Goal: Transaction & Acquisition: Purchase product/service

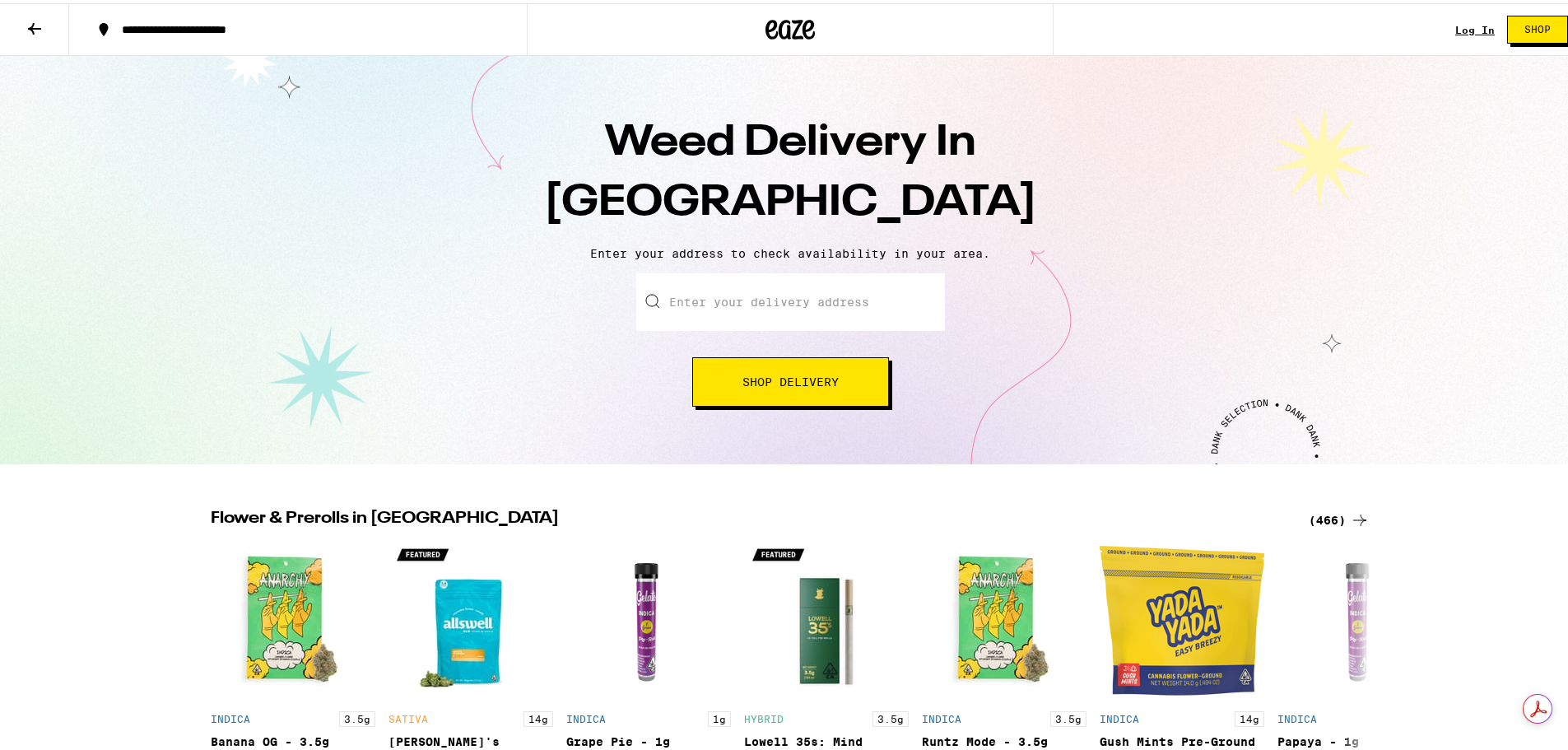
click at [752, 299] on input "Enter your delivery address" at bounding box center [790, 299] width 308 height 58
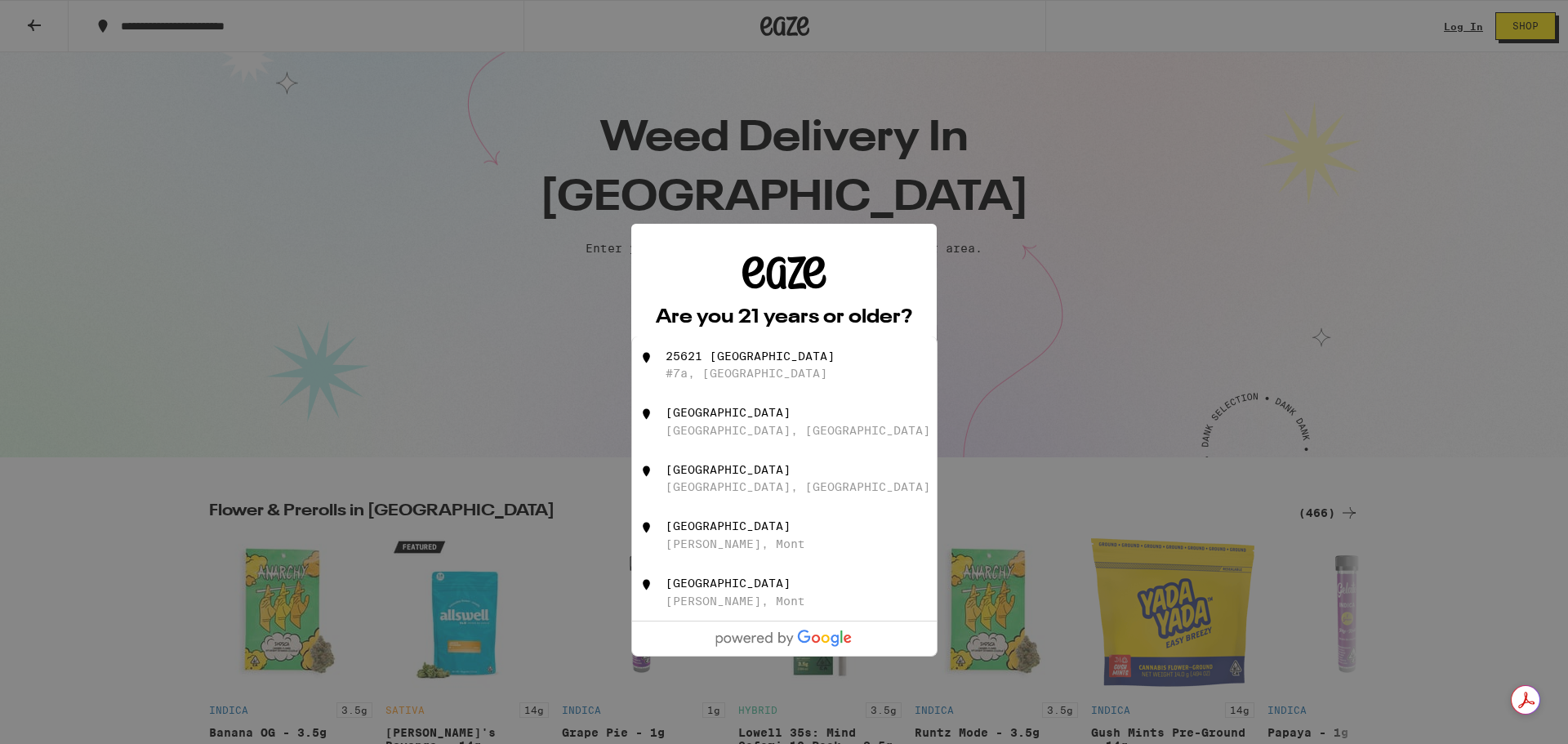
click at [759, 361] on div "25621 [GEOGRAPHIC_DATA]" at bounding box center [750, 357] width 169 height 13
type input "[STREET_ADDRESS]"
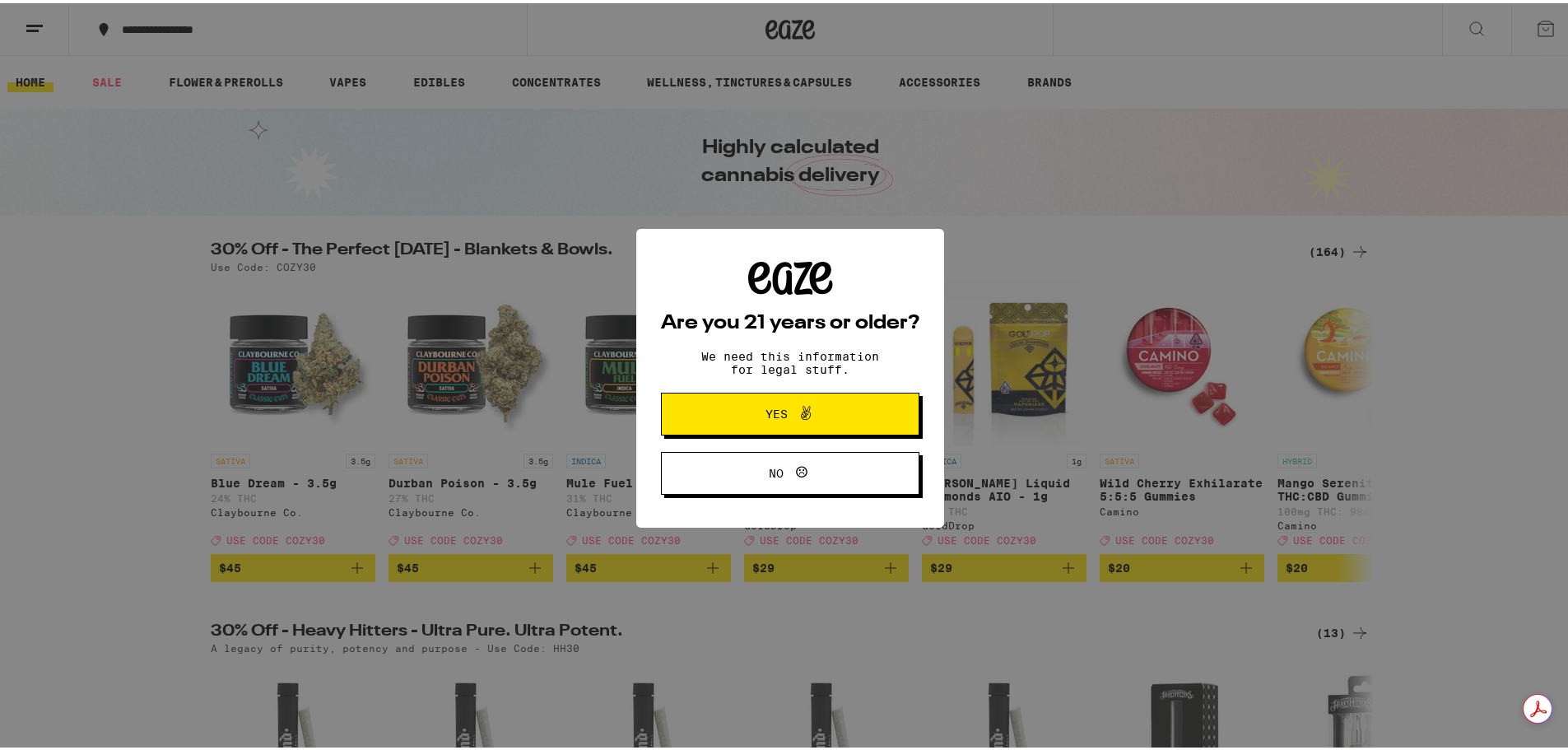
click at [788, 400] on button "Yes" at bounding box center [790, 411] width 258 height 42
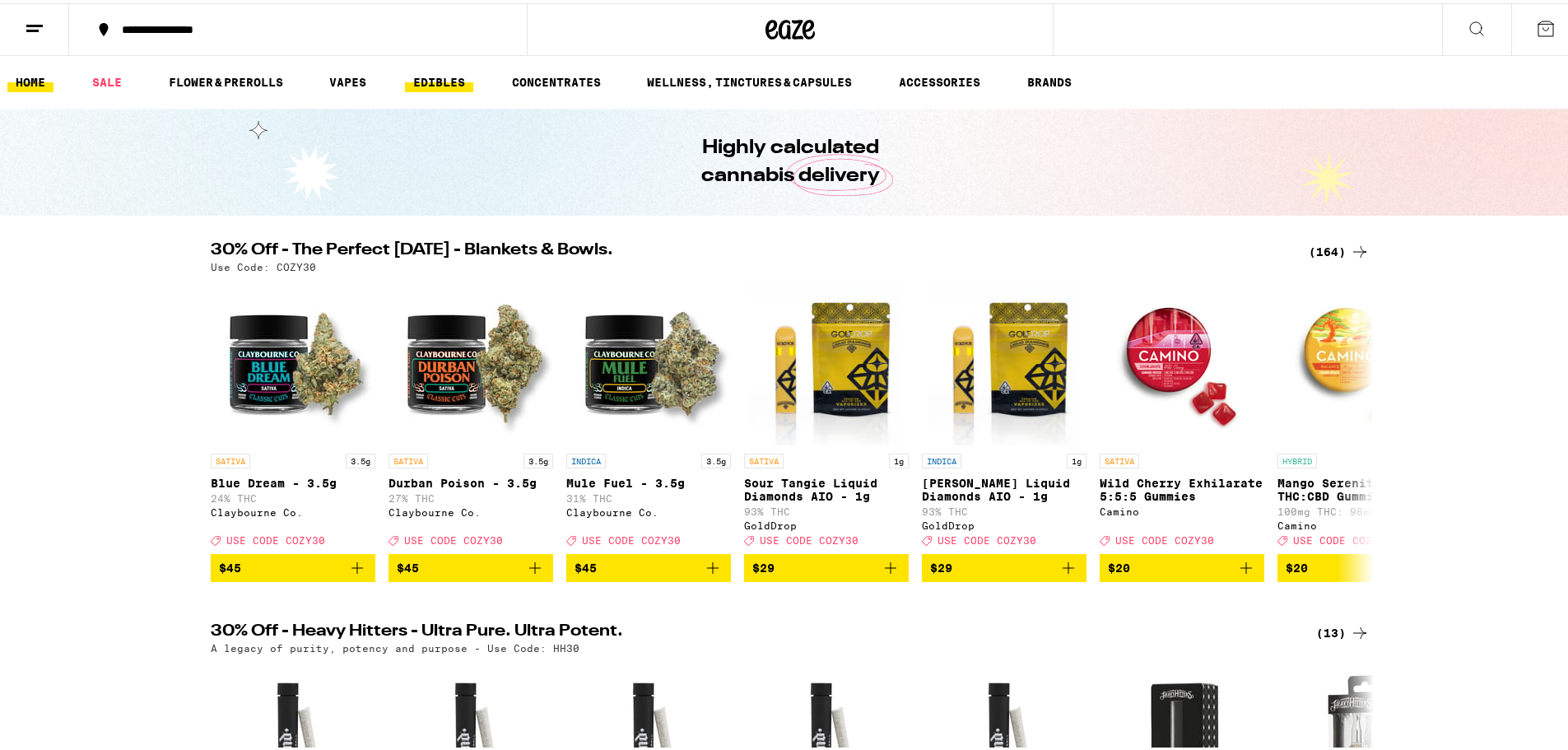
click at [443, 83] on link "EDIBLES" at bounding box center [439, 79] width 68 height 19
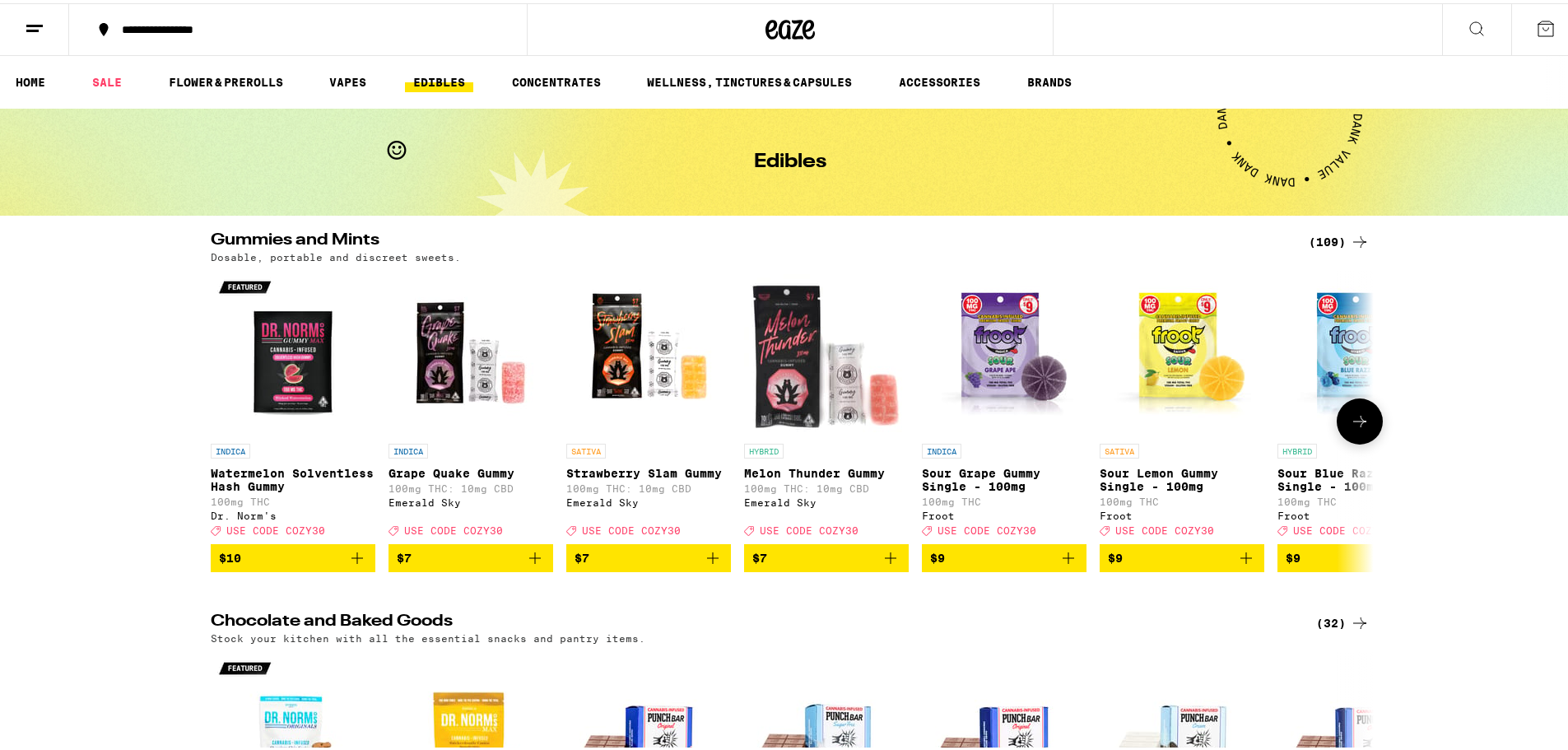
click at [1353, 427] on icon at bounding box center [1360, 418] width 19 height 19
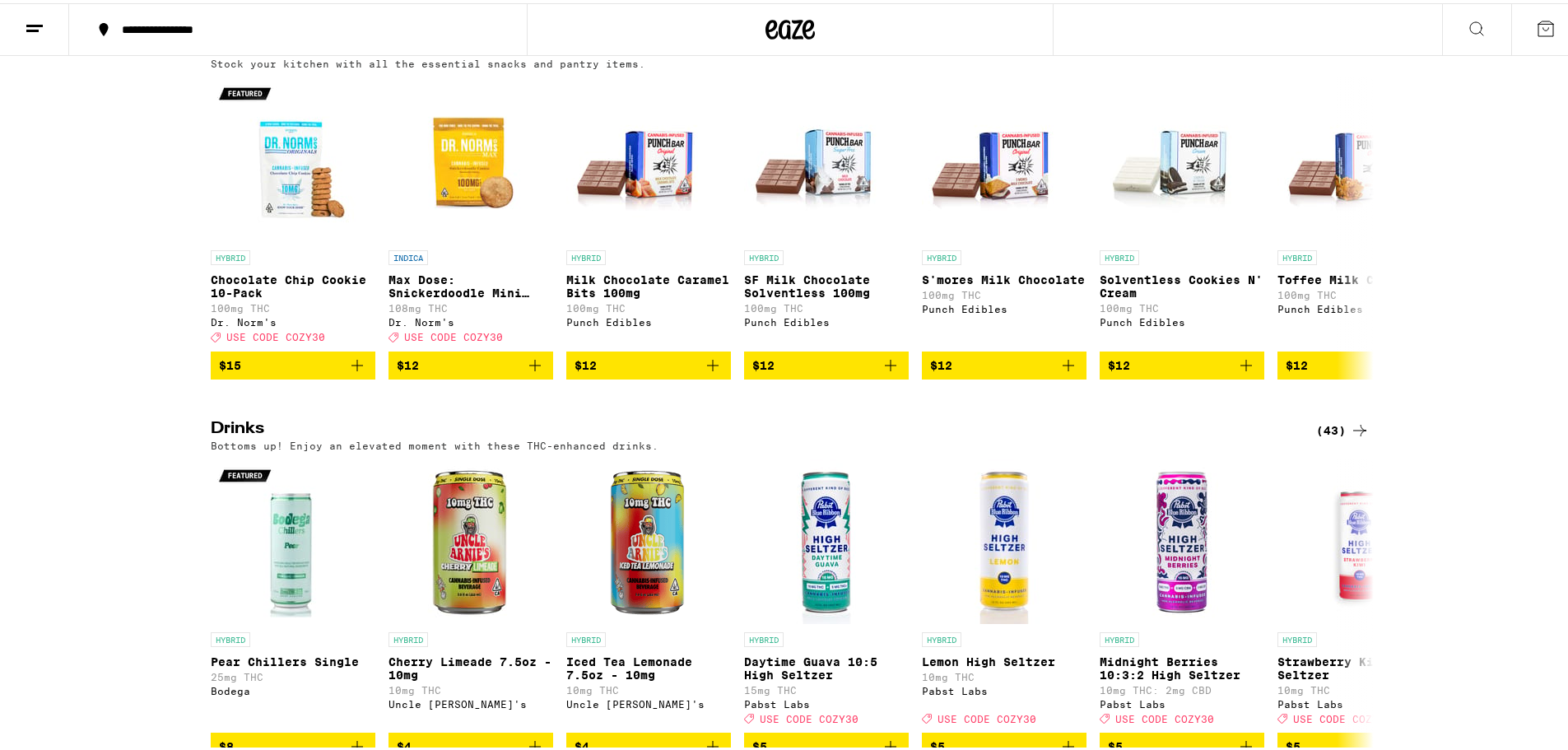
scroll to position [82, 0]
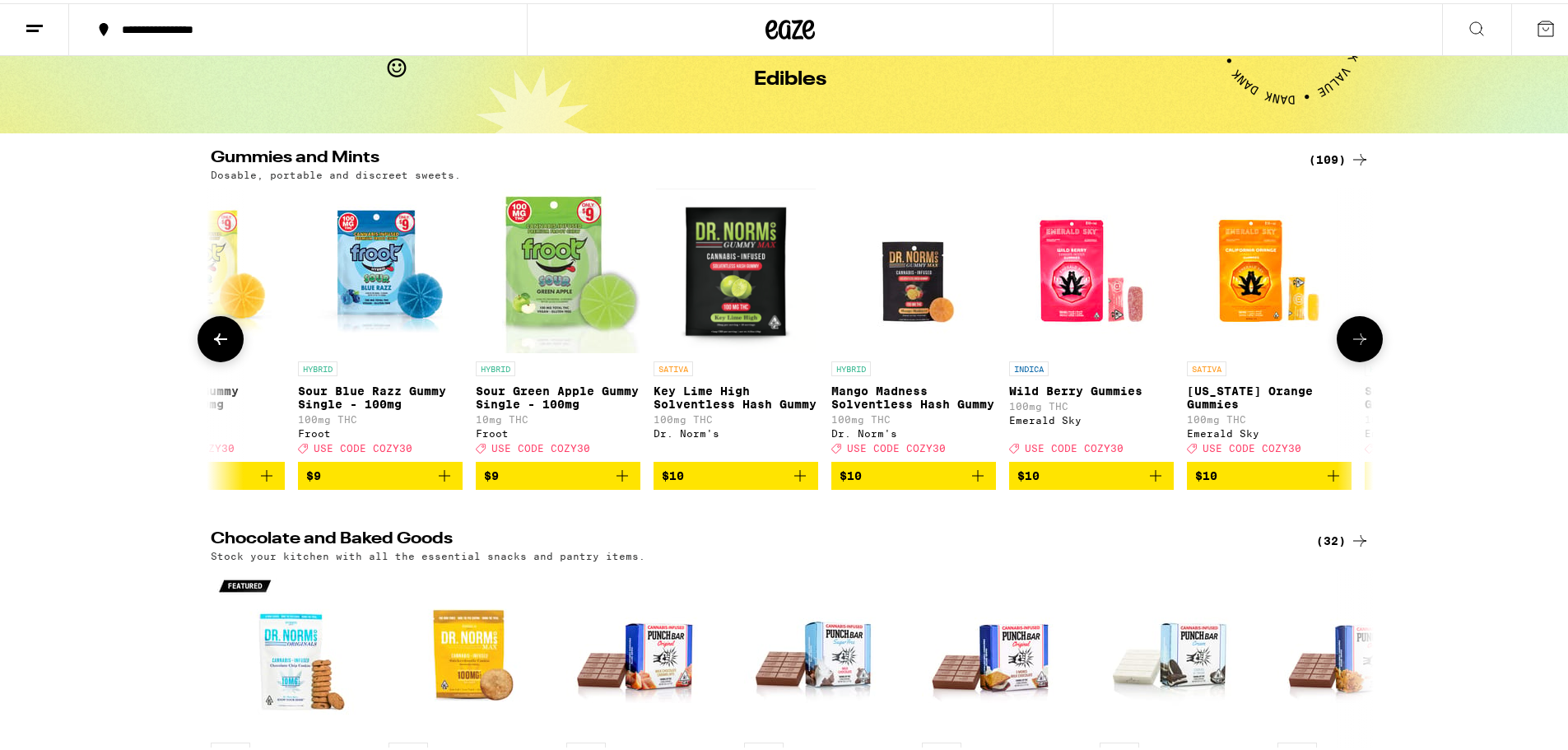
click at [1350, 325] on button at bounding box center [1360, 336] width 46 height 46
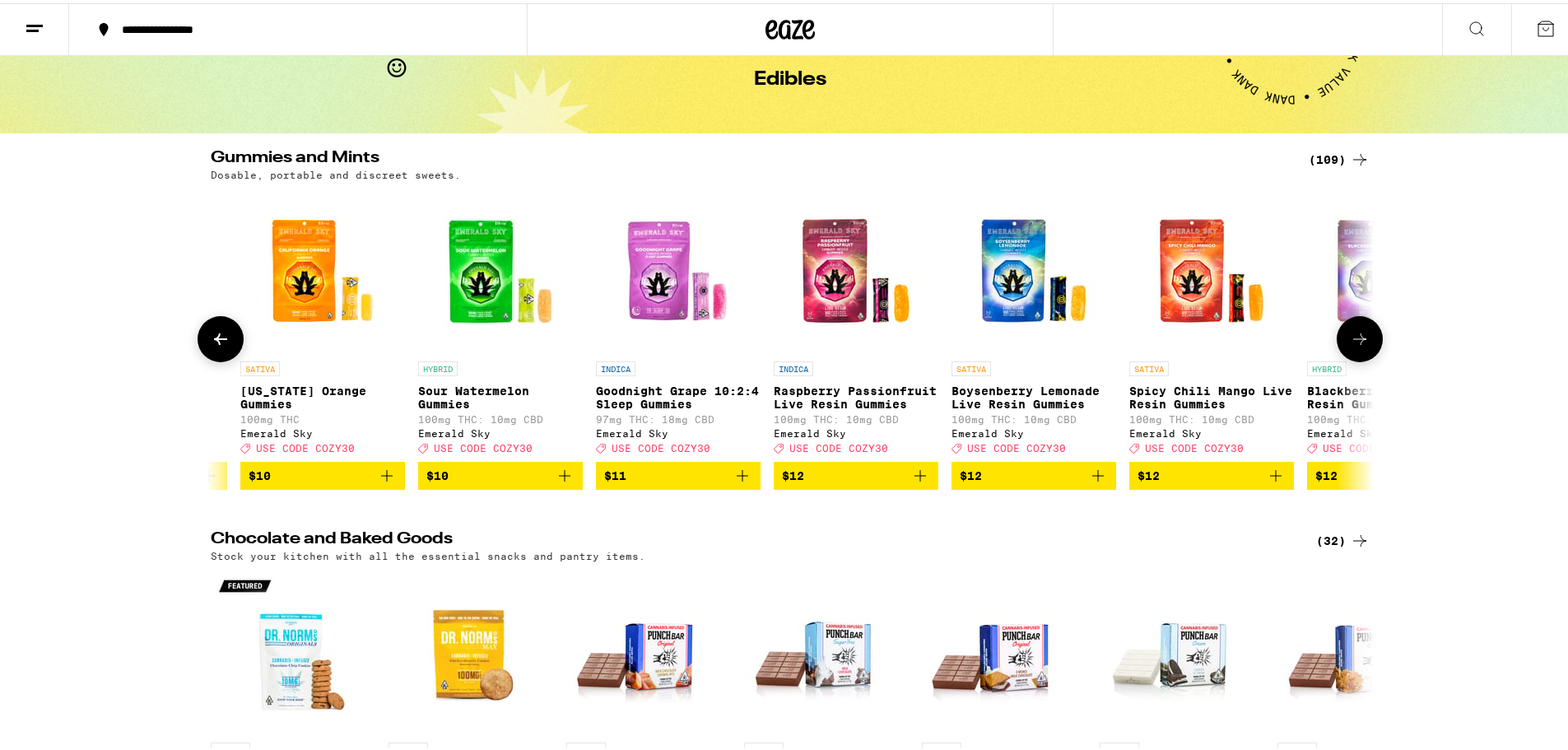
scroll to position [0, 1959]
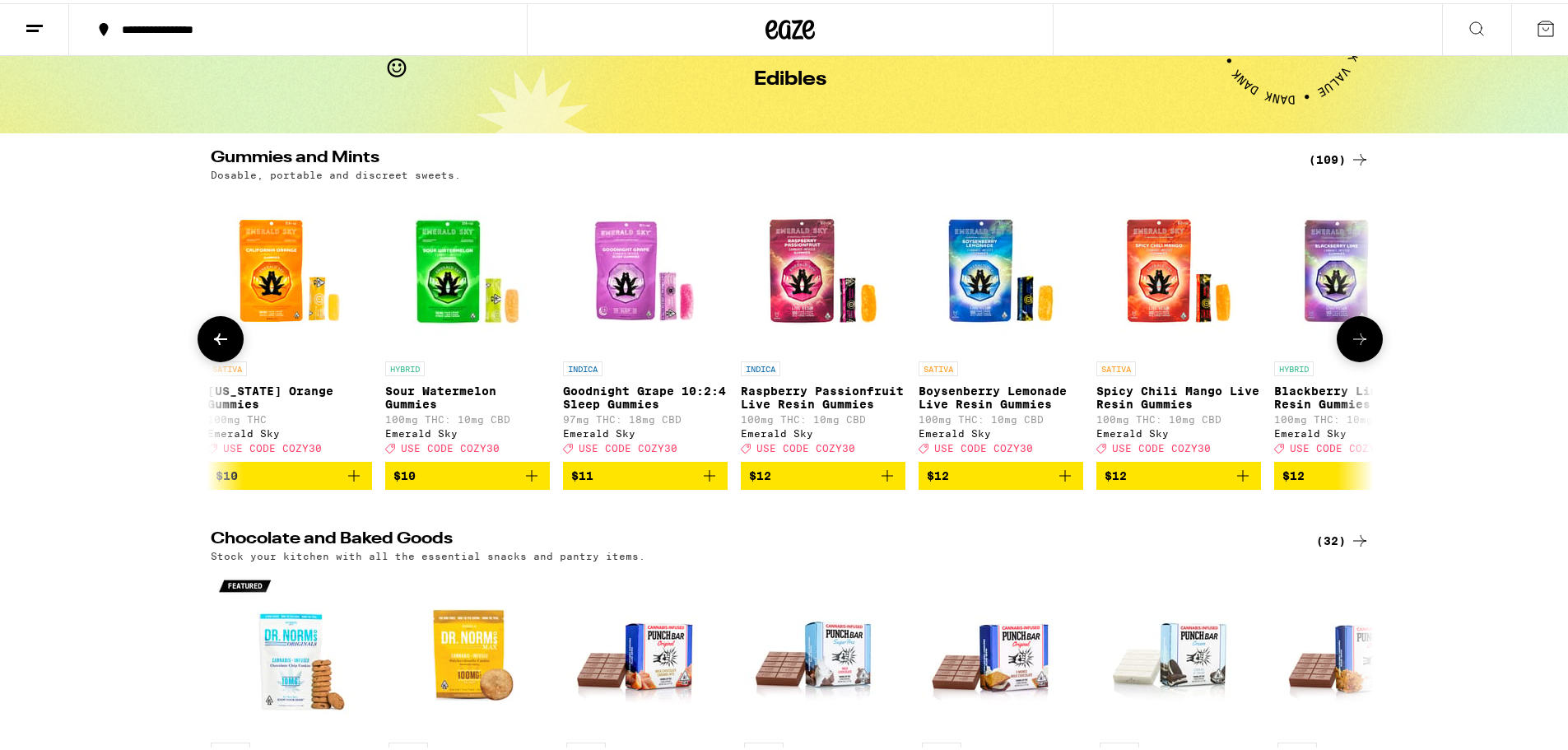
click at [1366, 331] on button at bounding box center [1360, 336] width 46 height 46
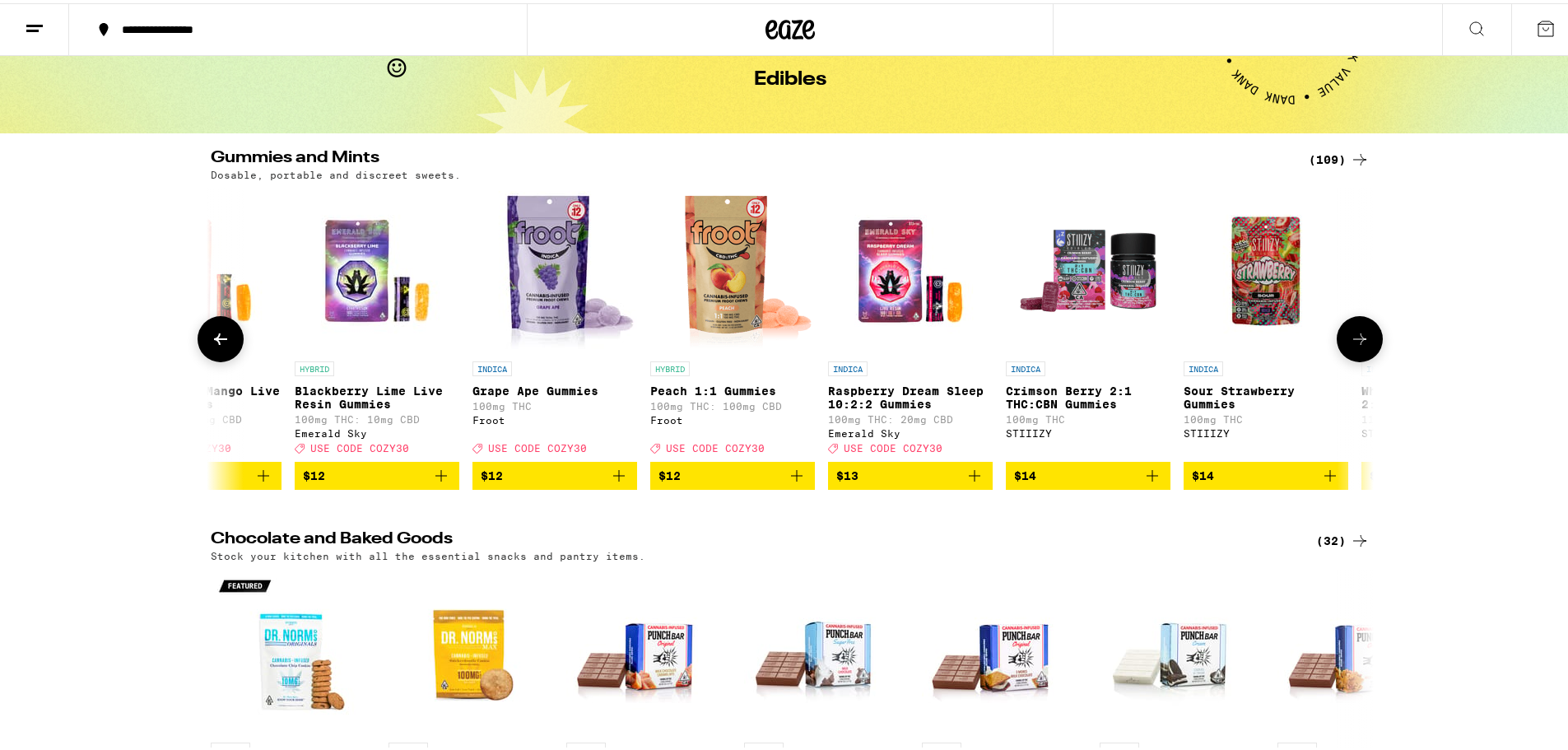
click at [1366, 331] on button at bounding box center [1360, 336] width 46 height 46
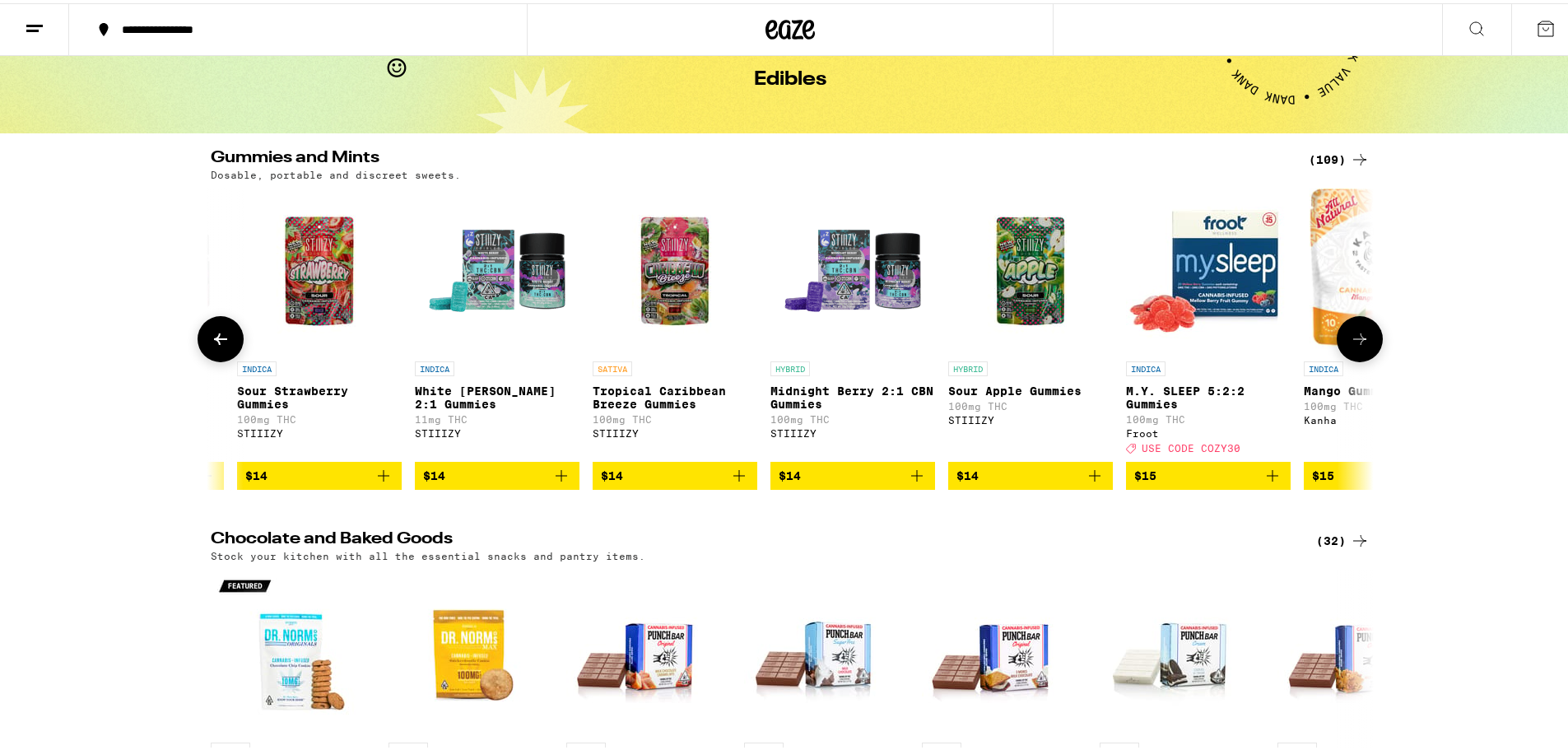
scroll to position [0, 3918]
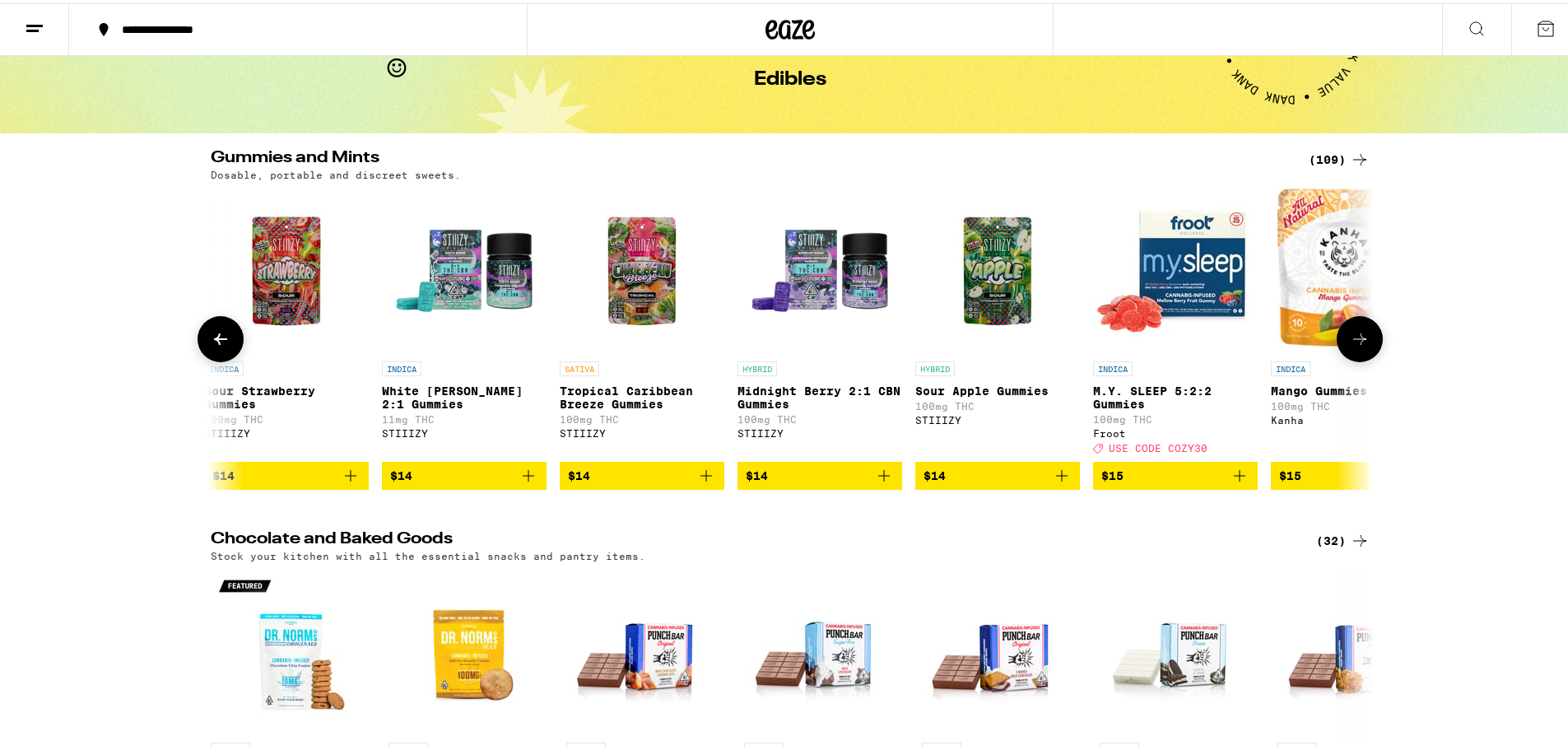
click at [1366, 331] on button at bounding box center [1360, 336] width 46 height 46
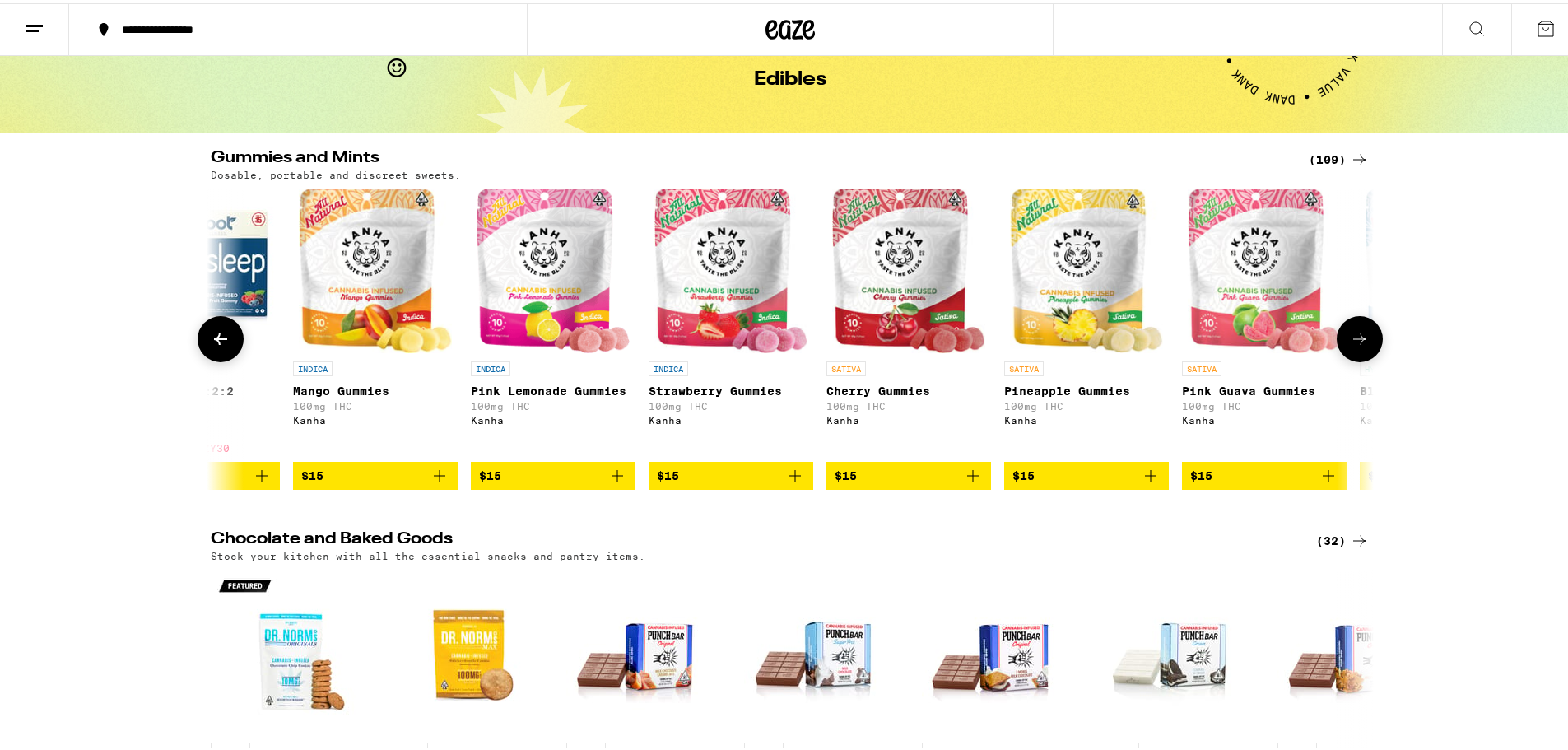
scroll to position [0, 4897]
click at [1356, 339] on icon at bounding box center [1360, 335] width 19 height 19
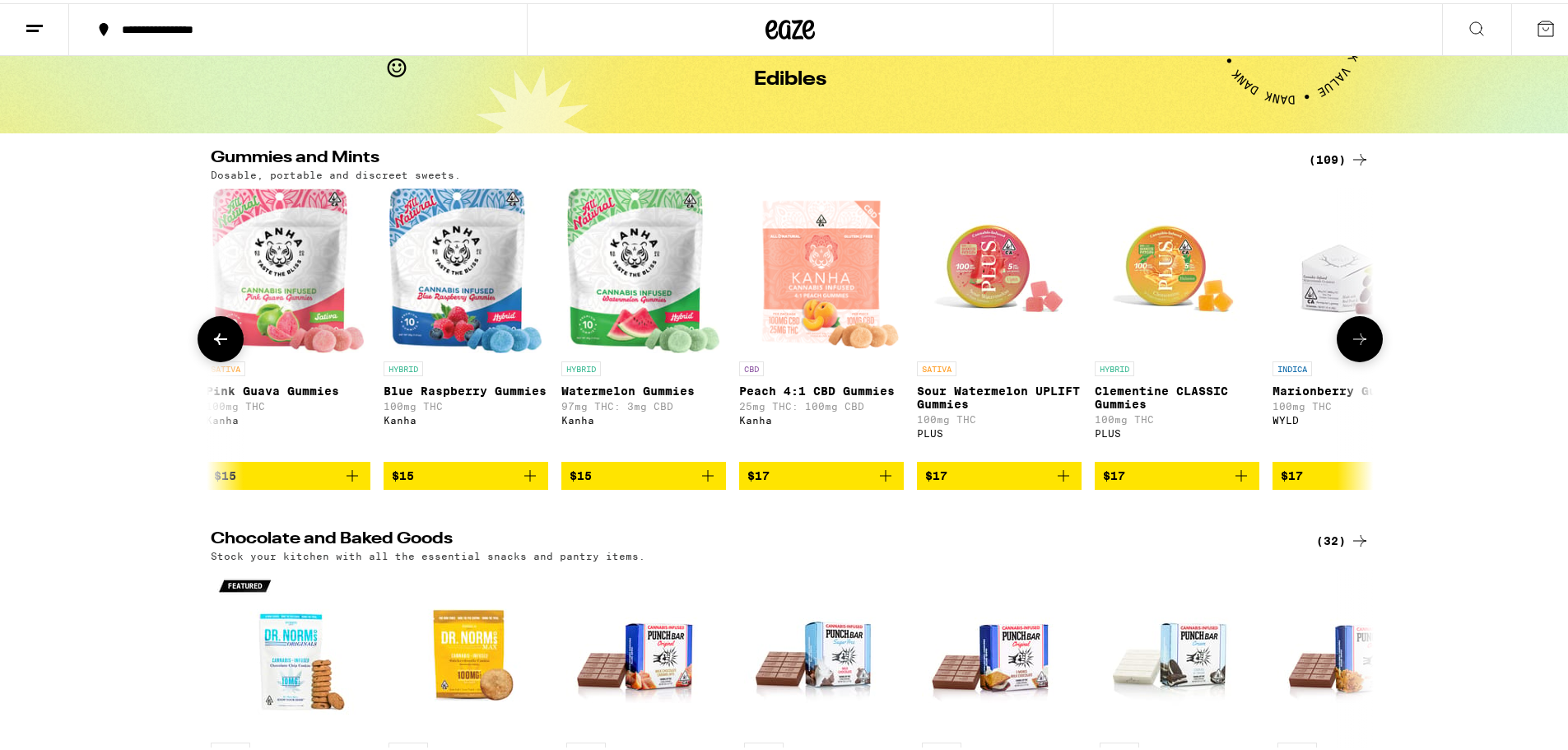
scroll to position [0, 5877]
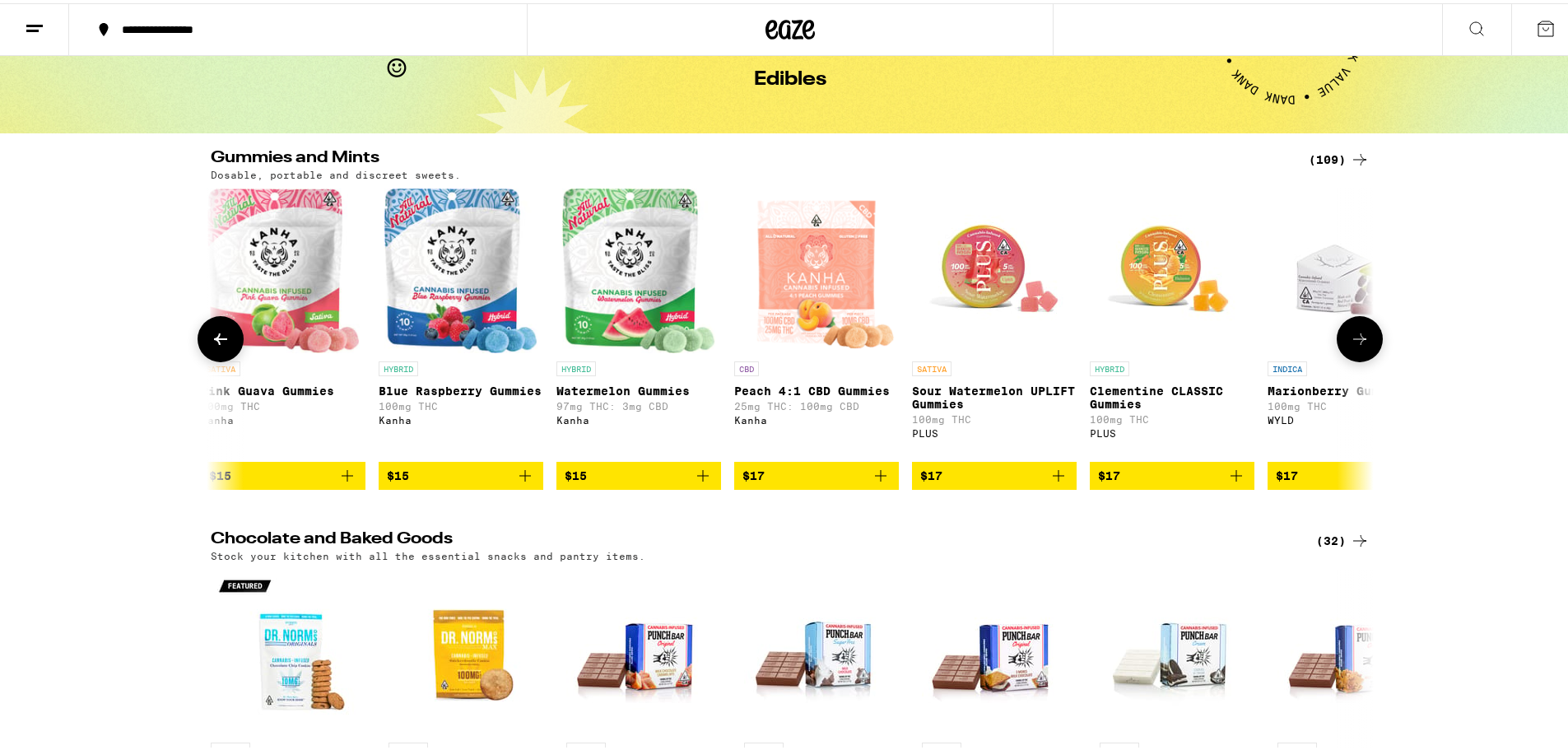
click at [226, 347] on button at bounding box center [221, 336] width 46 height 46
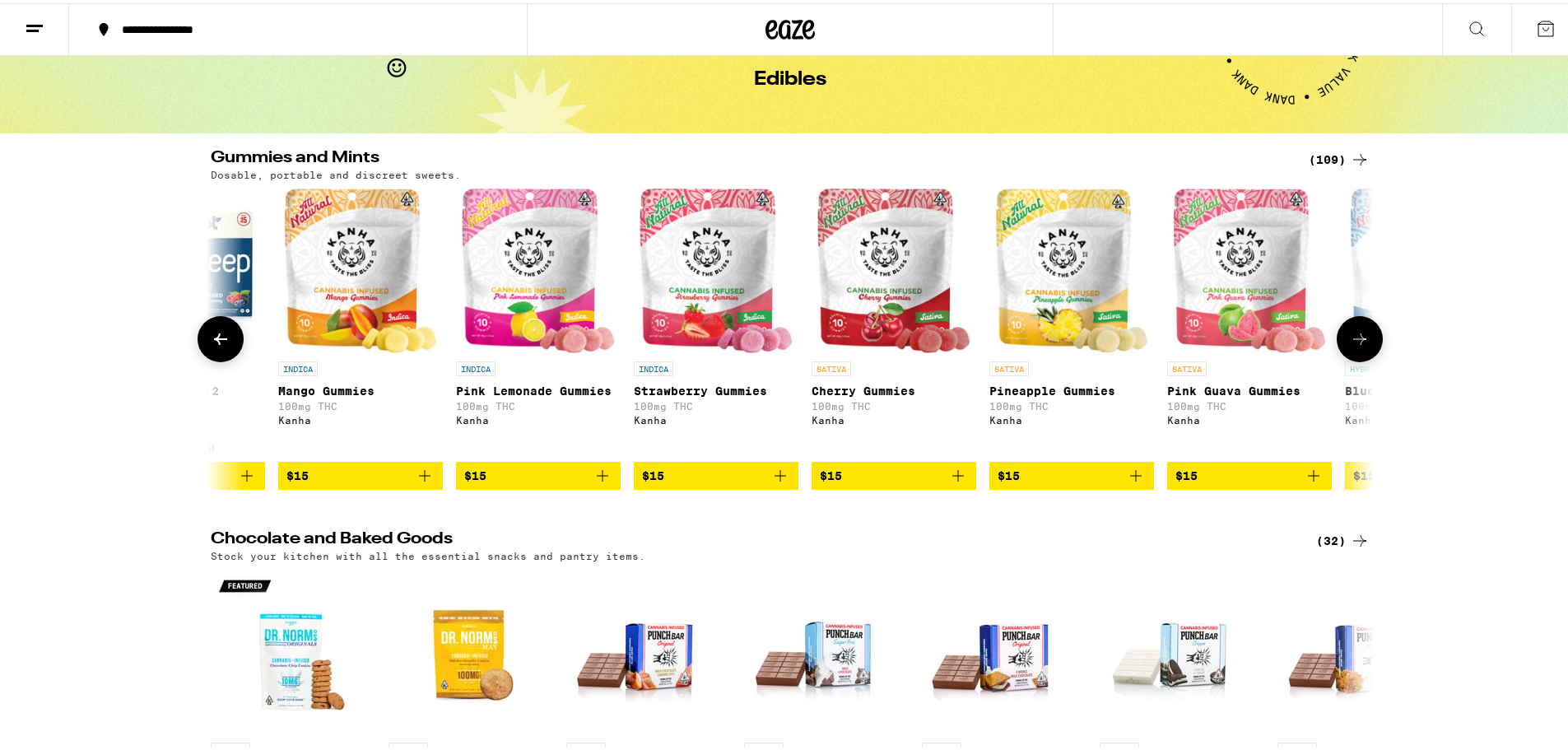
scroll to position [0, 4897]
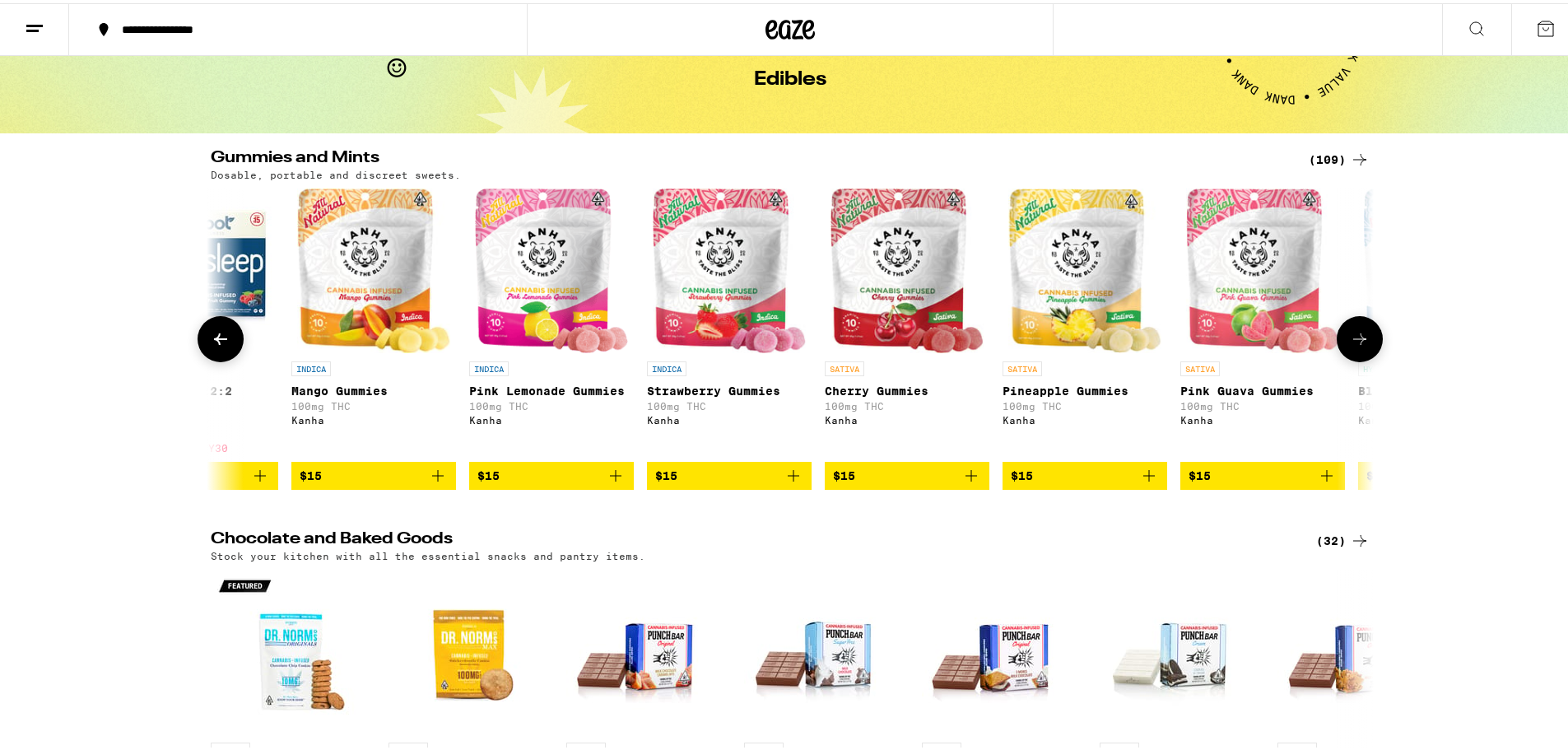
click at [434, 482] on icon "Add to bag" at bounding box center [438, 472] width 19 height 19
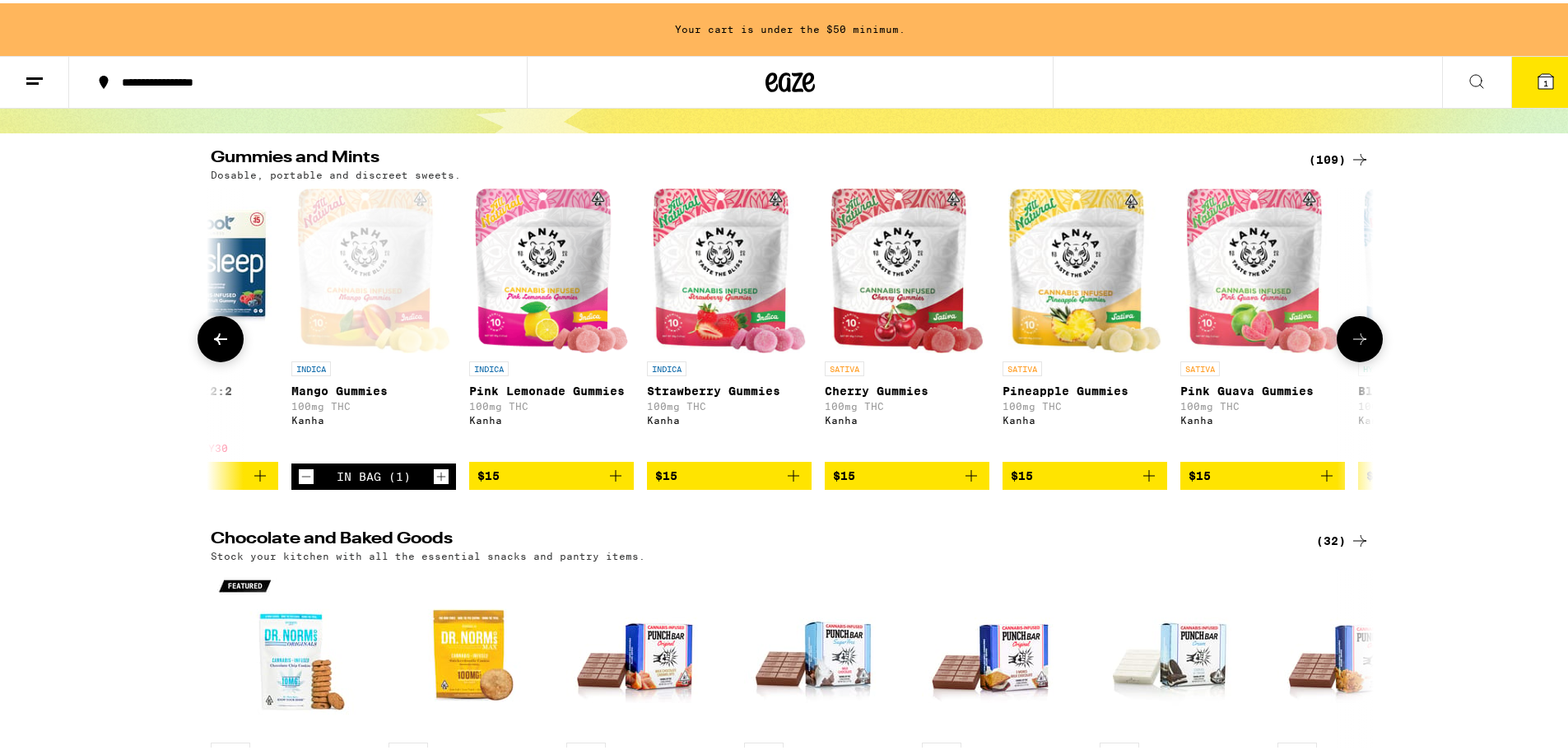
scroll to position [0, 0]
click at [1357, 341] on icon at bounding box center [1360, 335] width 19 height 19
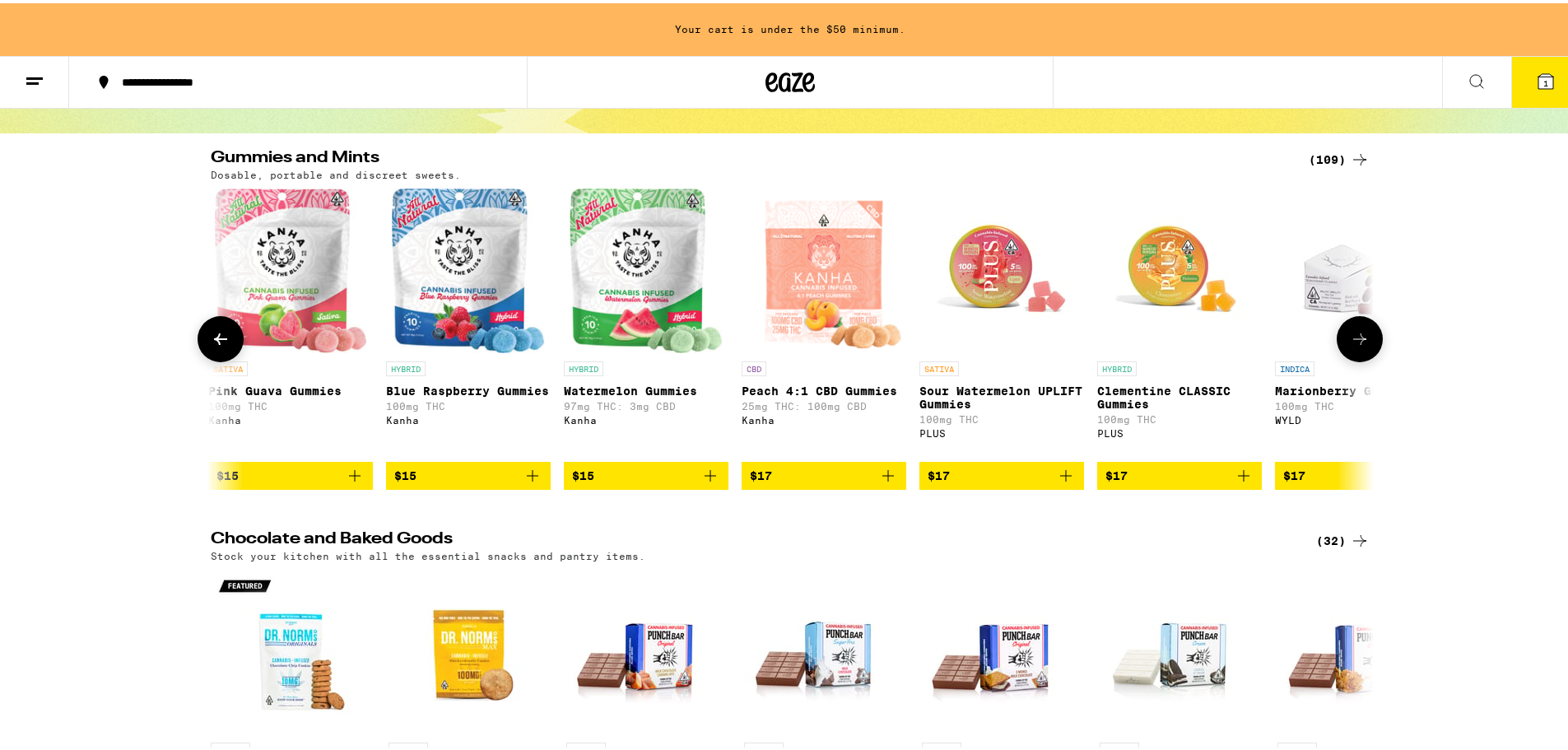
scroll to position [0, 5877]
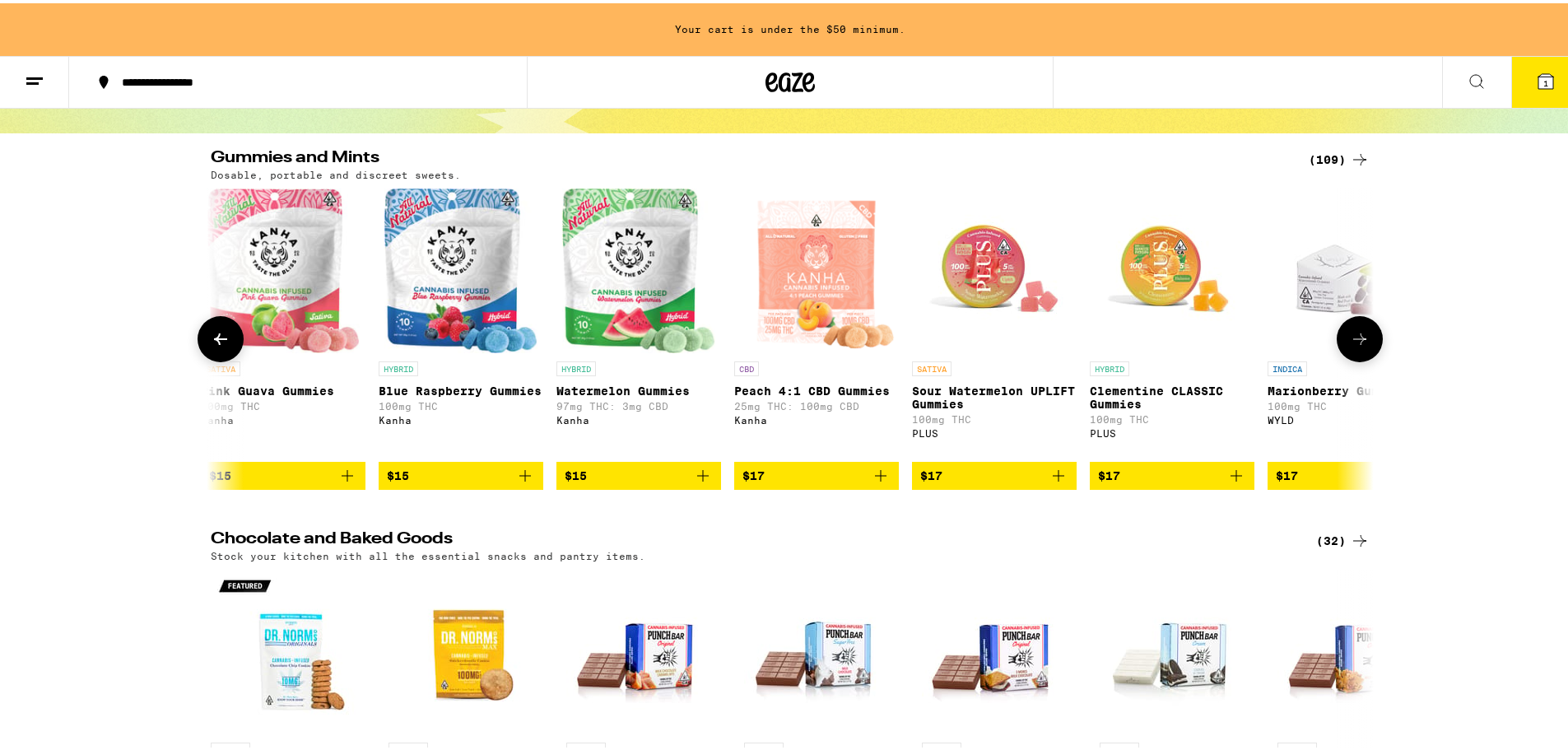
click at [1356, 340] on icon at bounding box center [1360, 335] width 19 height 19
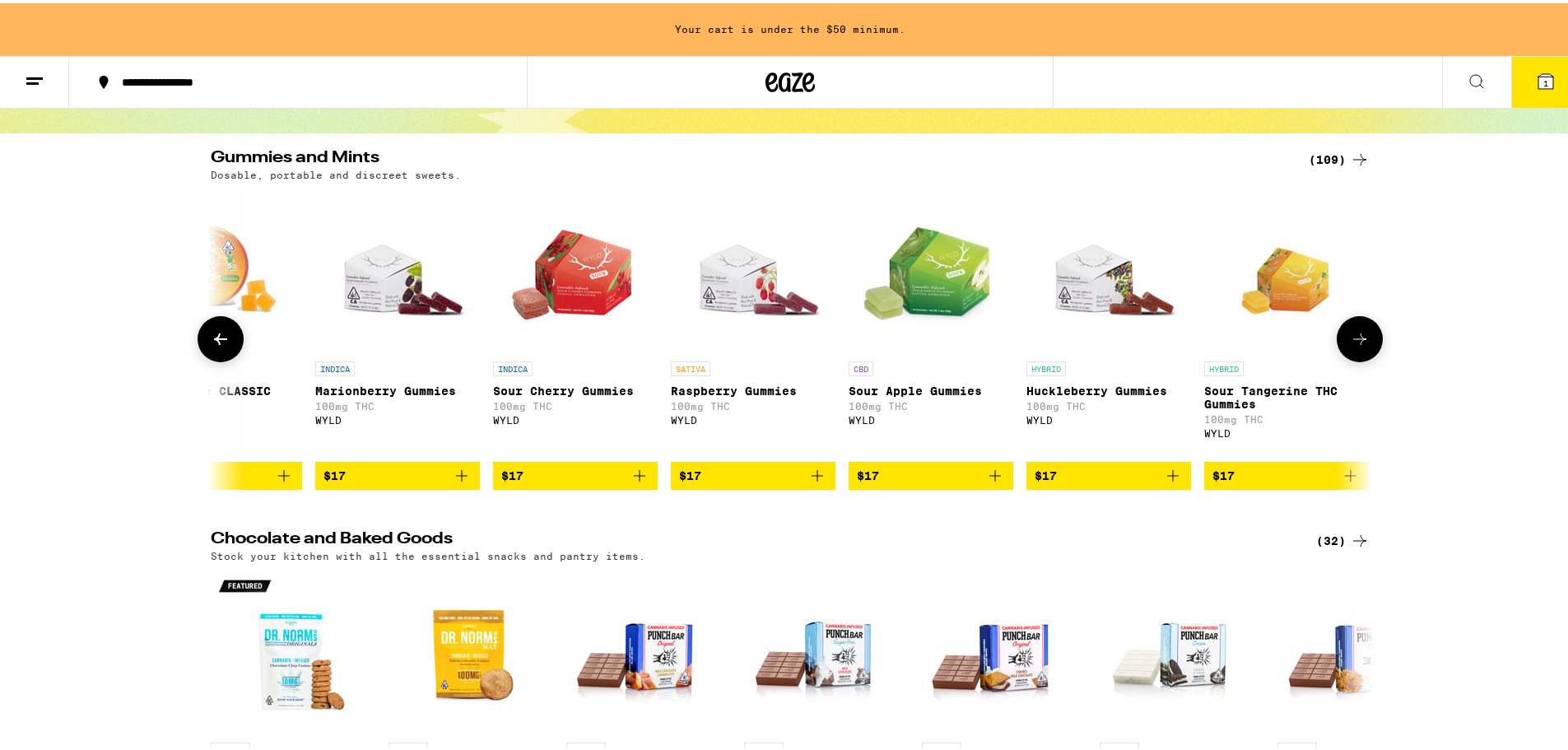
scroll to position [0, 6856]
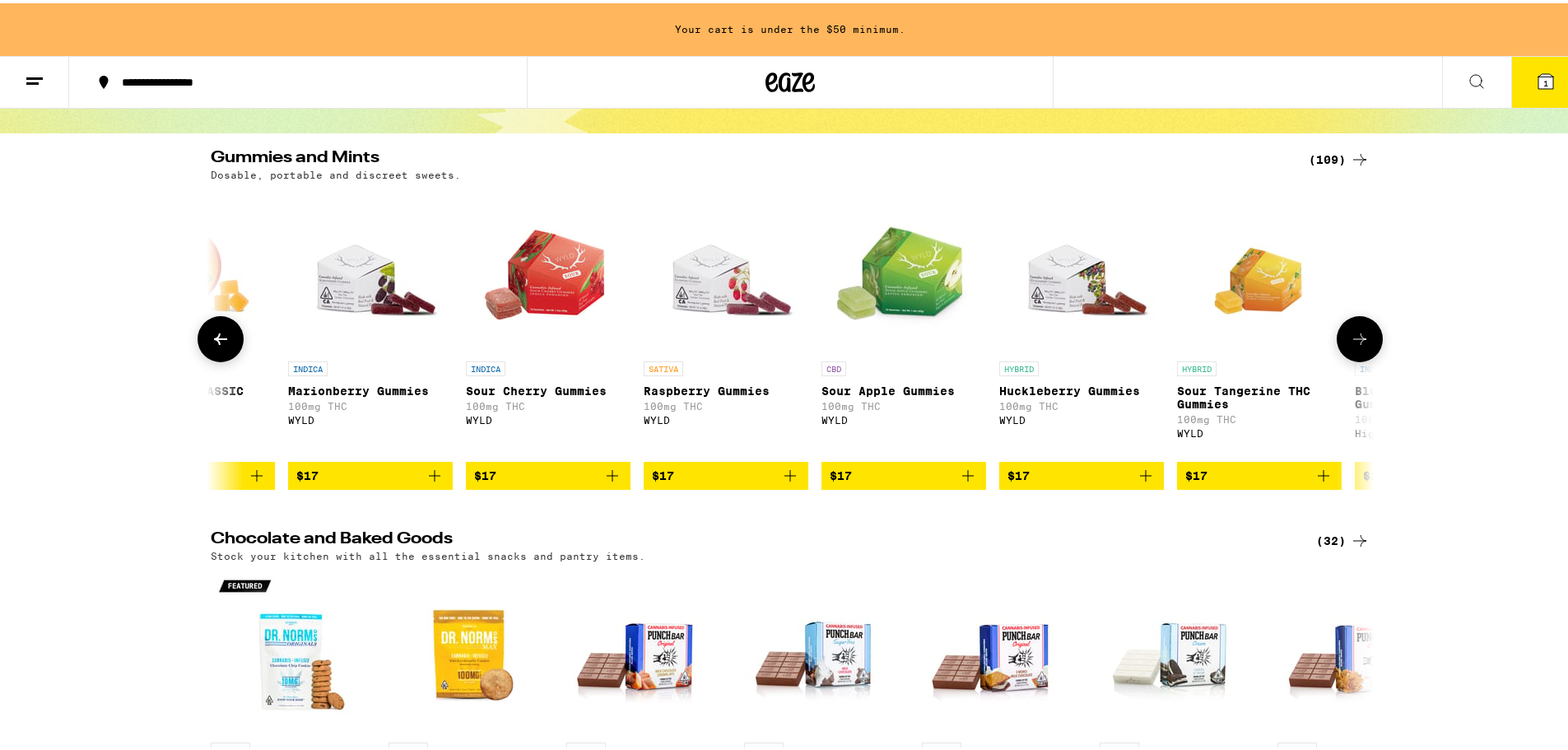
click at [1356, 340] on icon at bounding box center [1360, 335] width 19 height 19
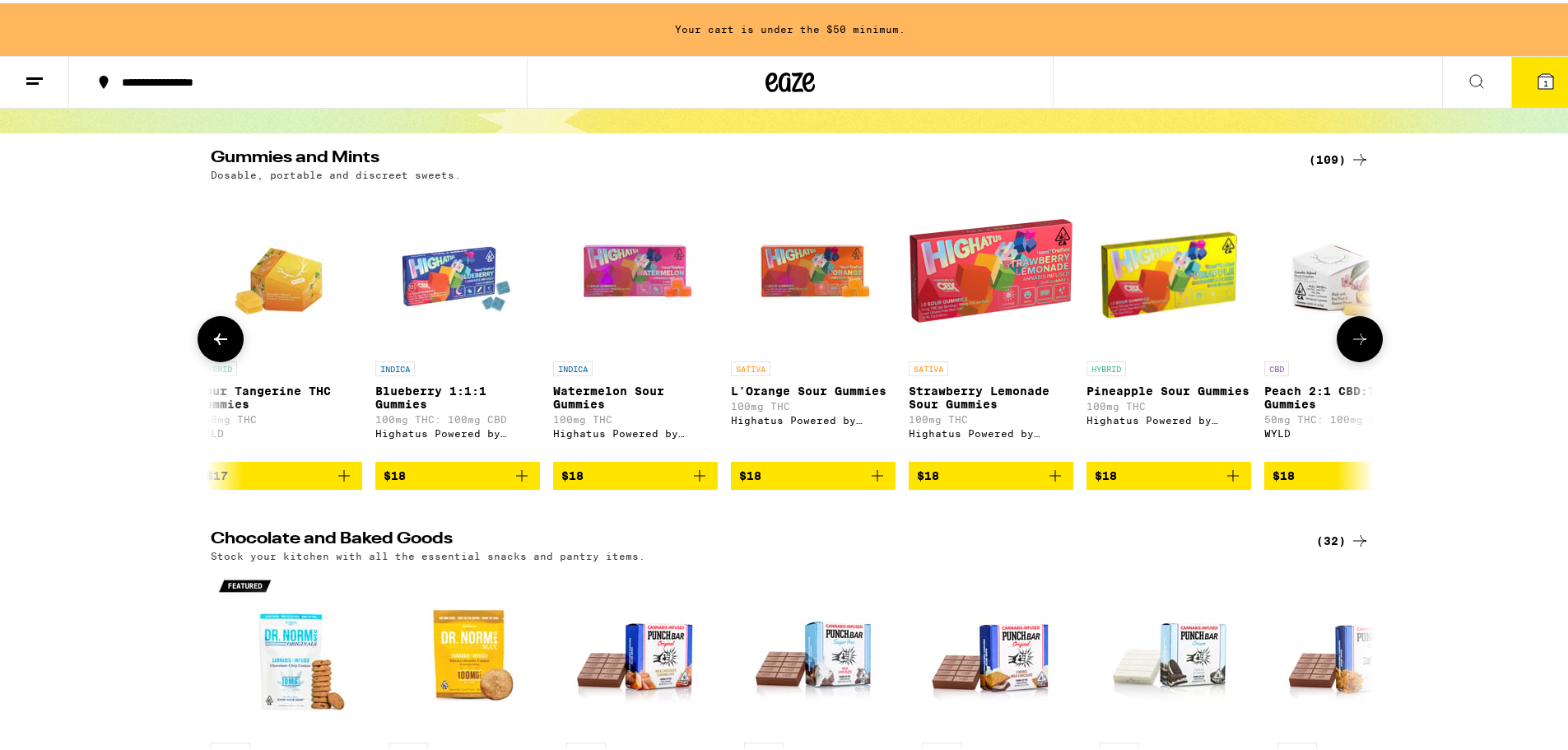
click at [1356, 340] on icon at bounding box center [1360, 335] width 19 height 19
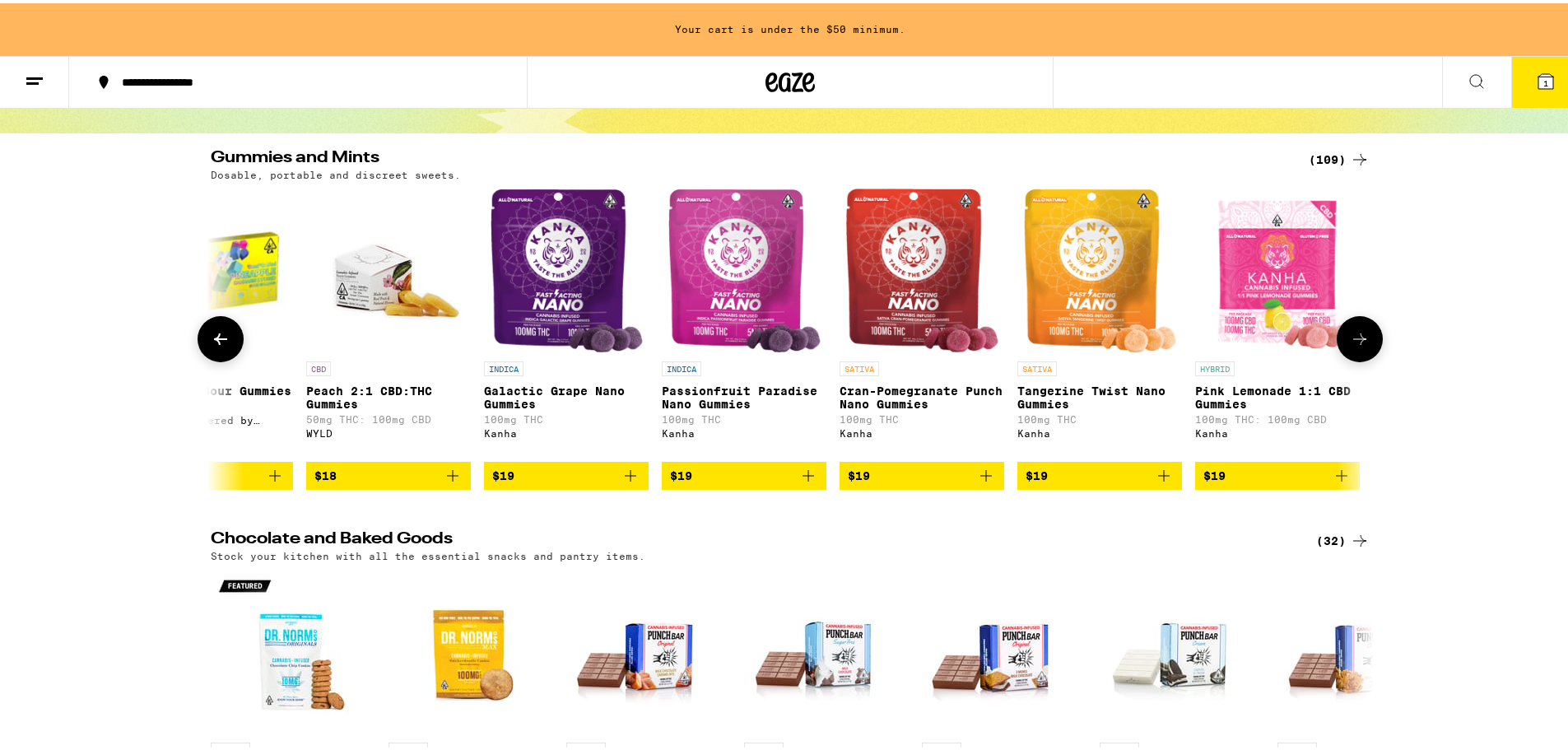
scroll to position [0, 8815]
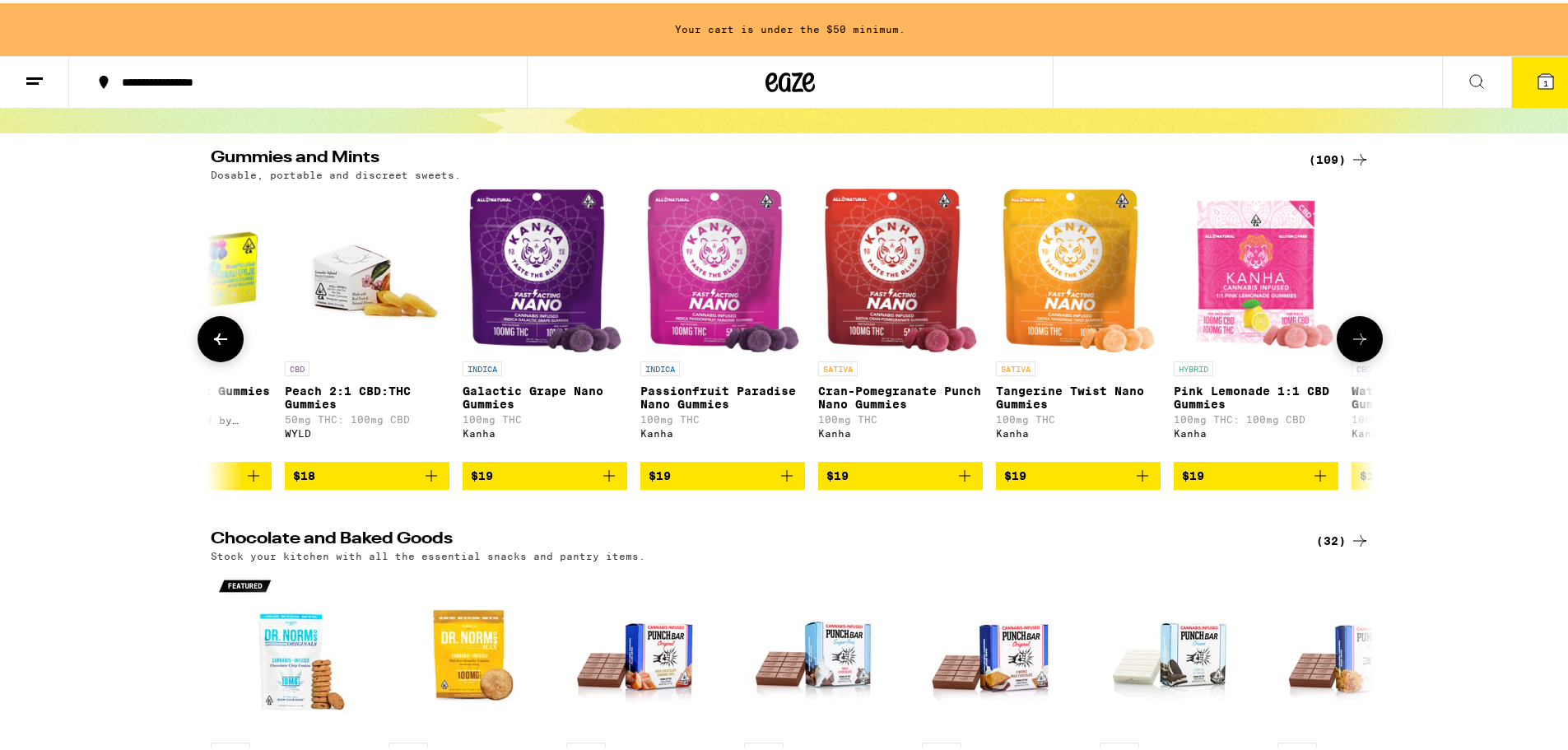
click at [786, 476] on icon "Add to bag" at bounding box center [786, 472] width 19 height 19
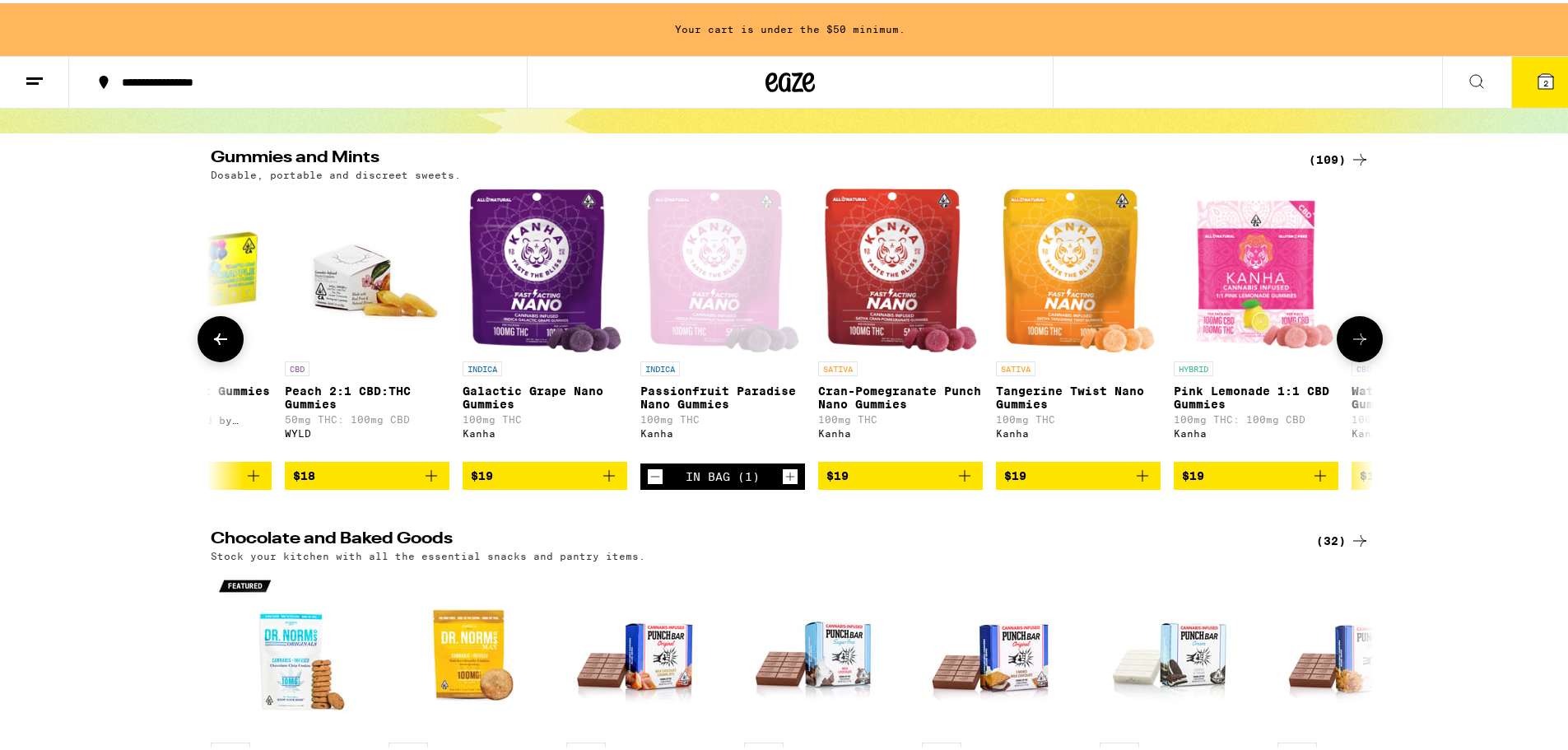
click at [1356, 330] on button at bounding box center [1360, 336] width 46 height 46
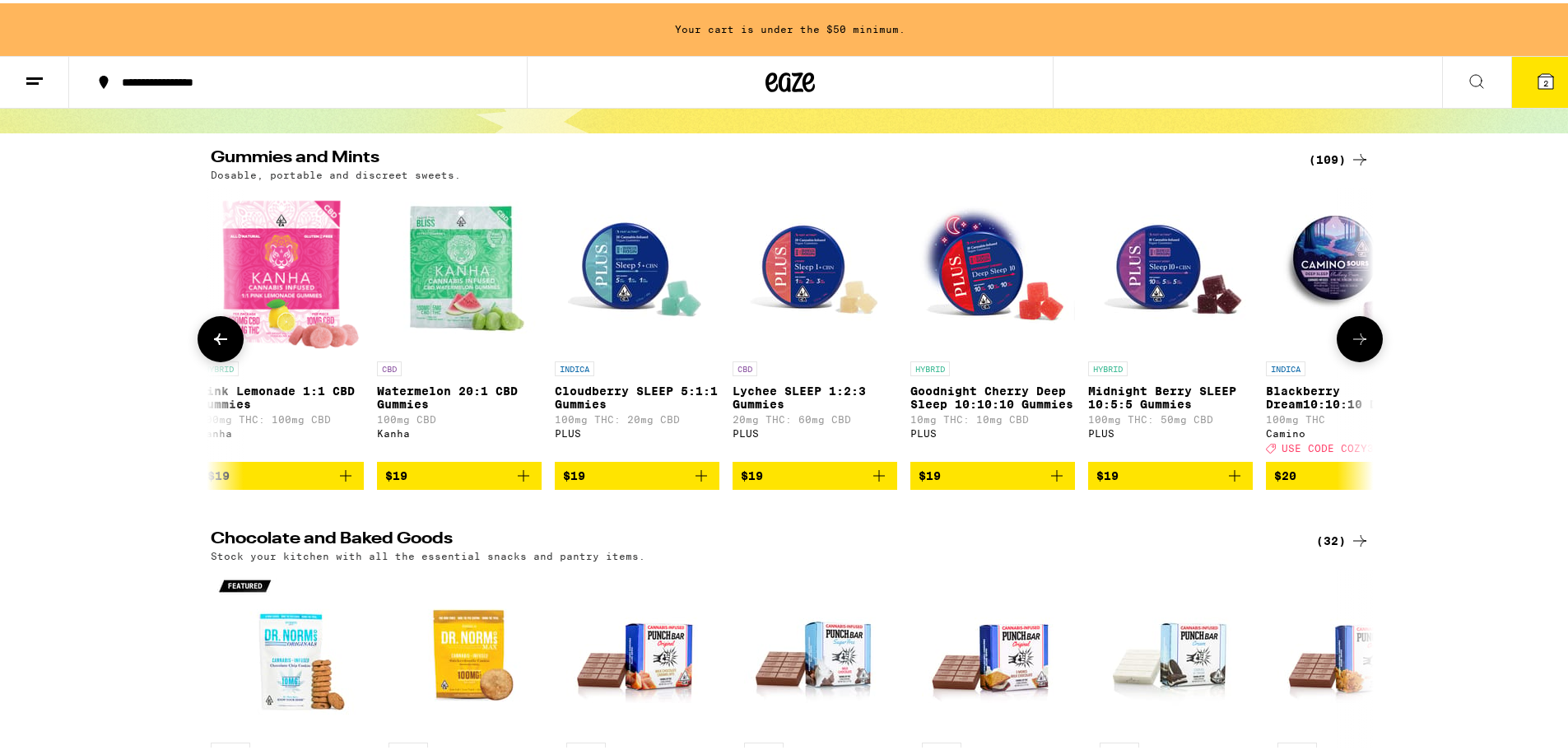
scroll to position [0, 9794]
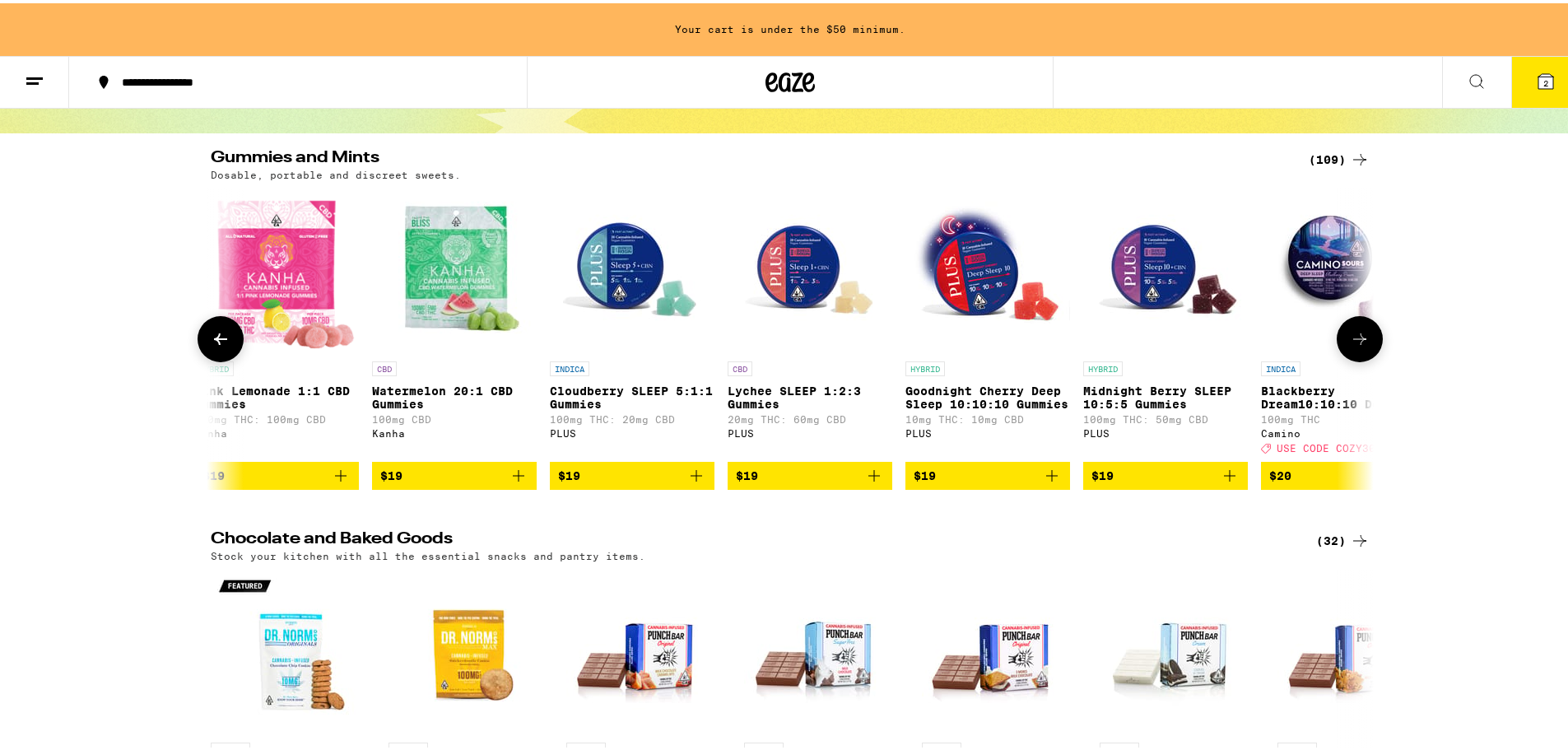
click at [1356, 331] on button at bounding box center [1360, 336] width 46 height 46
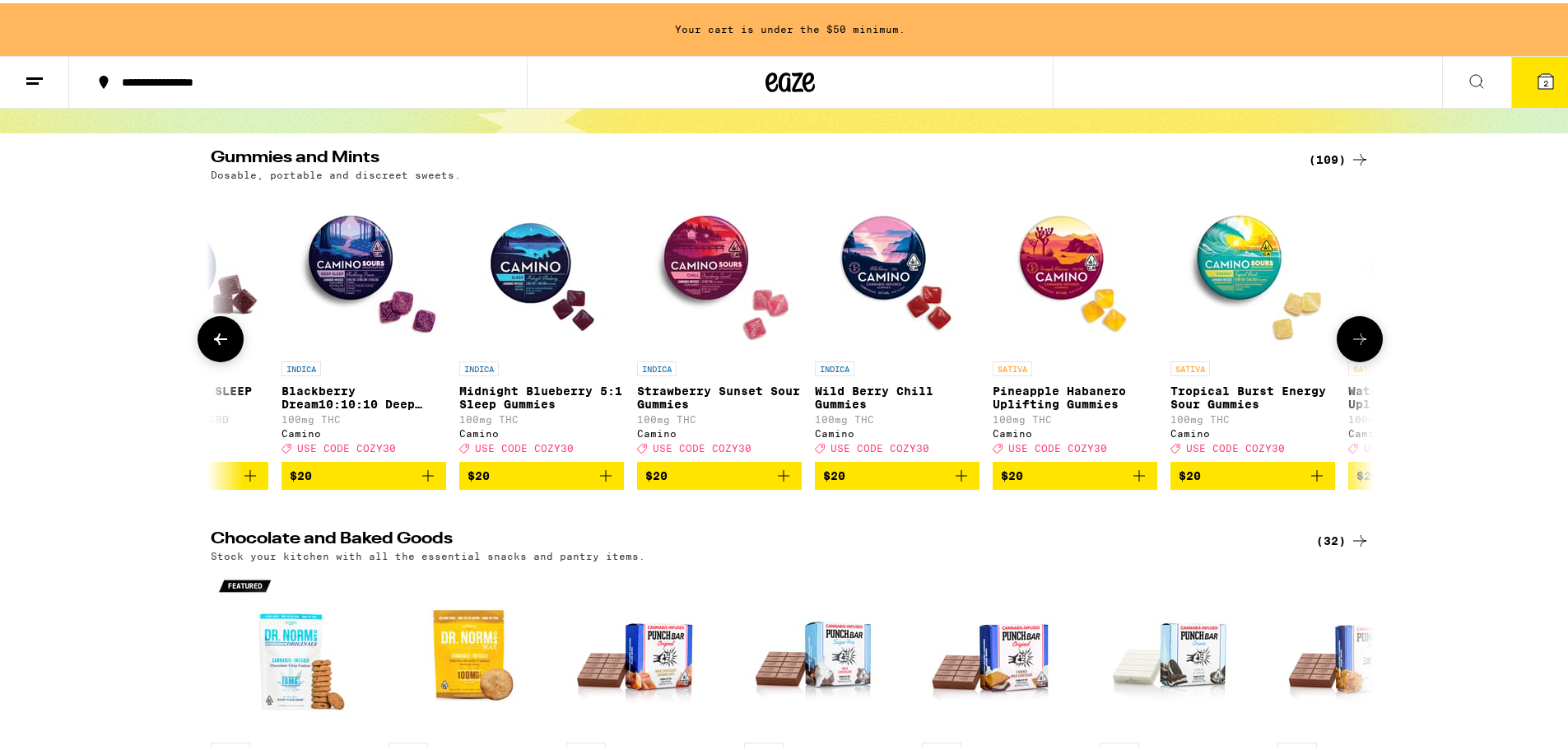
click at [1356, 331] on button at bounding box center [1360, 336] width 46 height 46
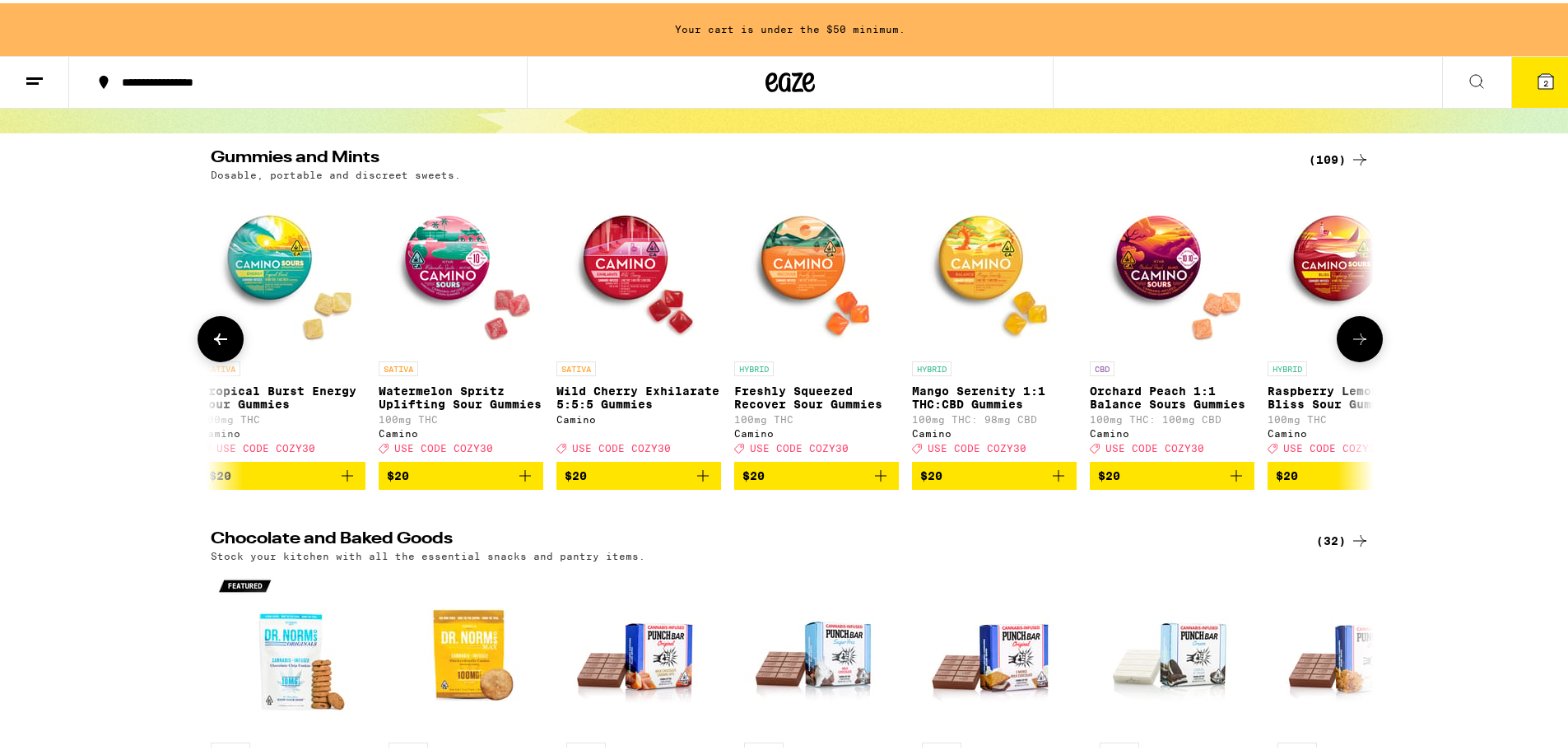
scroll to position [0, 11753]
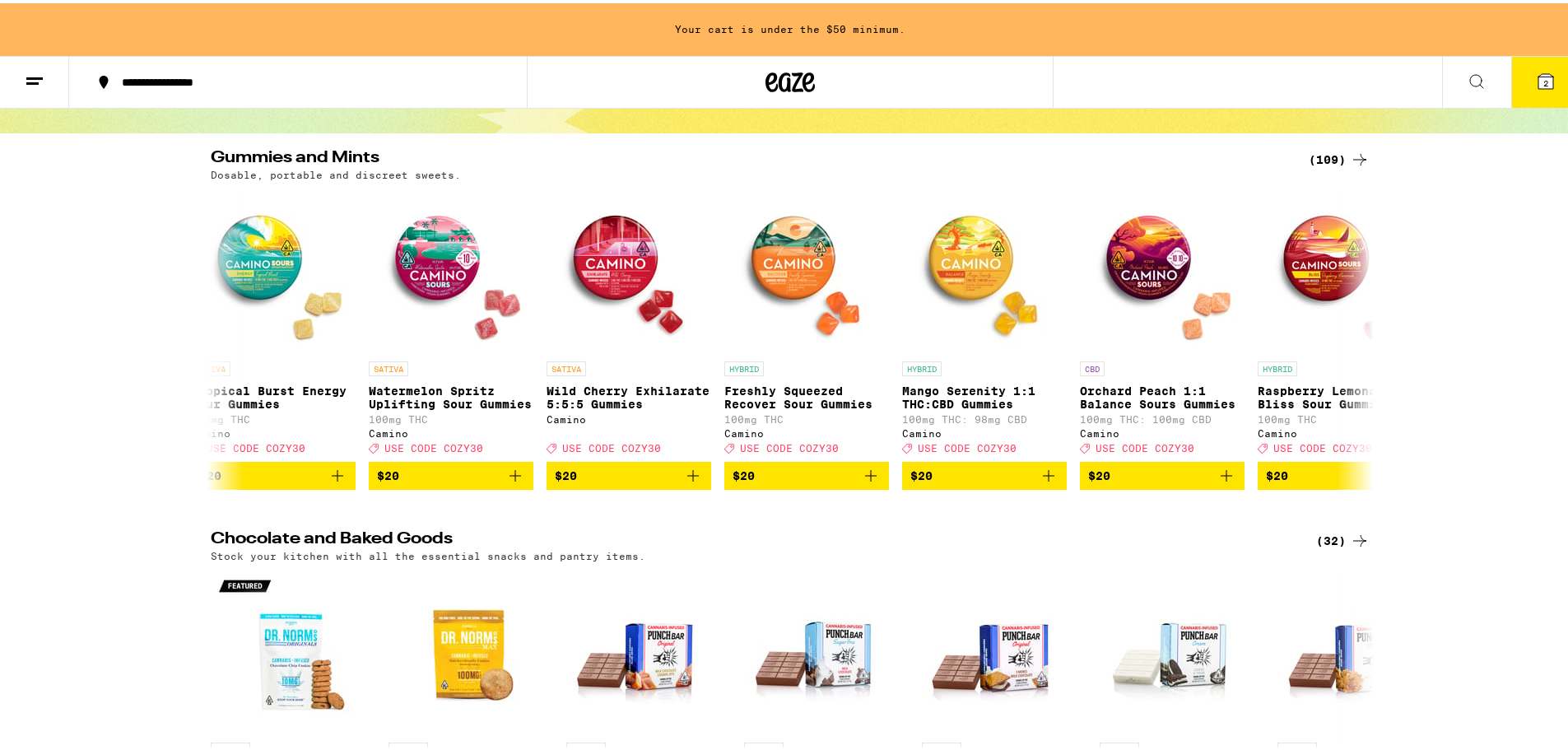
click at [1340, 161] on div "(109)" at bounding box center [1339, 156] width 61 height 19
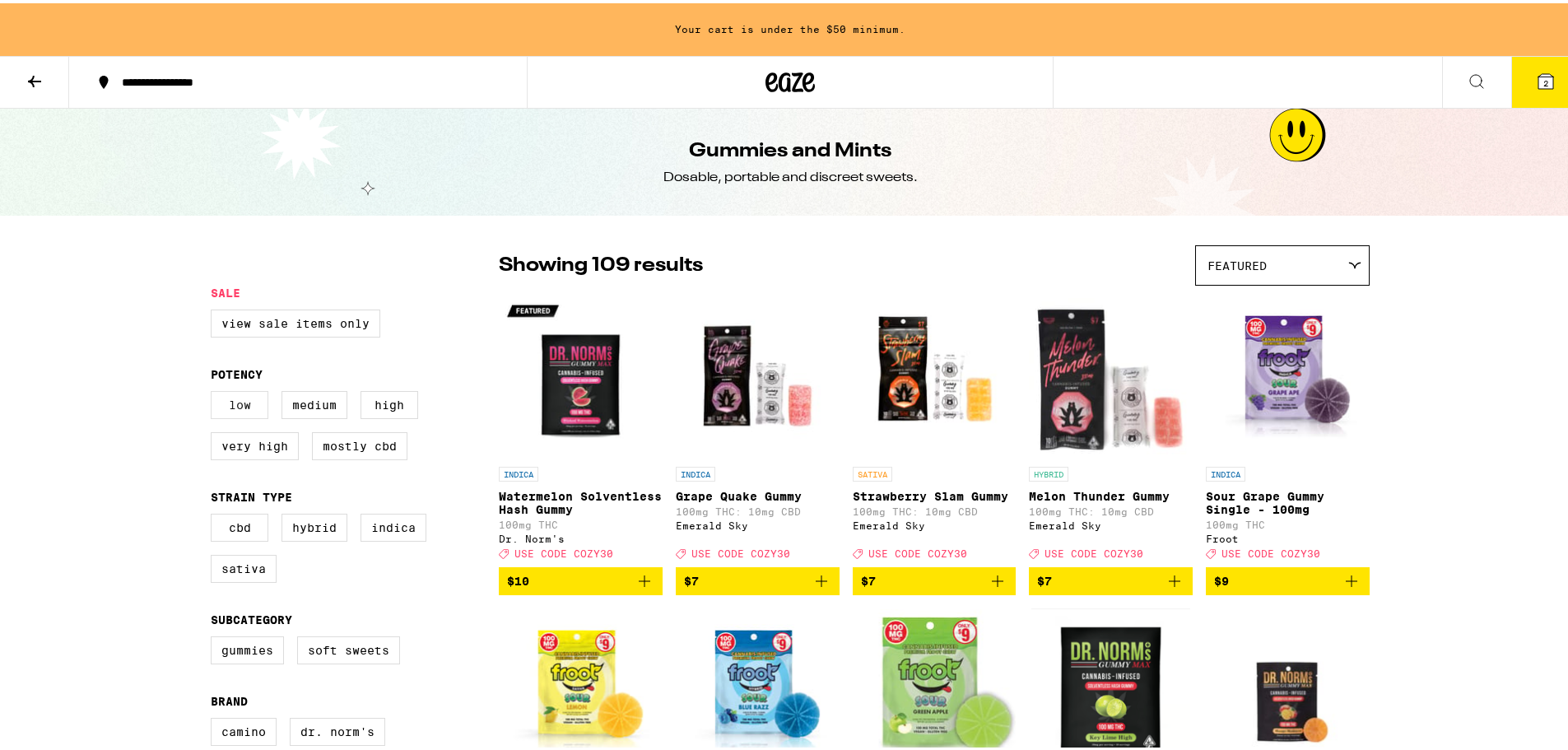
click at [239, 405] on label "Low" at bounding box center [240, 401] width 58 height 28
click at [215, 391] on input "Low" at bounding box center [214, 390] width 1 height 1
checkbox input "true"
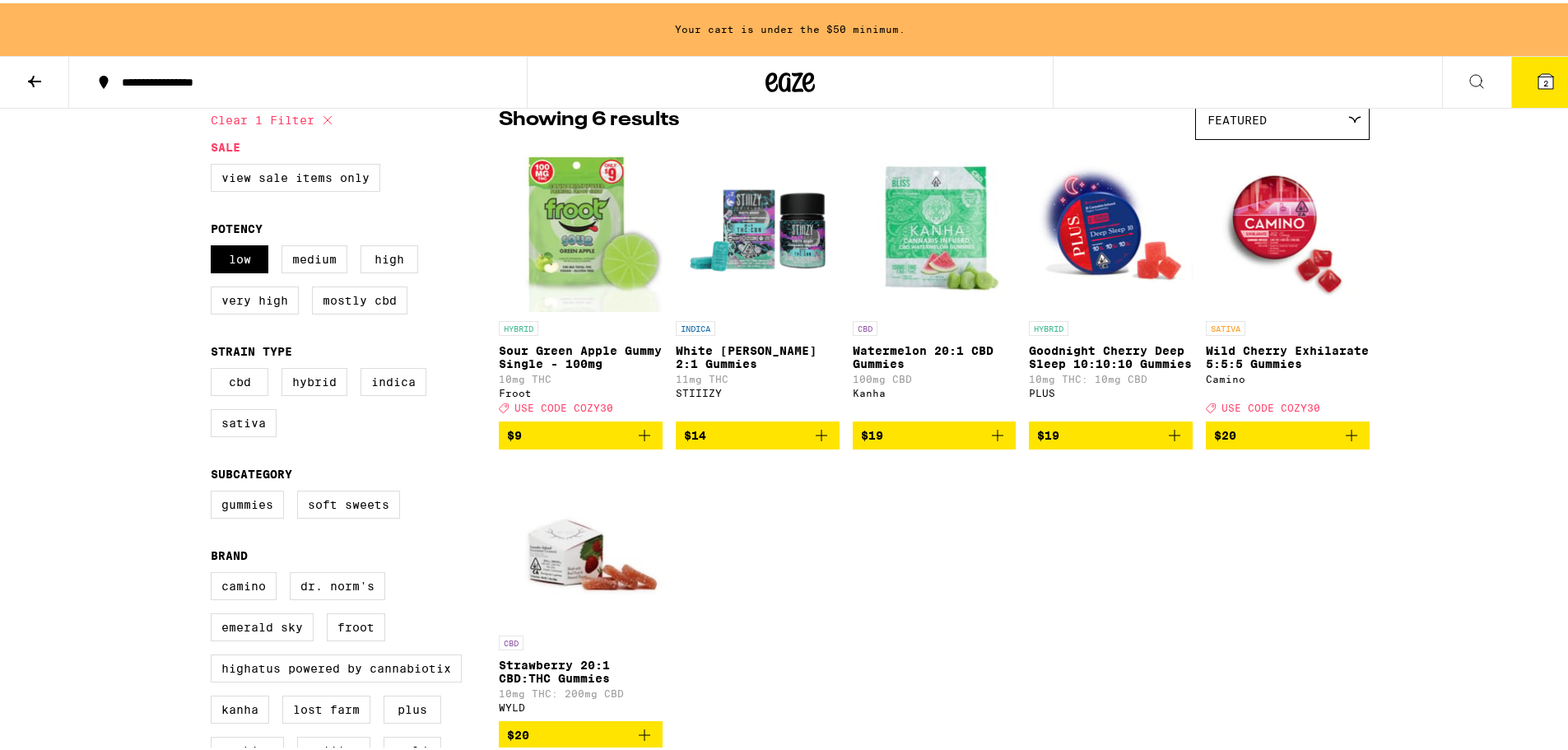
scroll to position [165, 0]
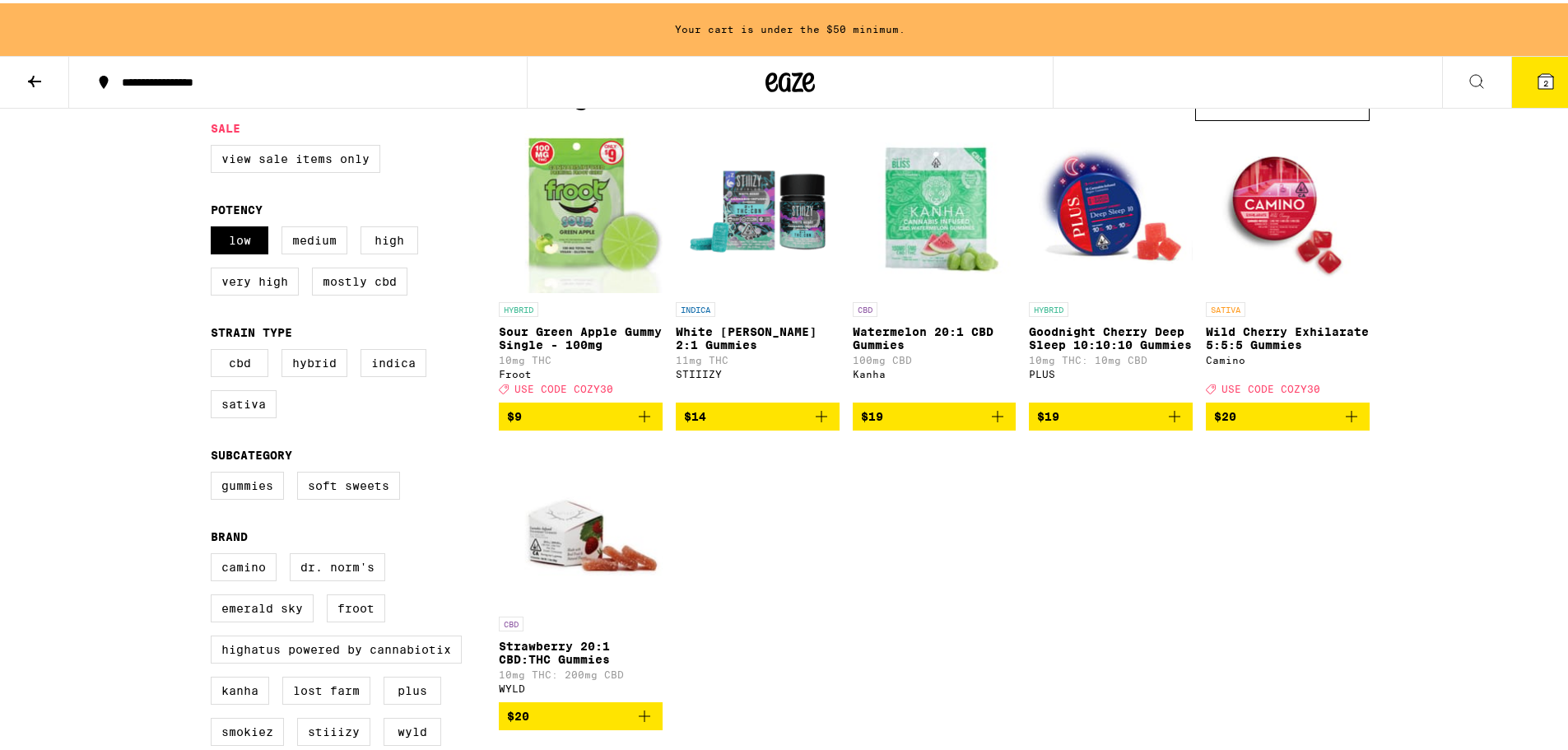
click at [1164, 421] on icon "Add to bag" at bounding box center [1174, 413] width 19 height 19
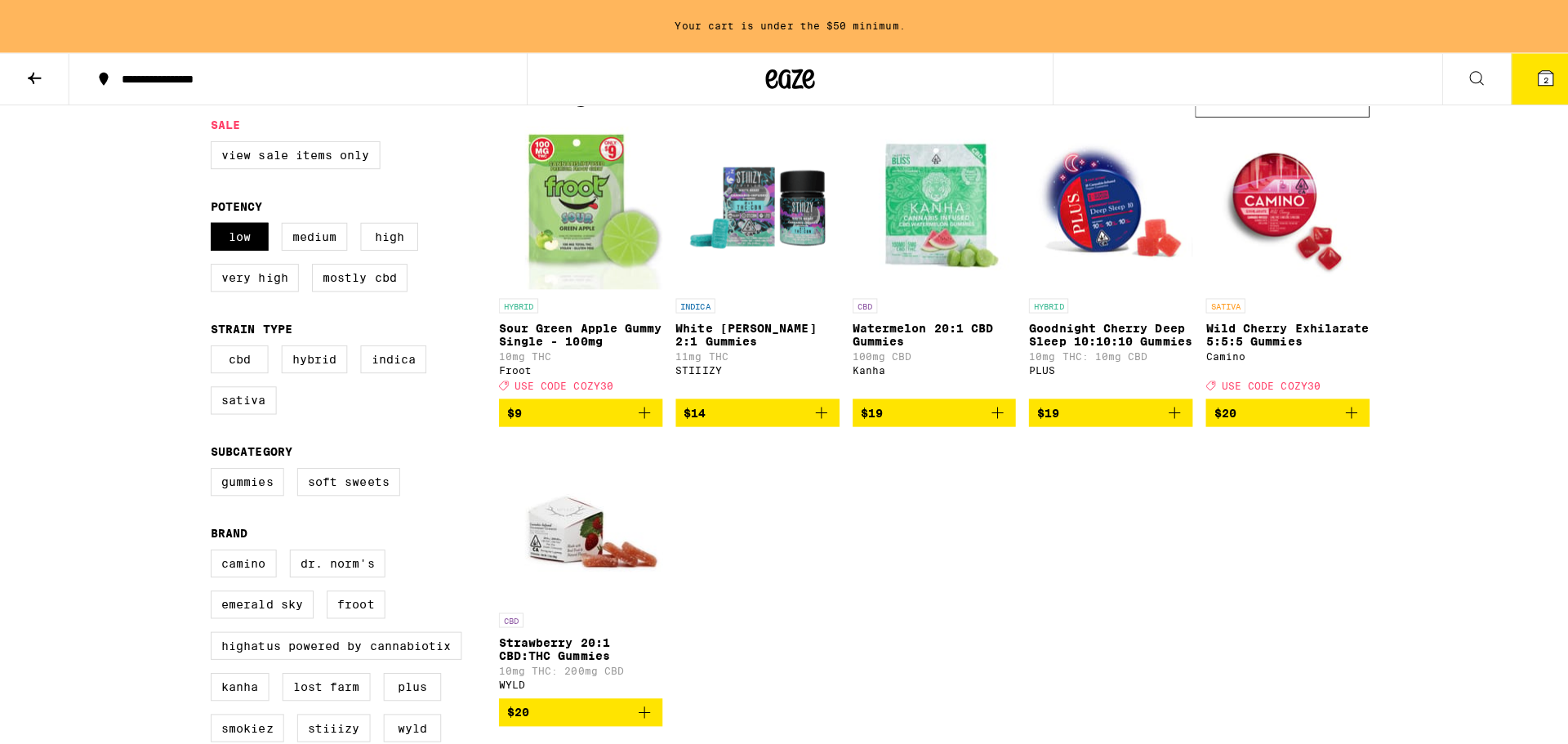
scroll to position [111, 0]
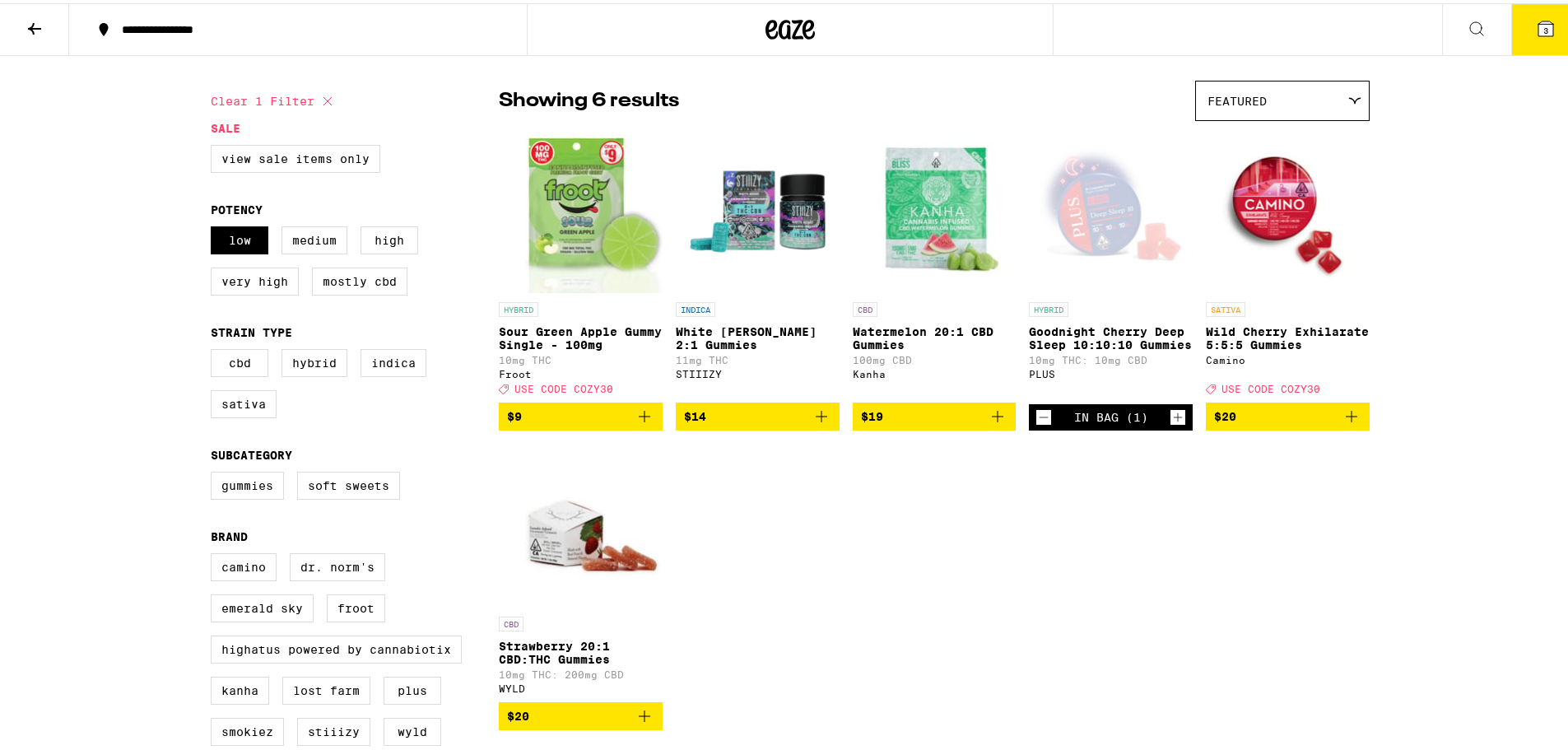
click at [1543, 29] on span "3" at bounding box center [1545, 27] width 5 height 10
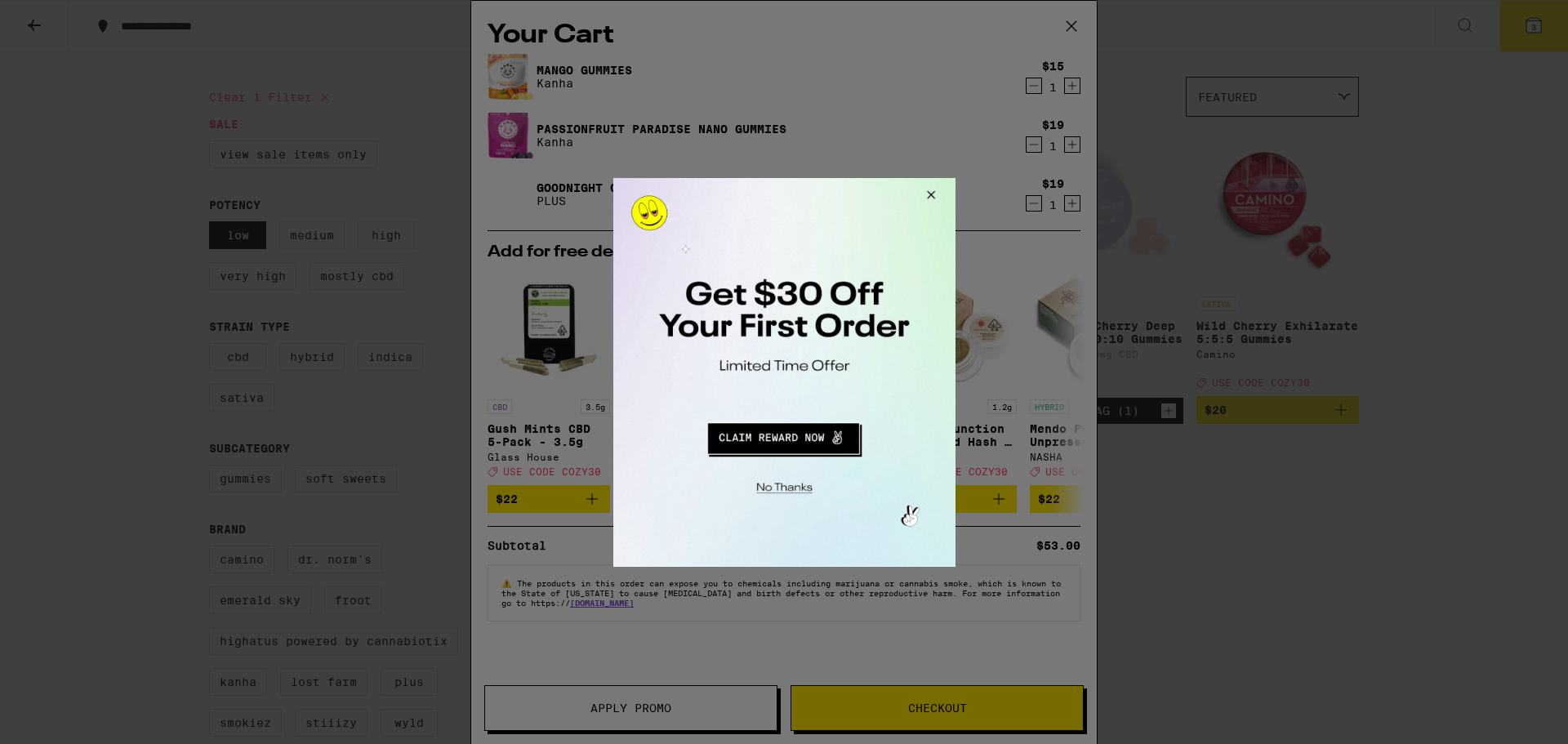
click at [926, 194] on button "Close Modal" at bounding box center [927, 196] width 44 height 39
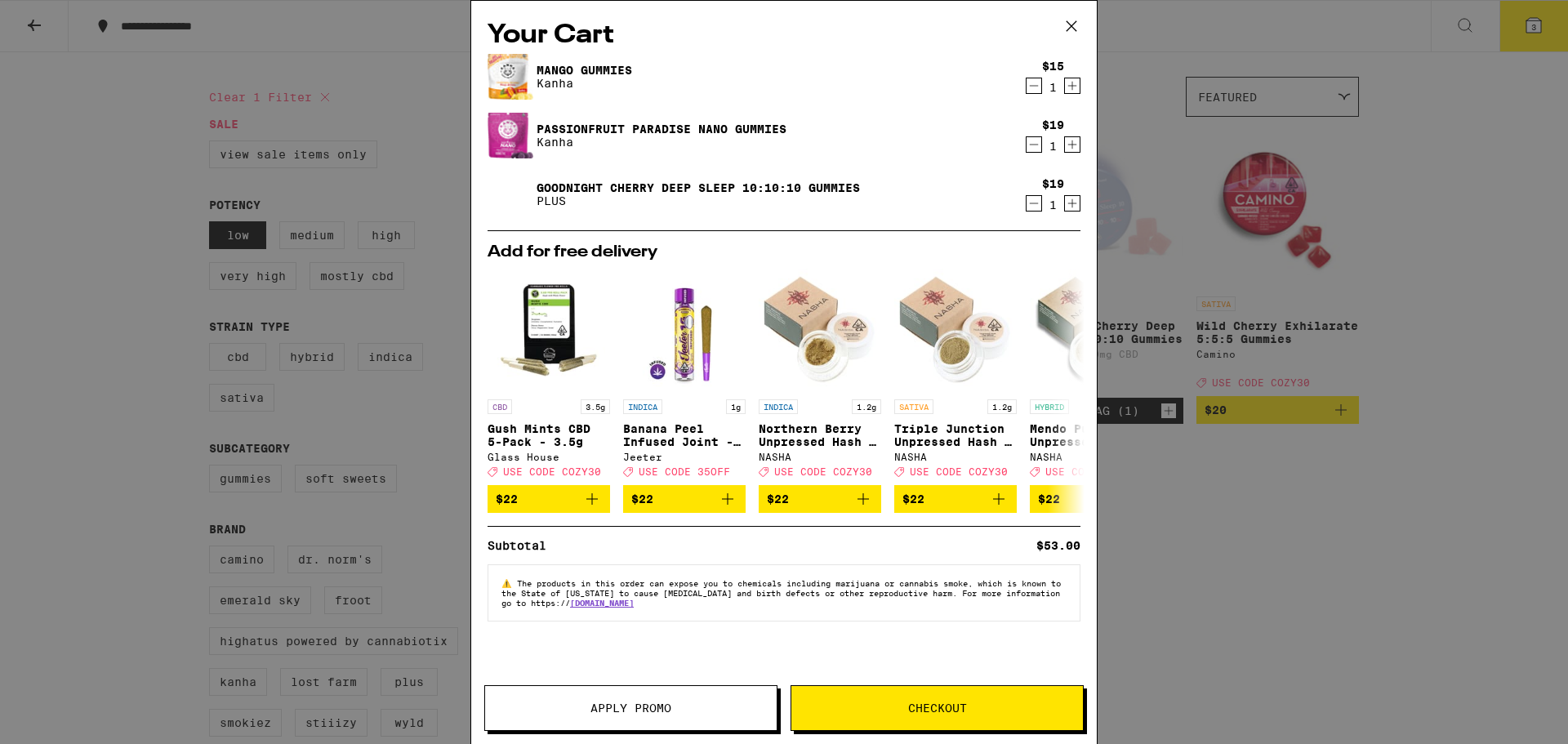
drag, startPoint x: 911, startPoint y: 709, endPoint x: 903, endPoint y: 709, distance: 8.0
click at [910, 709] on span "Checkout" at bounding box center [937, 708] width 58 height 11
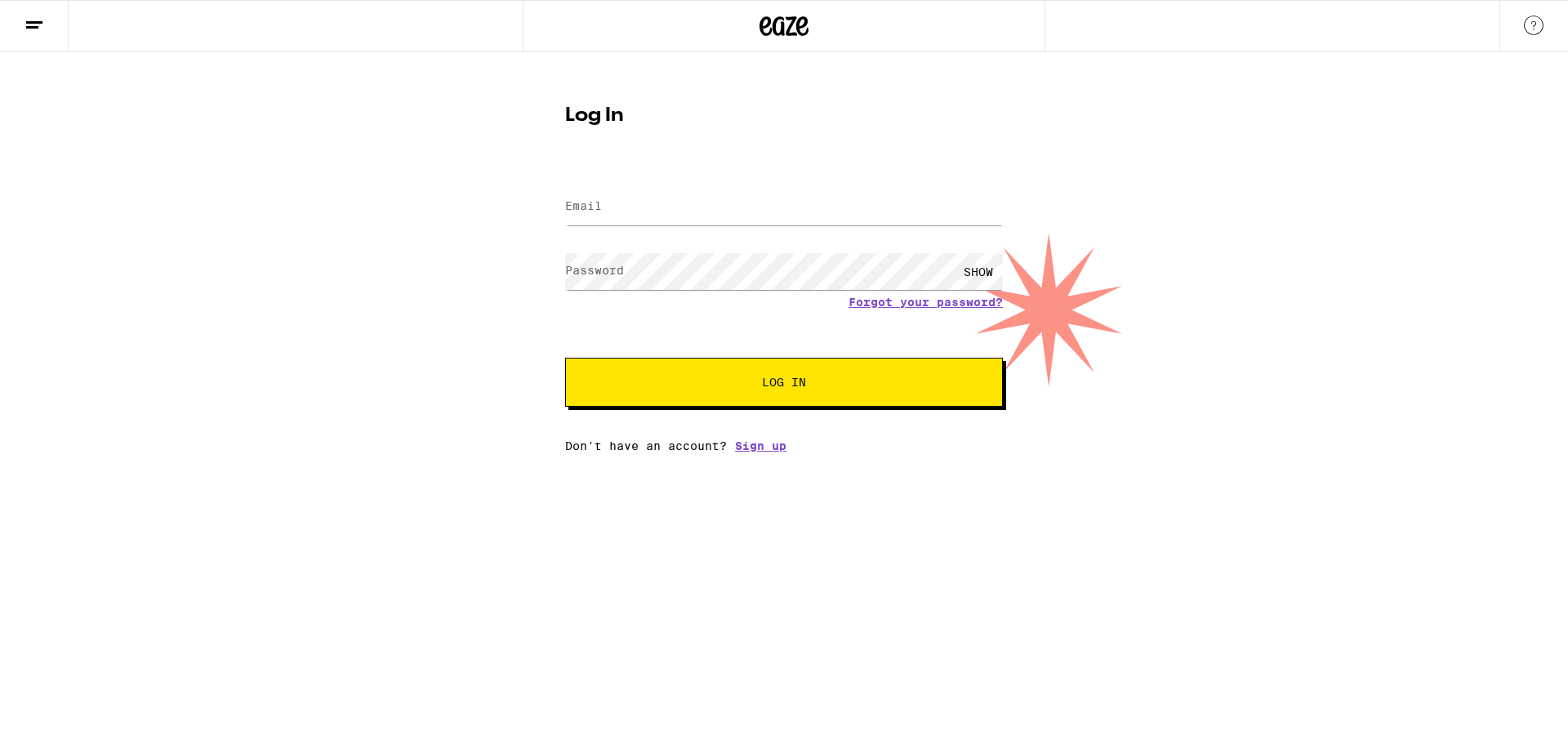
click at [760, 438] on div "Email Email Password Password SHOW Forgot your password? Log In Don't have an a…" at bounding box center [784, 309] width 438 height 286
click at [759, 451] on link "Sign up" at bounding box center [761, 446] width 52 height 13
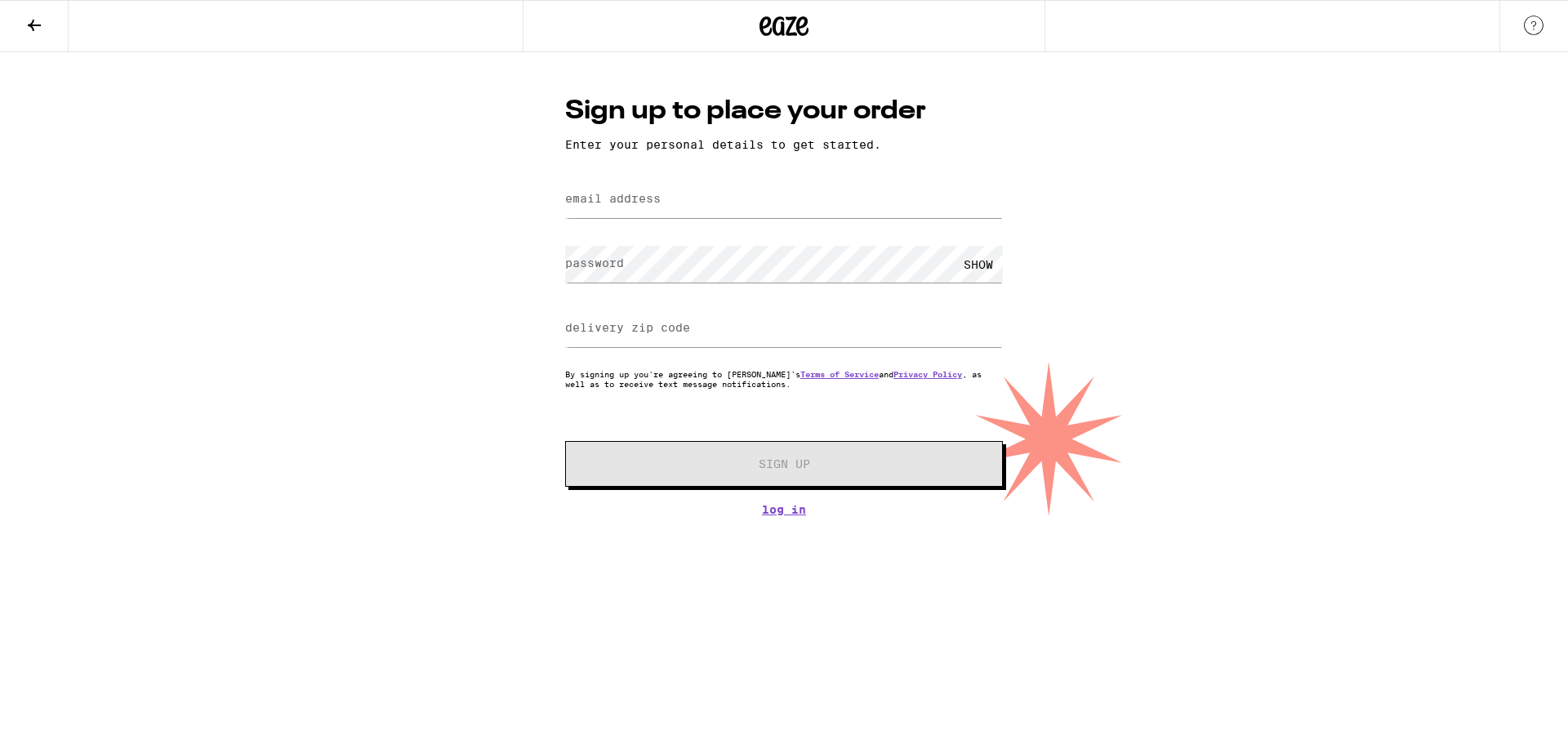
click at [657, 199] on label "email address" at bounding box center [613, 199] width 96 height 13
type input "[EMAIL_ADDRESS][DOMAIN_NAME]"
type input "92630"
click at [622, 262] on label "password" at bounding box center [594, 263] width 58 height 13
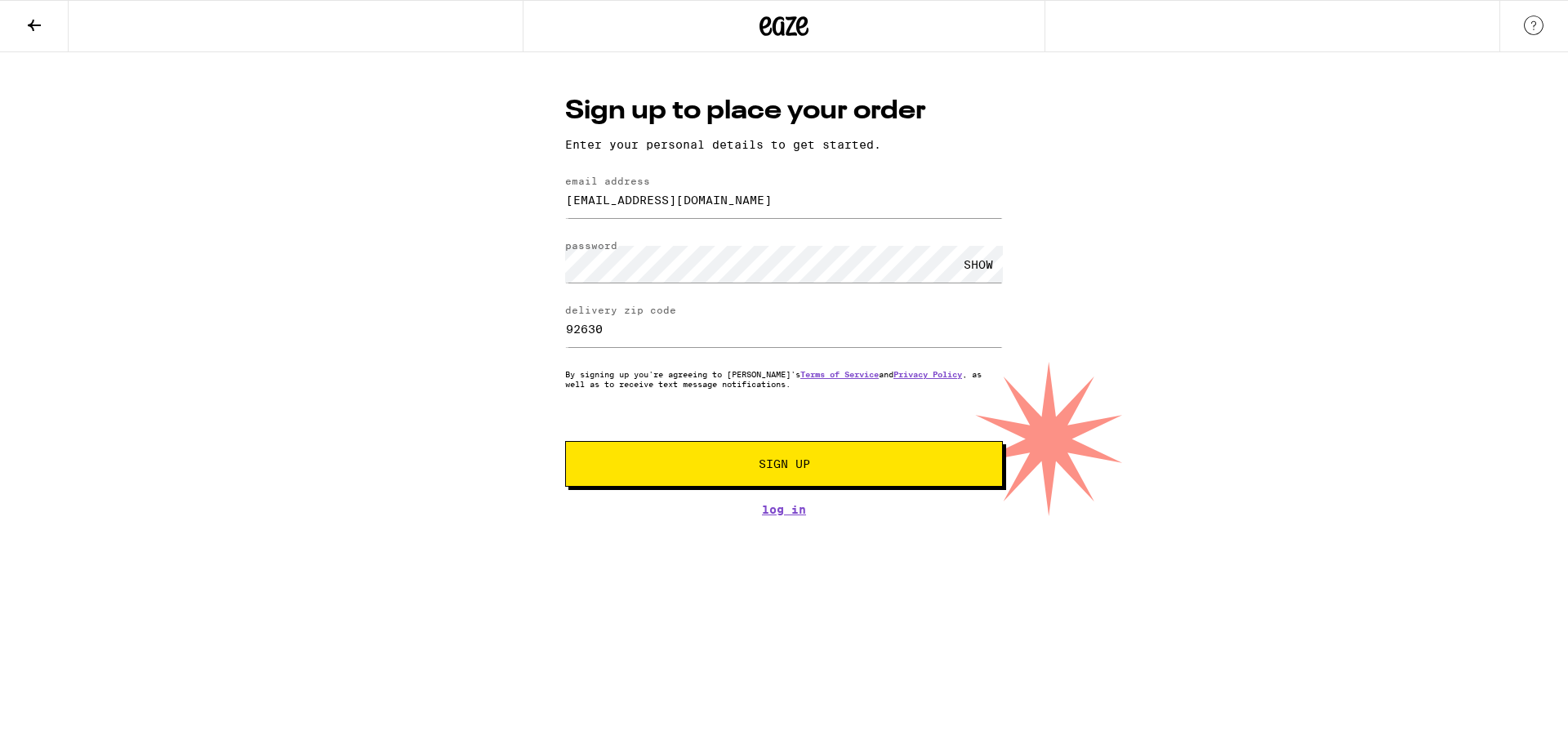
click at [795, 470] on span "Sign Up" at bounding box center [784, 464] width 52 height 11
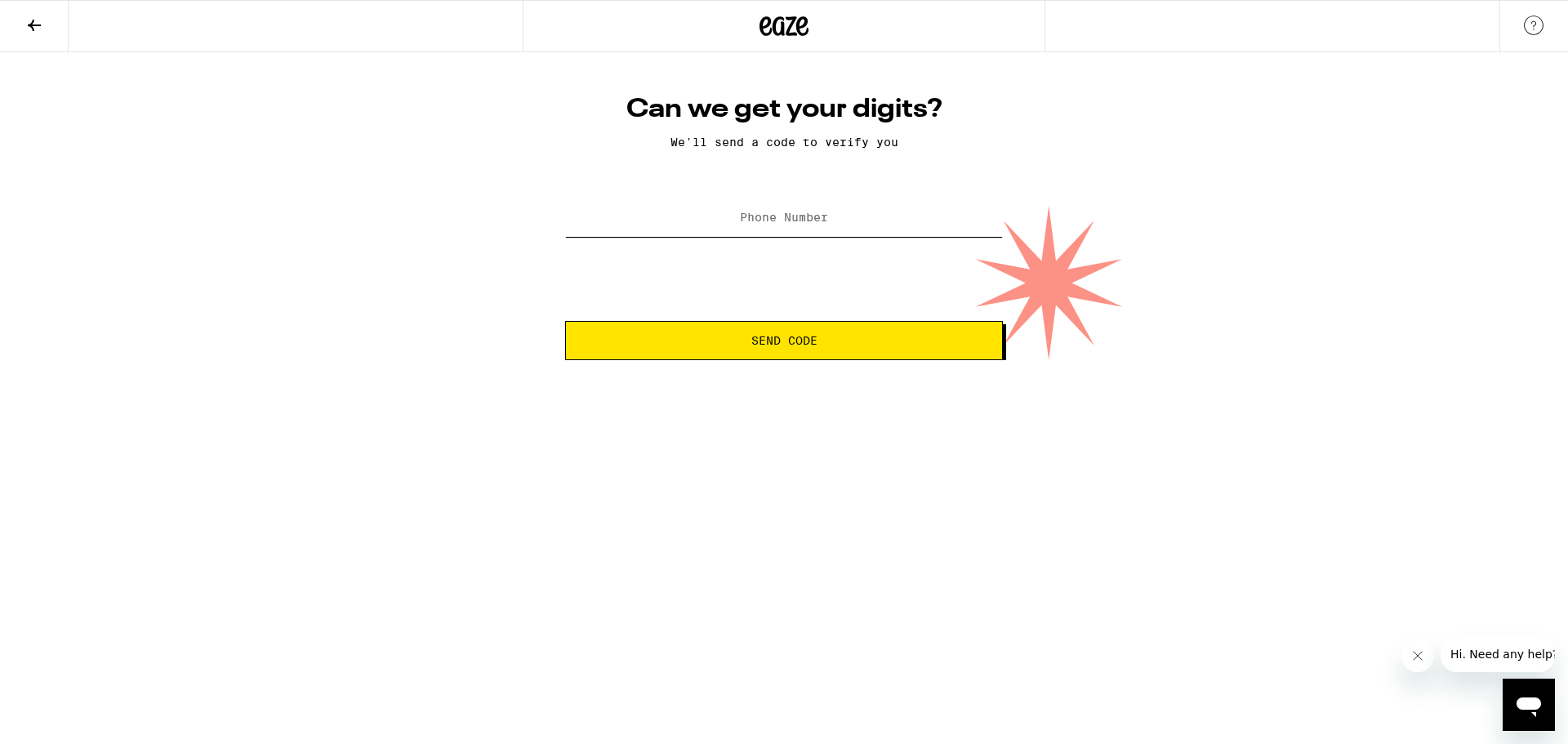
click at [803, 227] on input "Phone Number" at bounding box center [784, 218] width 438 height 36
type input "[PHONE_NUMBER]"
click at [856, 340] on span "Send Code" at bounding box center [783, 340] width 410 height 11
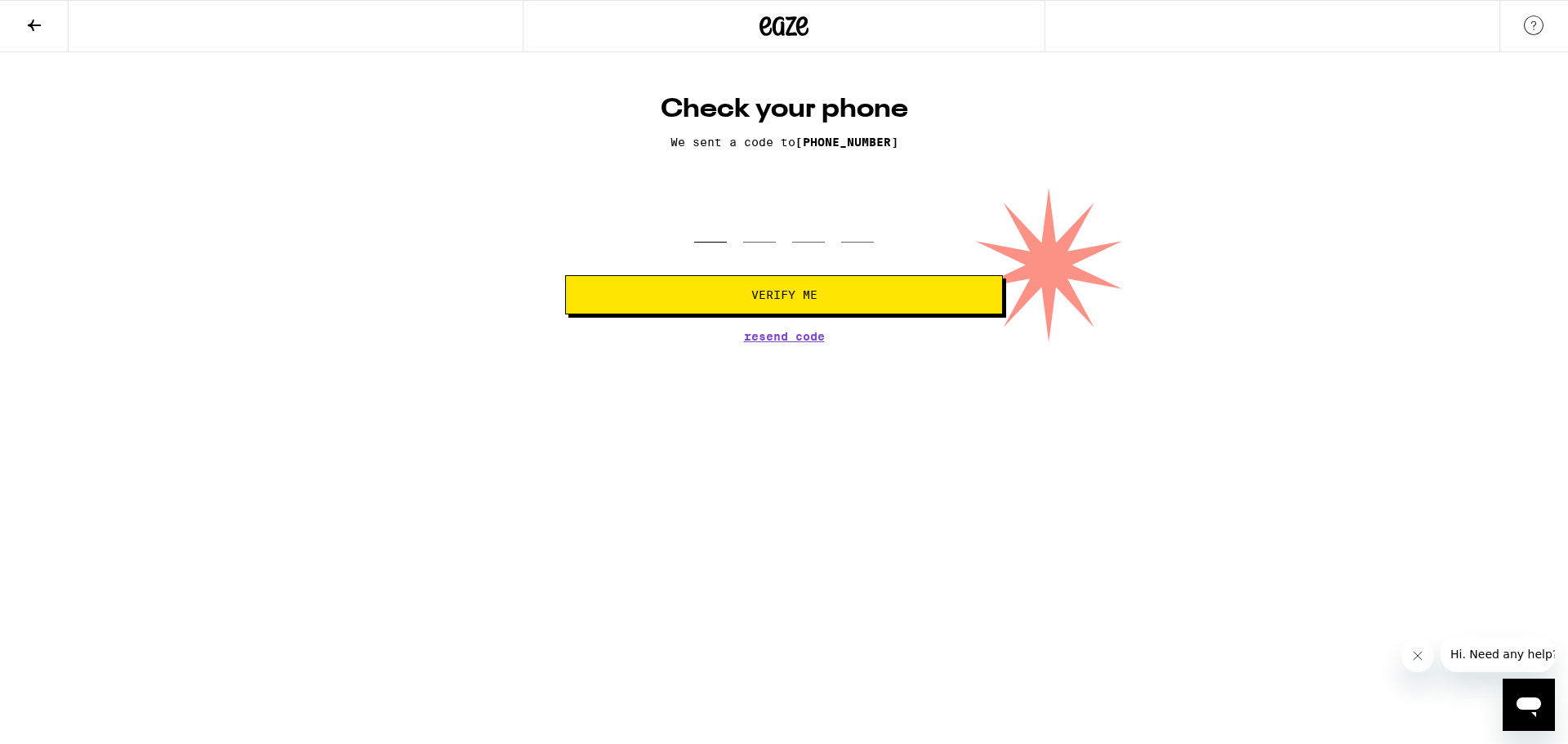
click at [701, 219] on input "tel" at bounding box center [710, 218] width 33 height 48
type input "5"
type input "3"
type input "5"
type input "7"
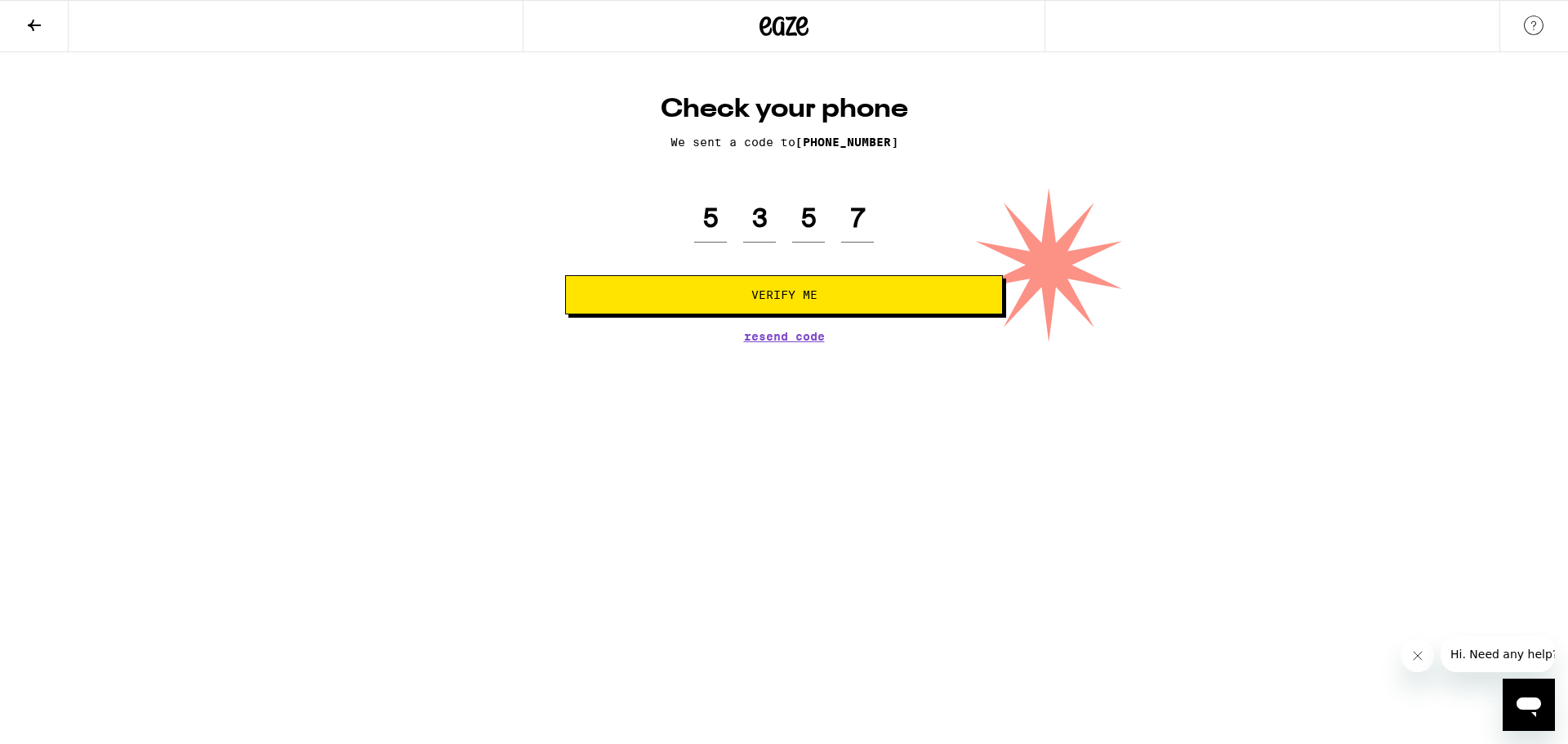
click at [782, 288] on button "Verify Me" at bounding box center [784, 295] width 438 height 39
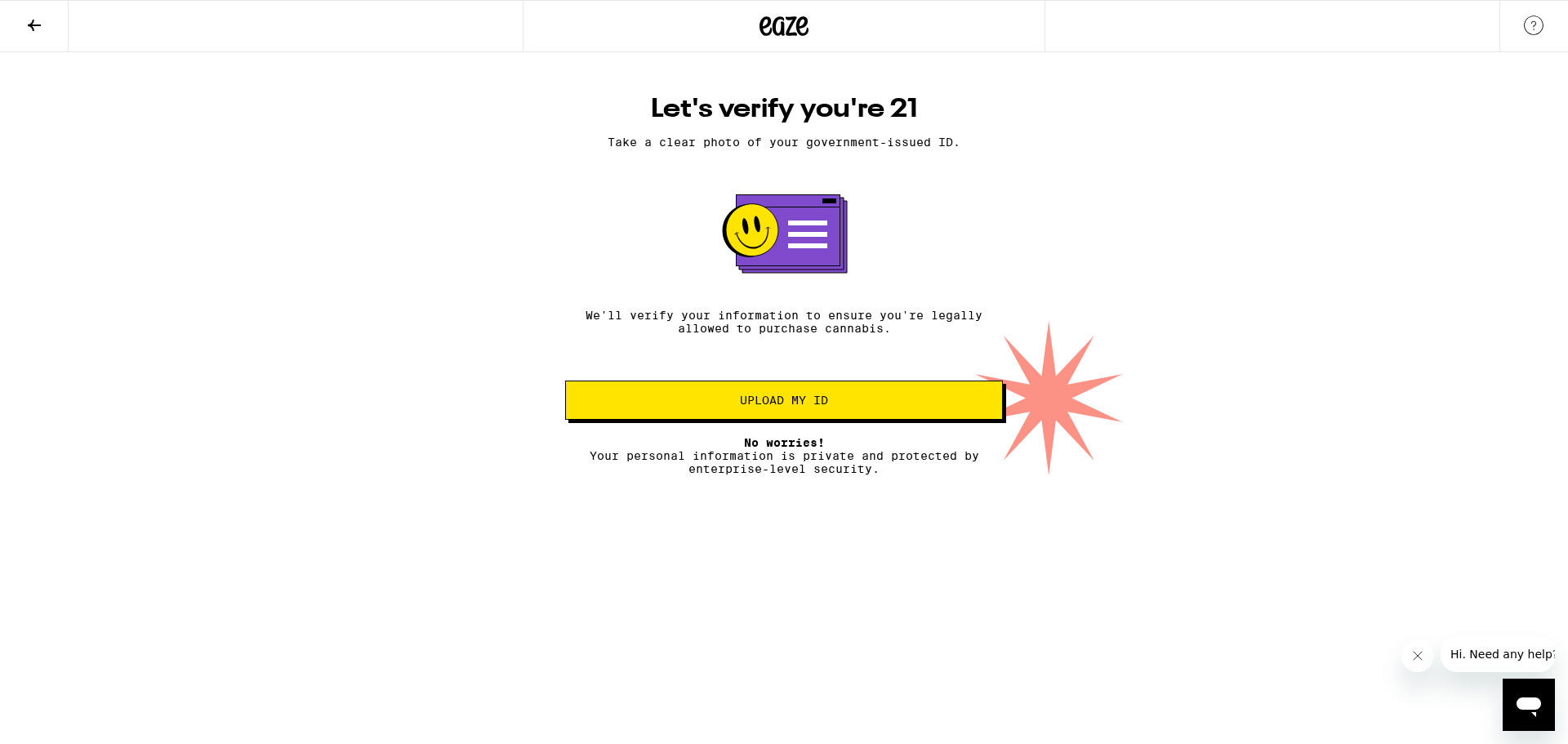
click at [806, 401] on span "Upload my ID" at bounding box center [784, 400] width 88 height 11
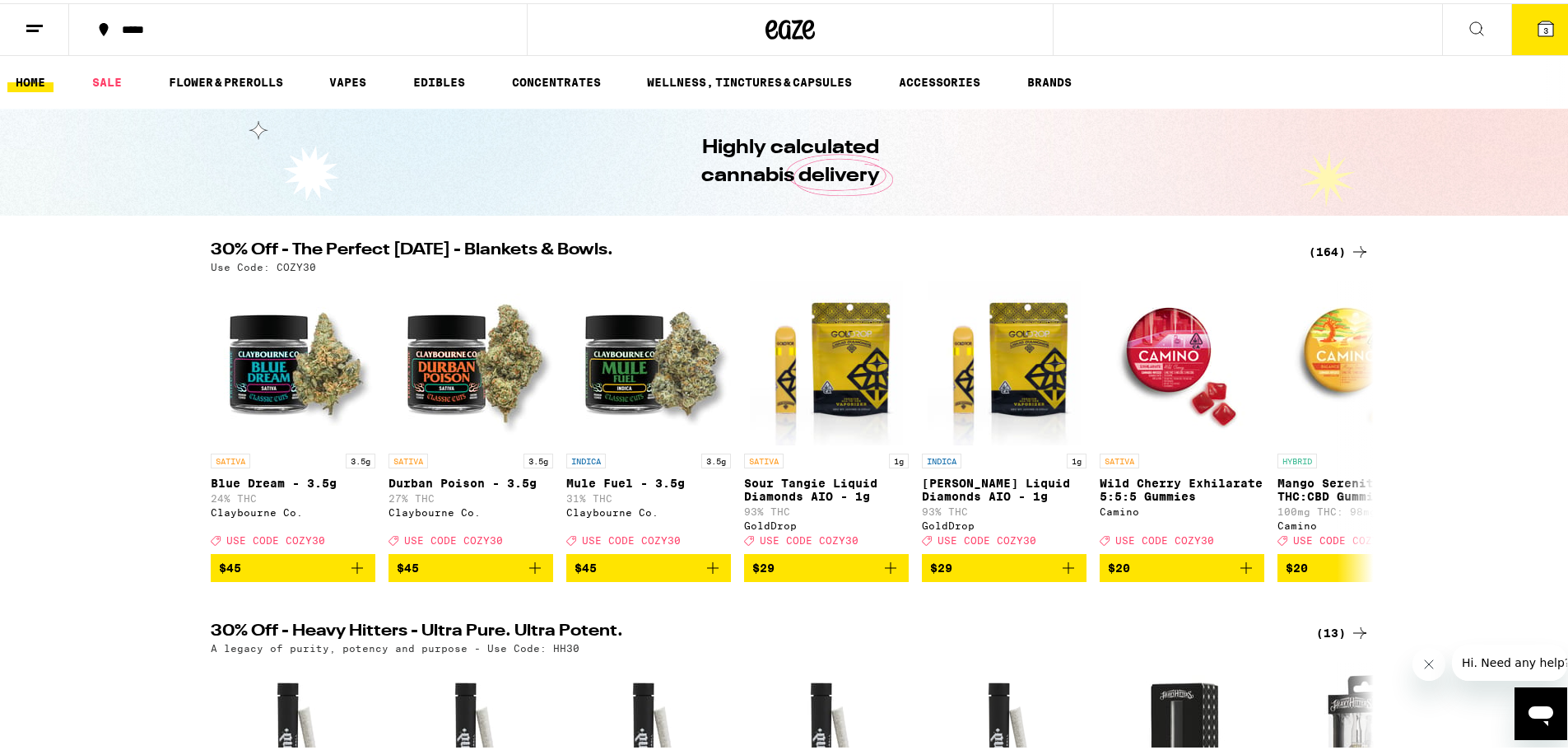
click at [1560, 27] on button "3" at bounding box center [1546, 26] width 69 height 51
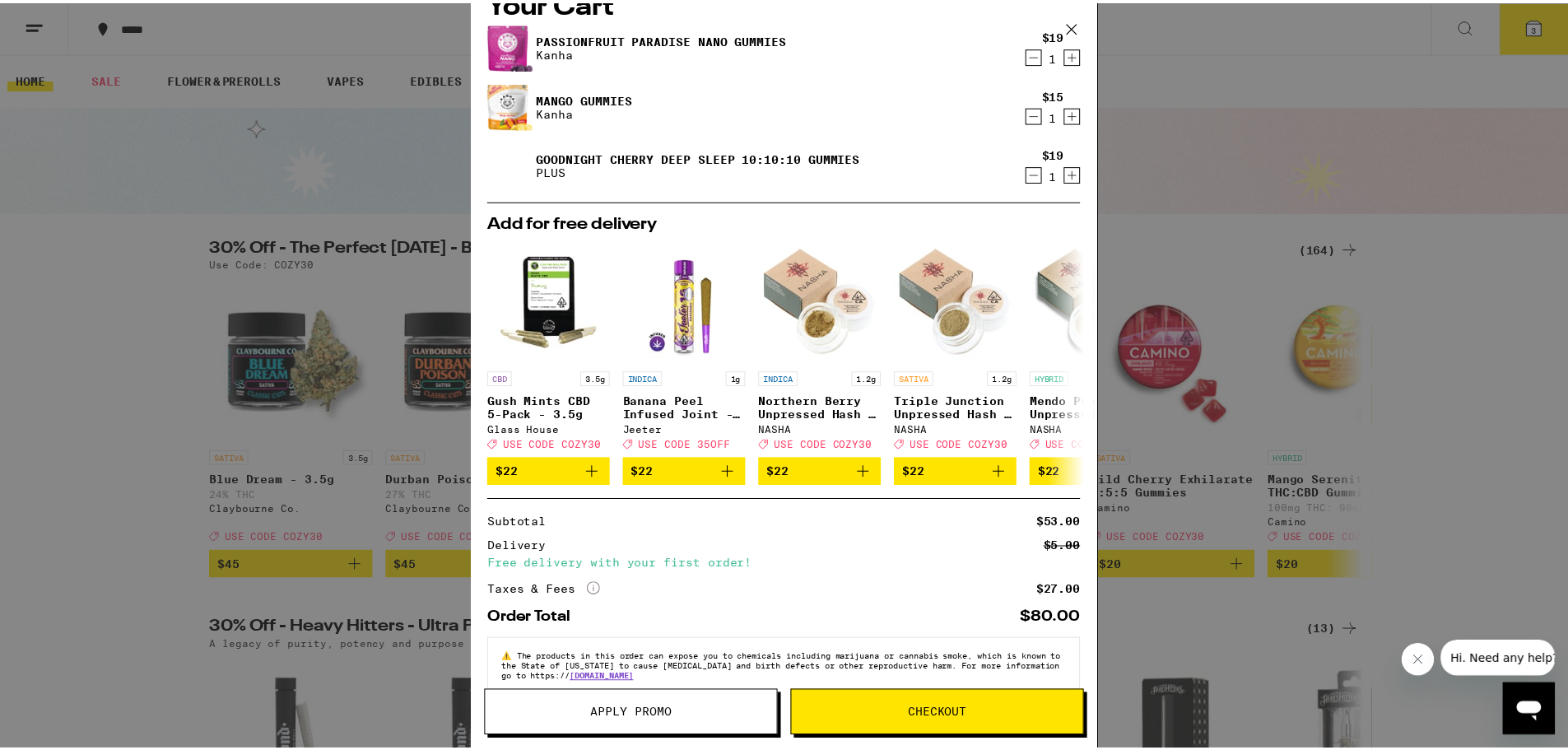
scroll to position [69, 0]
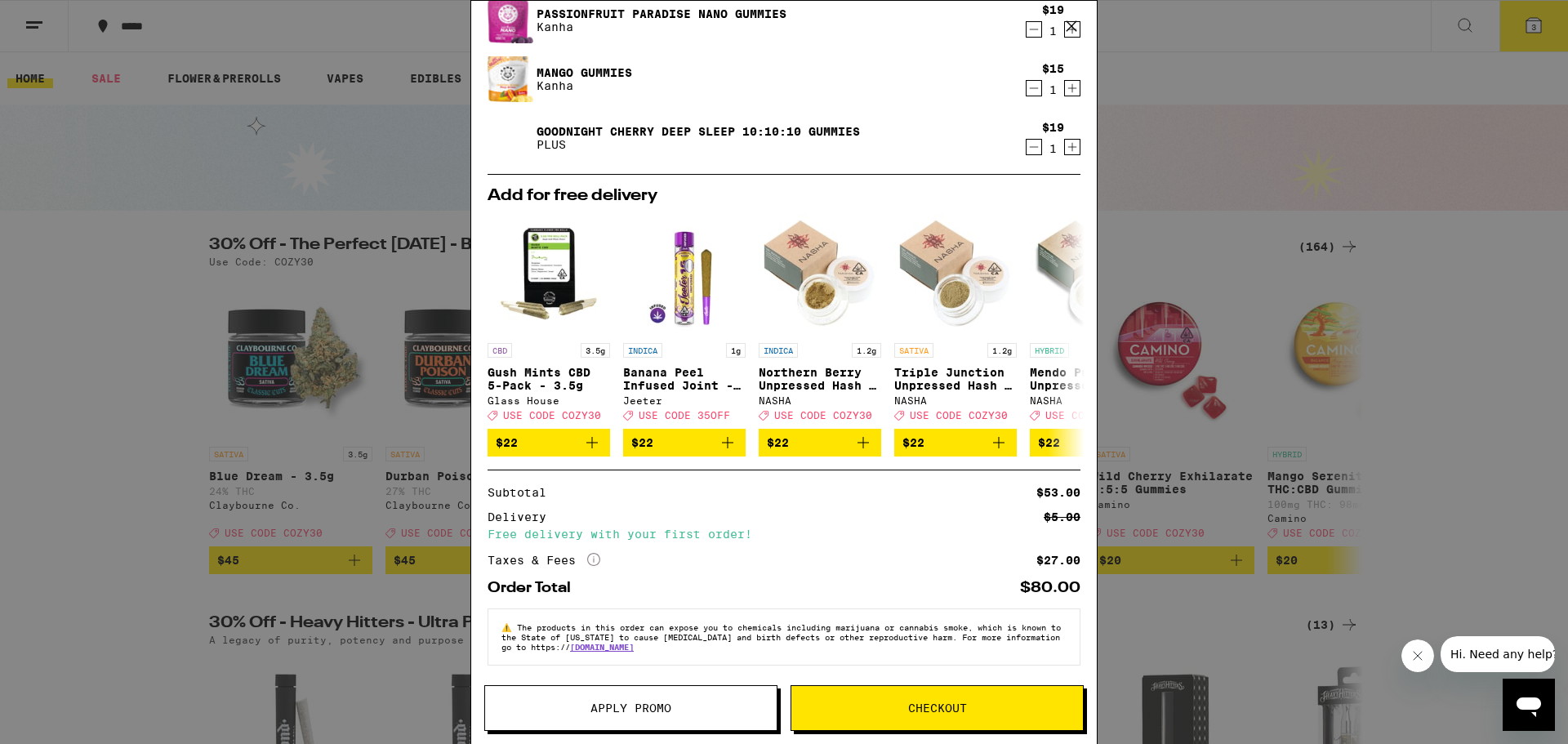
click at [870, 705] on span "Checkout" at bounding box center [937, 708] width 292 height 11
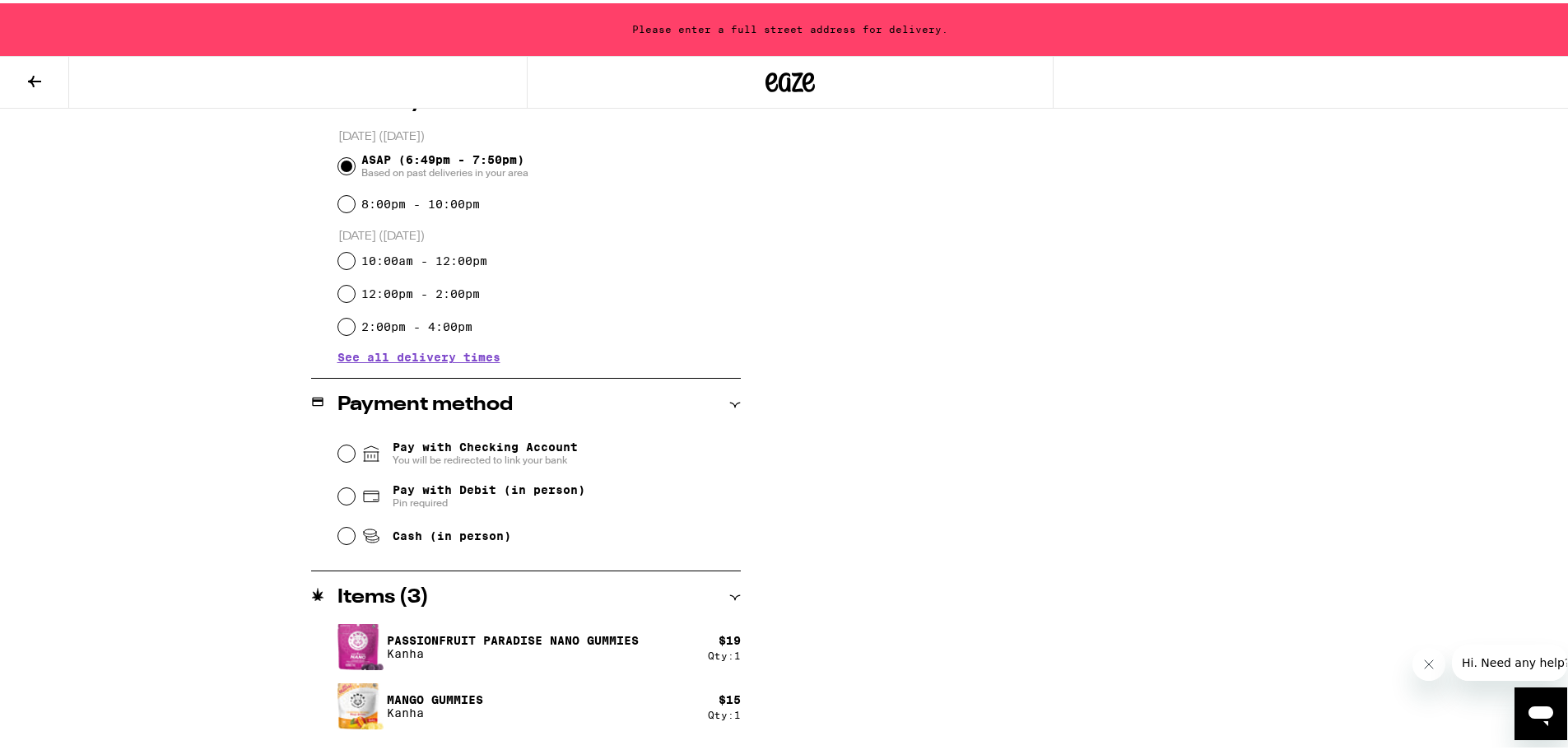
scroll to position [488, 0]
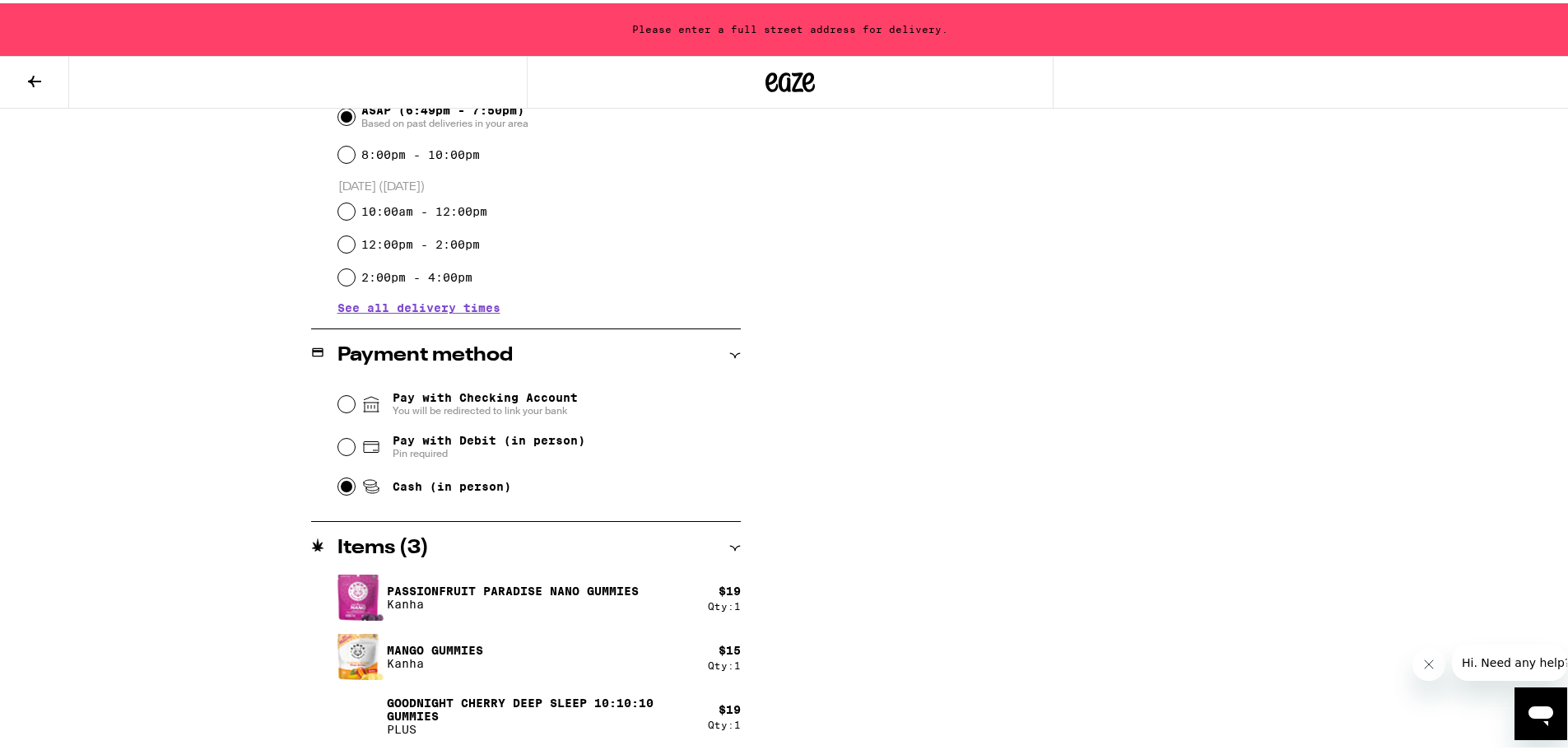
click at [340, 492] on input "Cash (in person)" at bounding box center [346, 483] width 16 height 16
radio input "true"
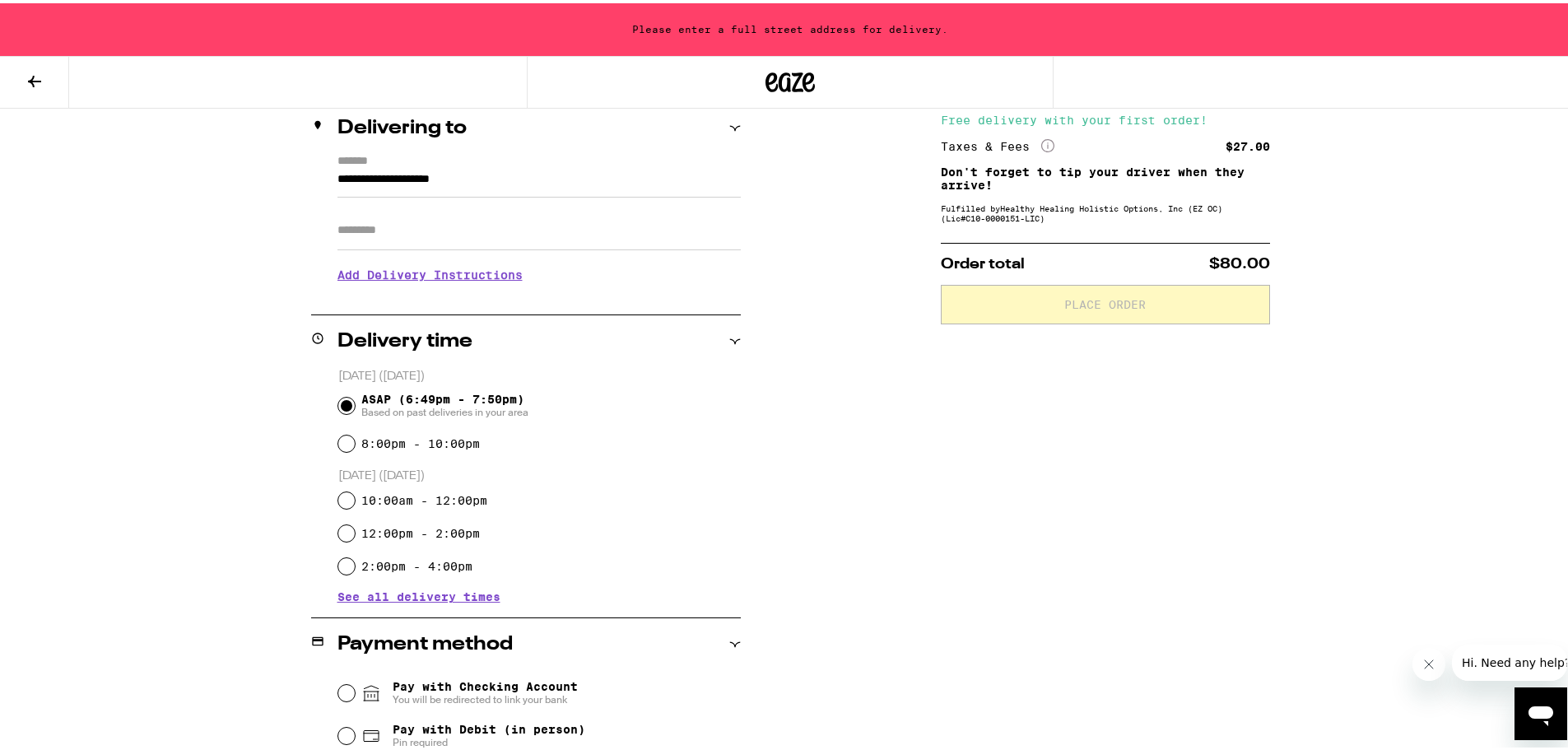
scroll to position [76, 0]
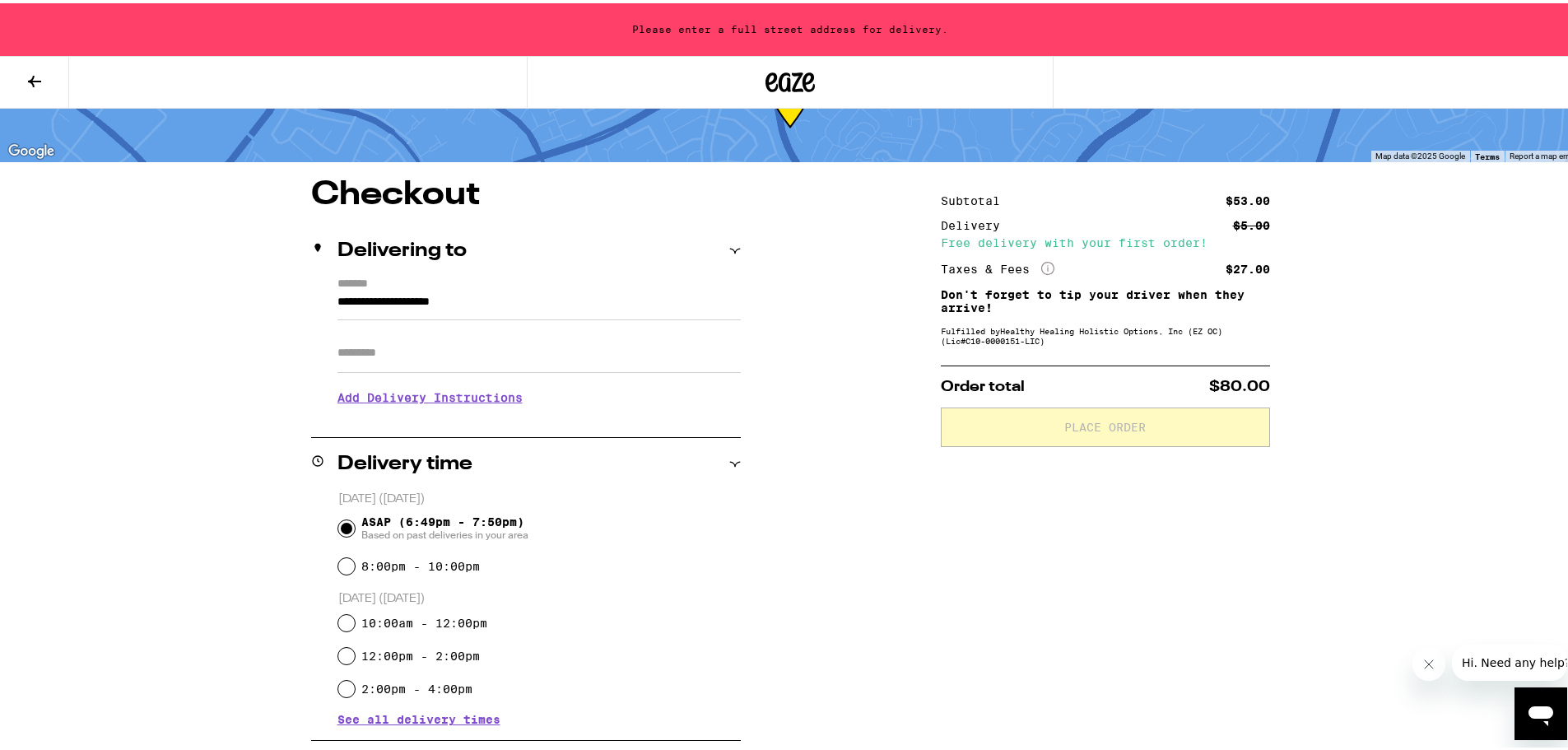
click at [389, 359] on input "Apt/Suite" at bounding box center [539, 349] width 403 height 40
click at [554, 302] on input "**********" at bounding box center [539, 303] width 403 height 28
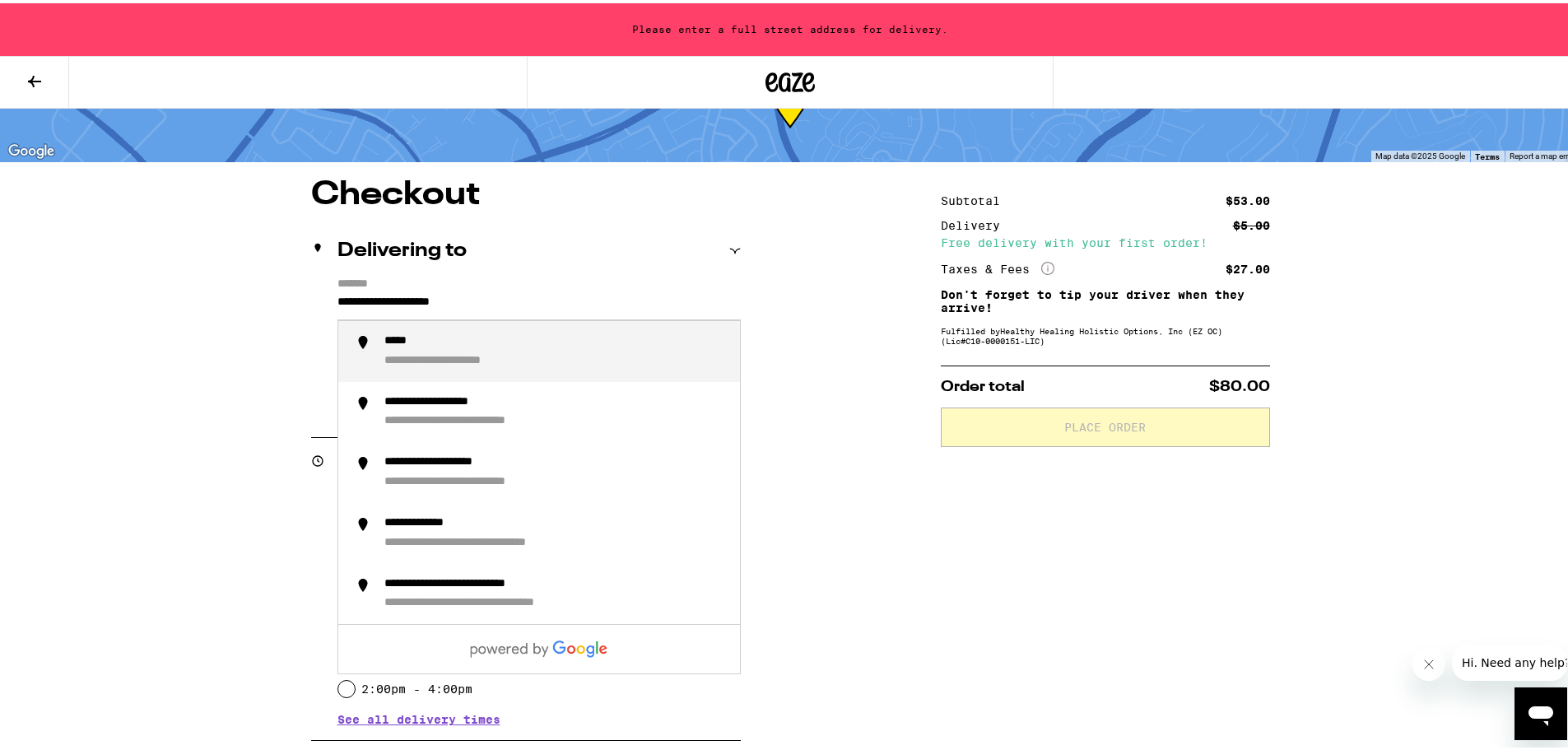
click at [553, 302] on input "**********" at bounding box center [539, 303] width 403 height 28
click at [223, 319] on div "**********" at bounding box center [790, 668] width 1185 height 986
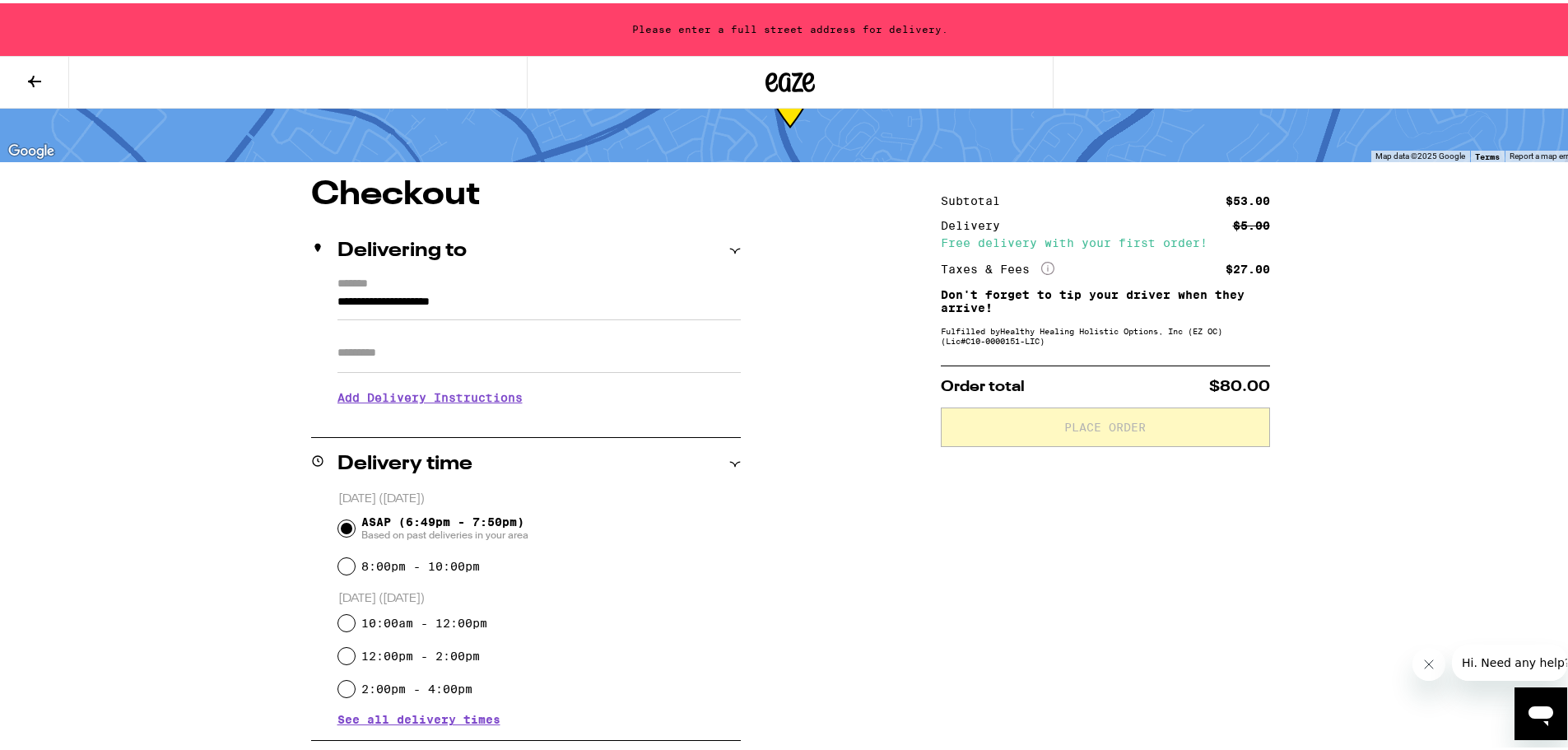
click at [525, 294] on input "**********" at bounding box center [539, 303] width 403 height 28
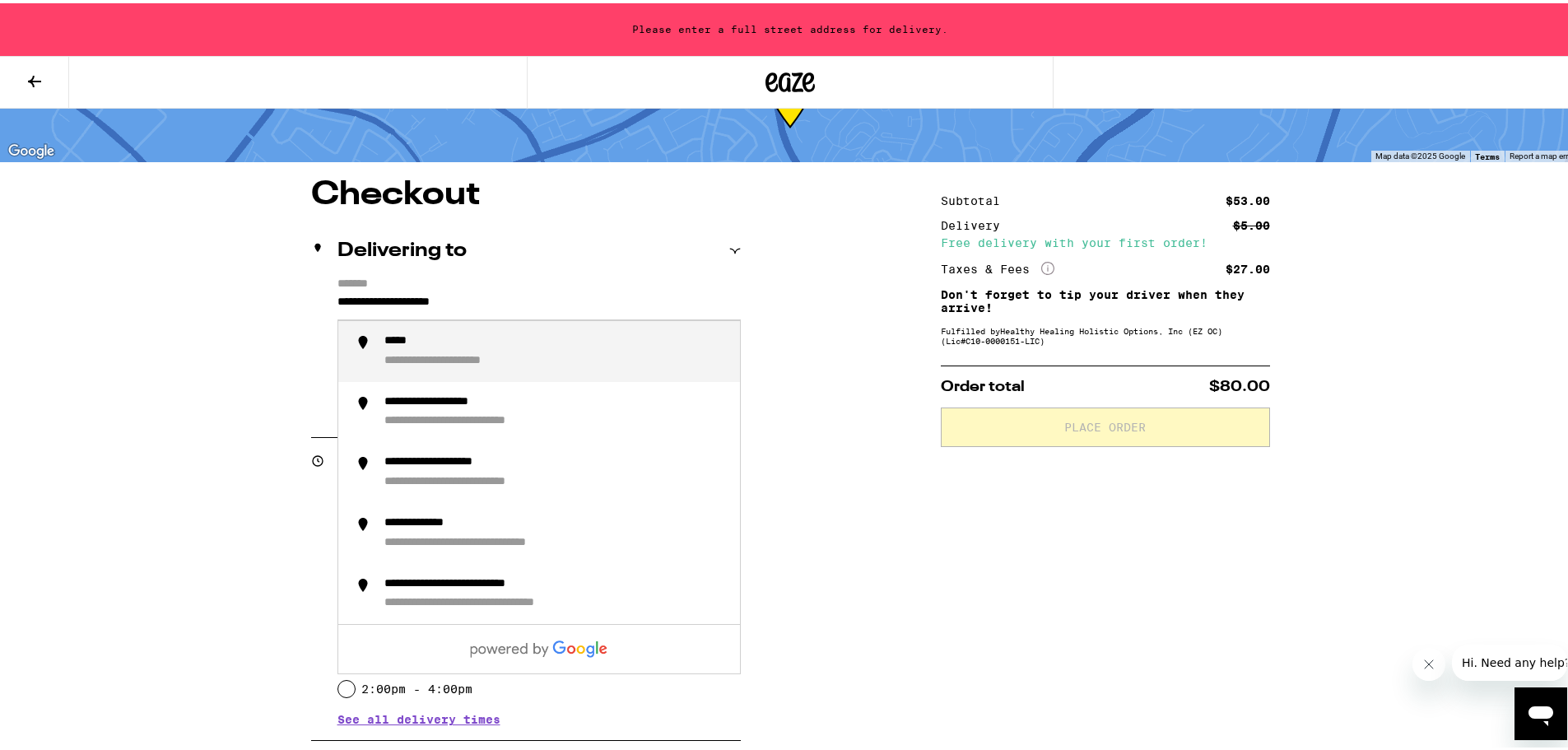
click at [525, 294] on input "**********" at bounding box center [539, 303] width 403 height 28
click at [426, 343] on div "**********" at bounding box center [448, 337] width 127 height 14
type input "**********"
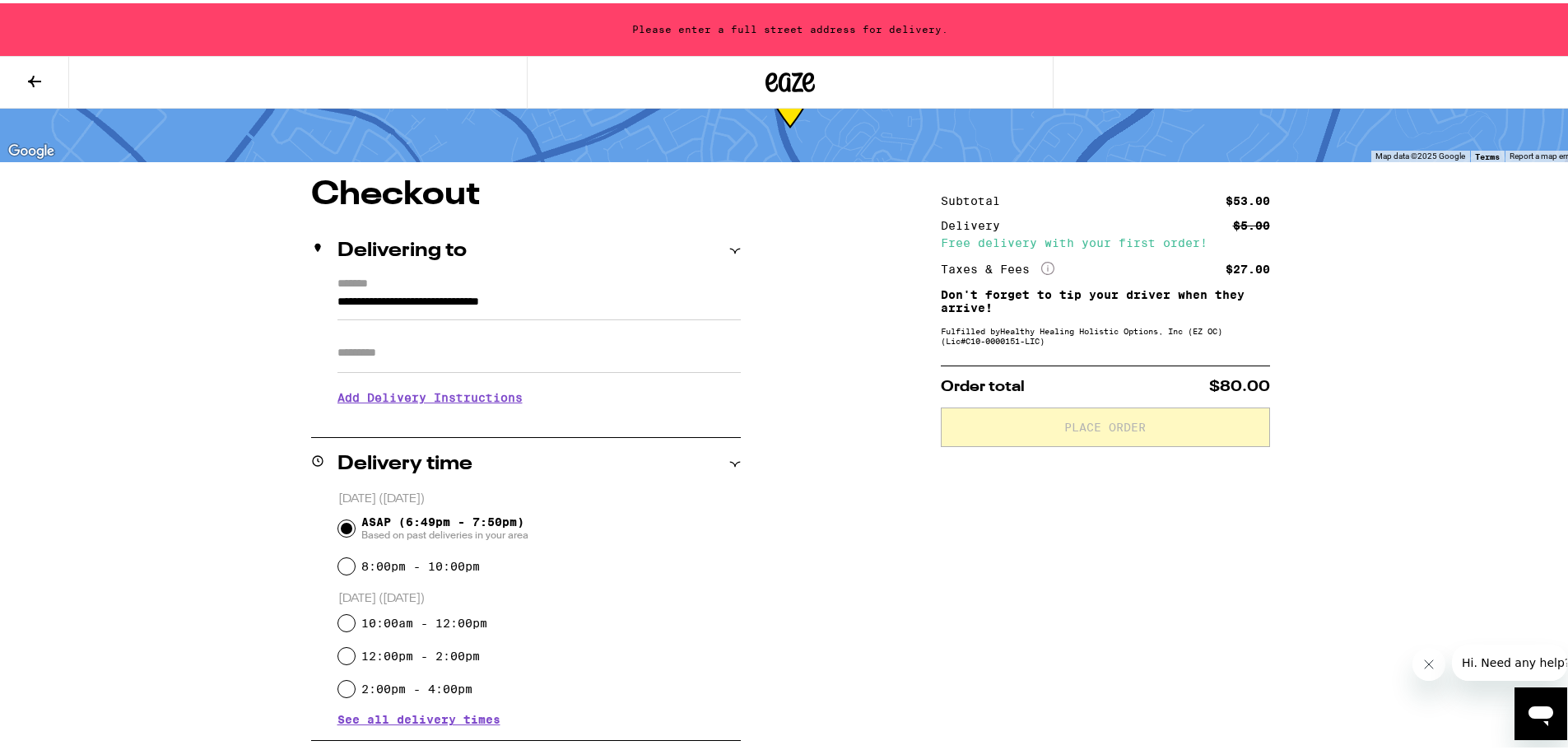
scroll to position [24, 0]
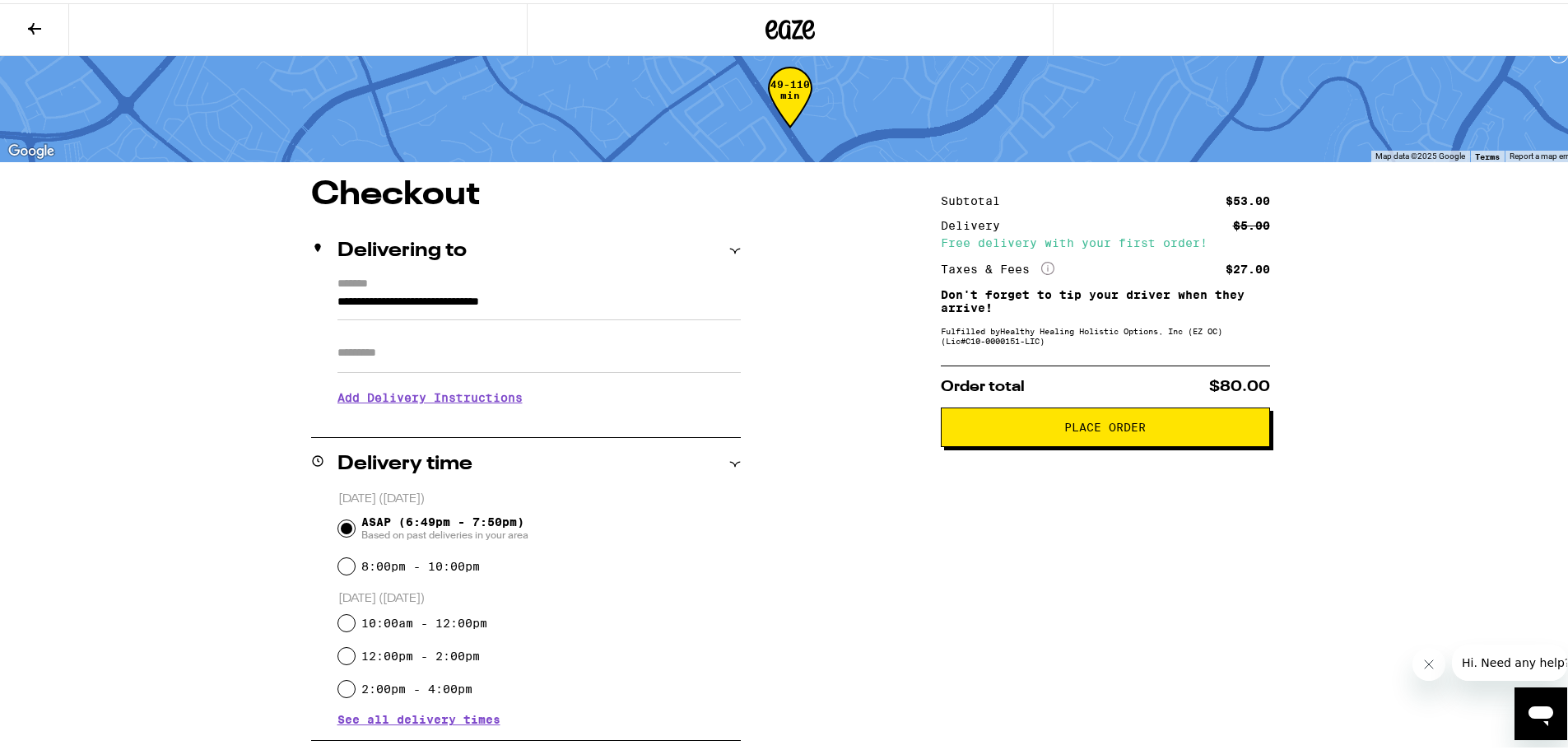
click at [392, 357] on input "Apt/Suite" at bounding box center [539, 349] width 403 height 40
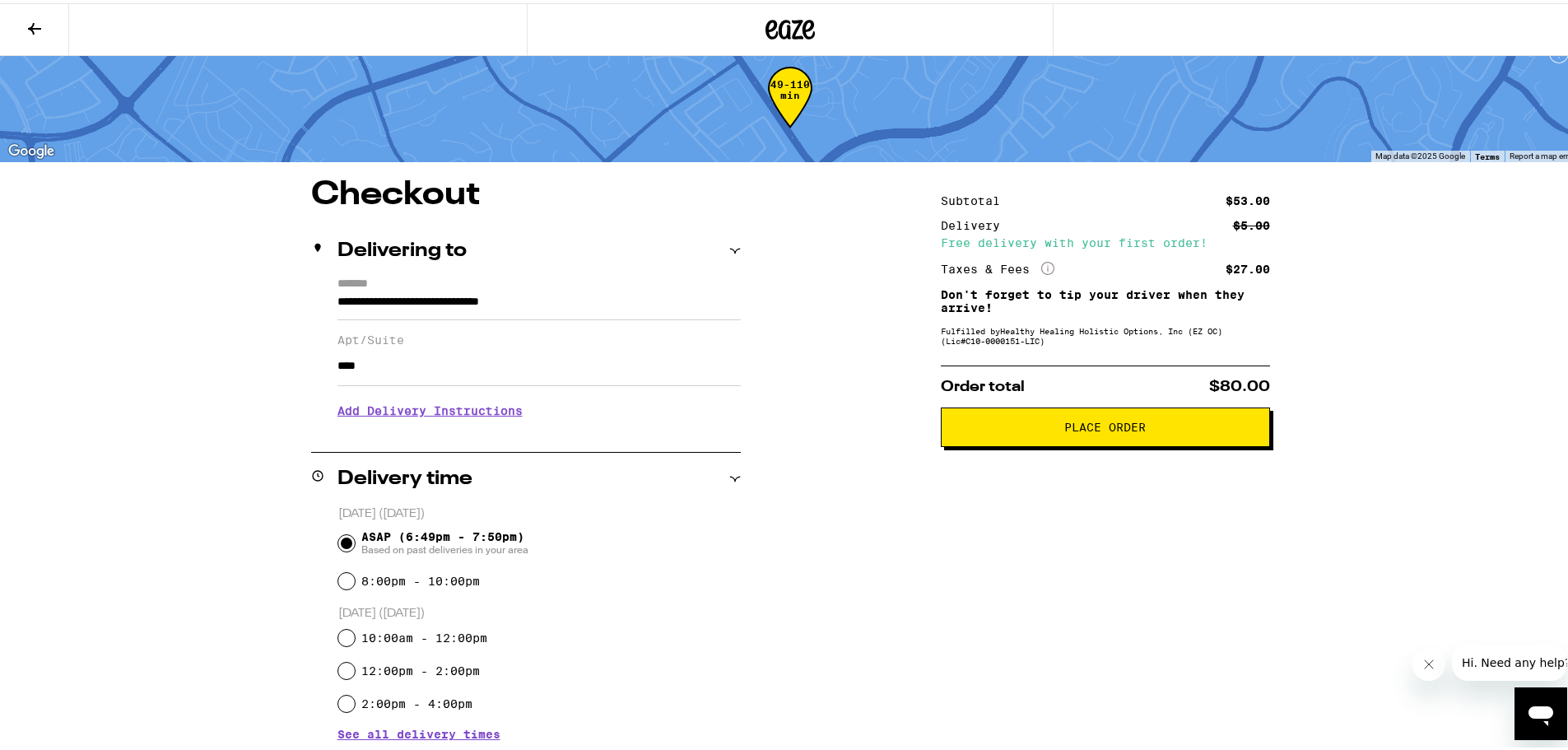
type input "***"
click at [43, 393] on div "**********" at bounding box center [790, 576] width 1581 height 1200
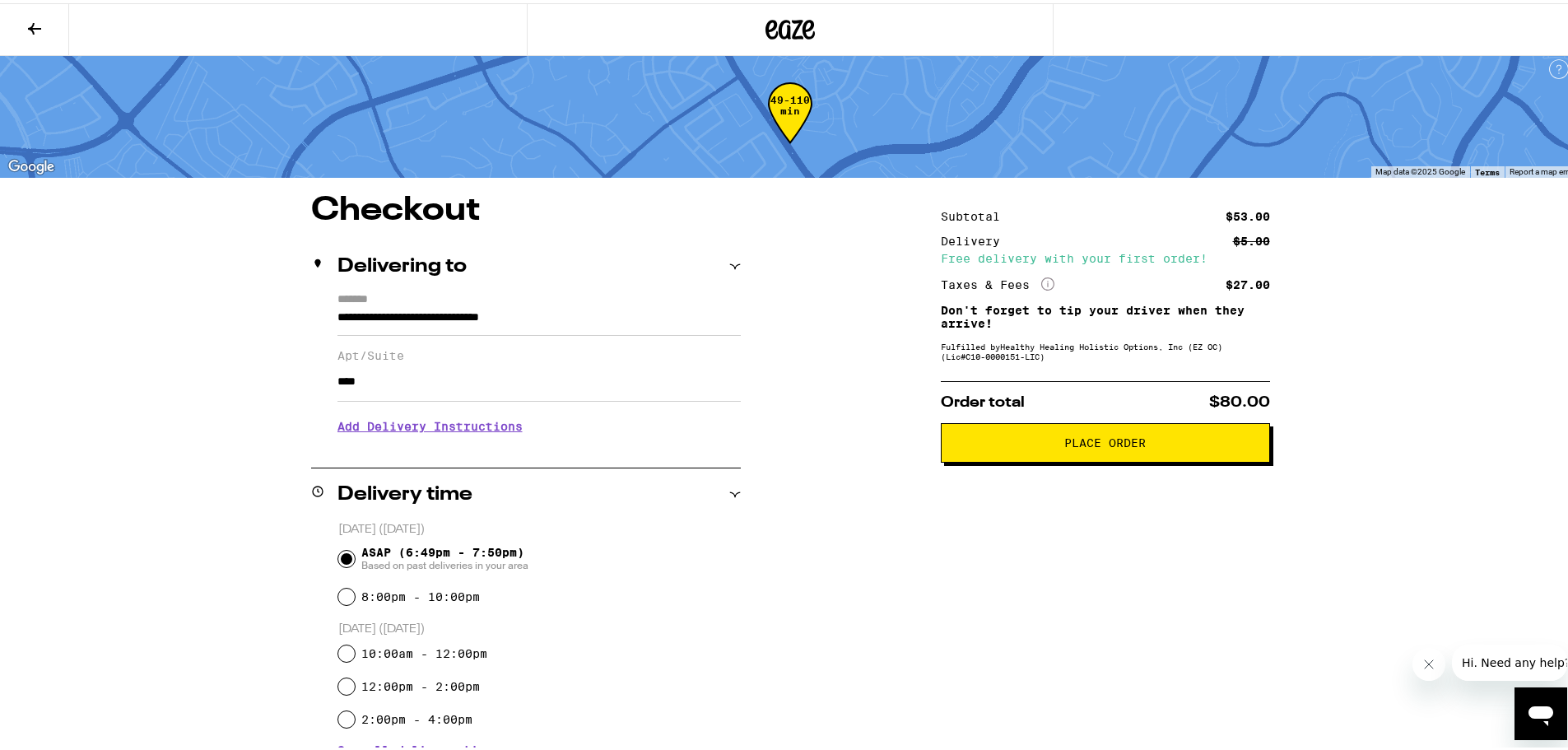
scroll to position [0, 0]
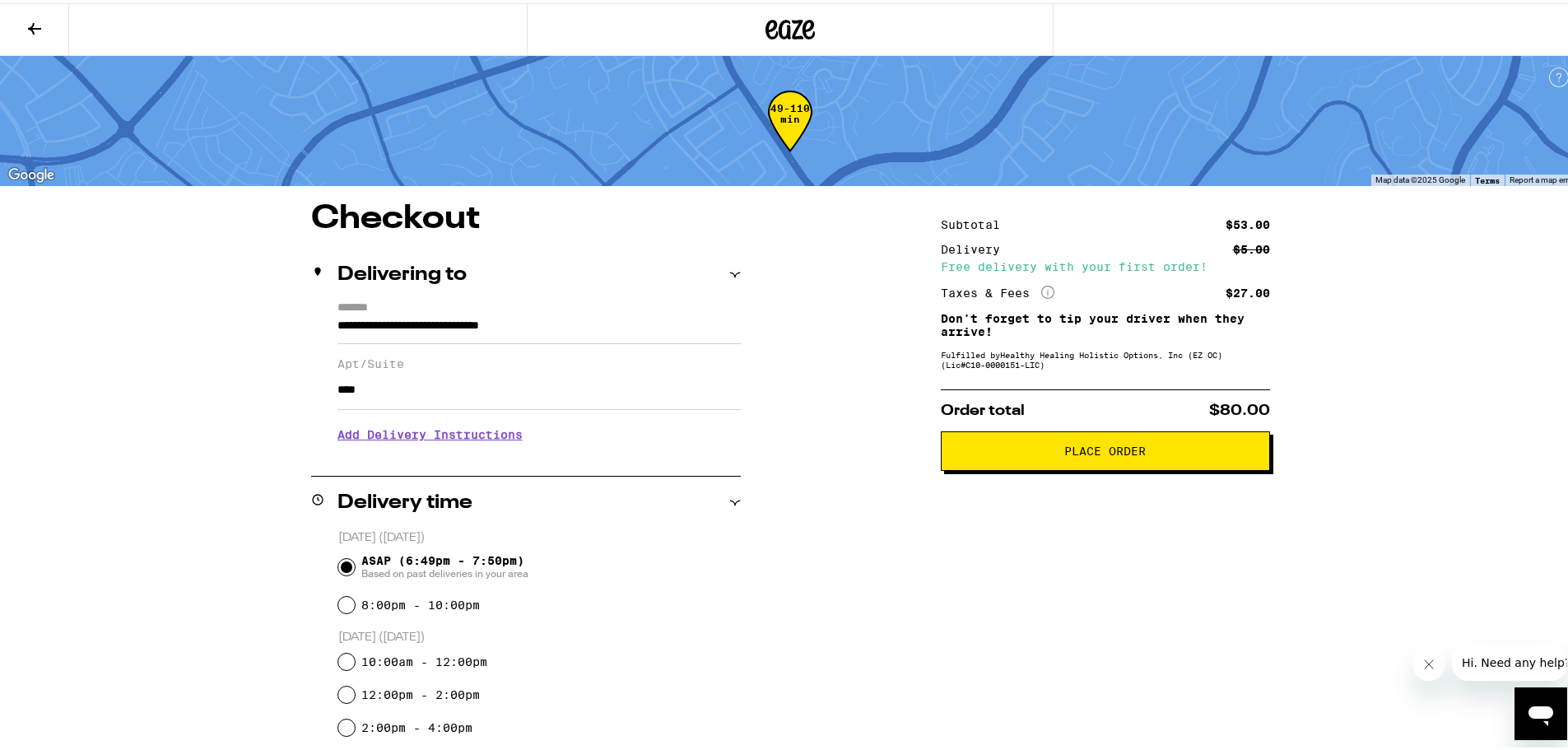
click at [1015, 442] on button "Place Order" at bounding box center [1105, 447] width 330 height 40
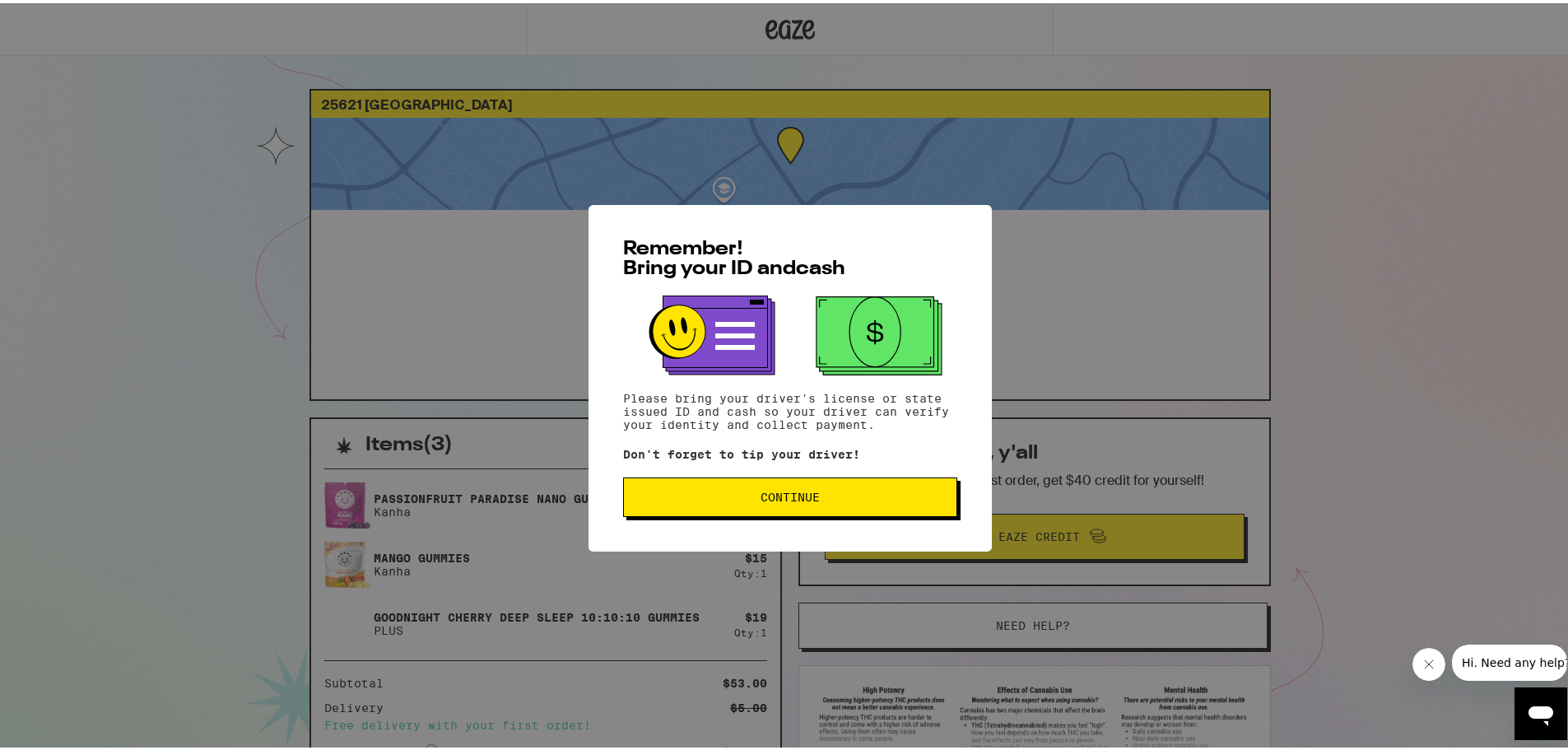
click at [763, 485] on button "Continue" at bounding box center [789, 494] width 334 height 40
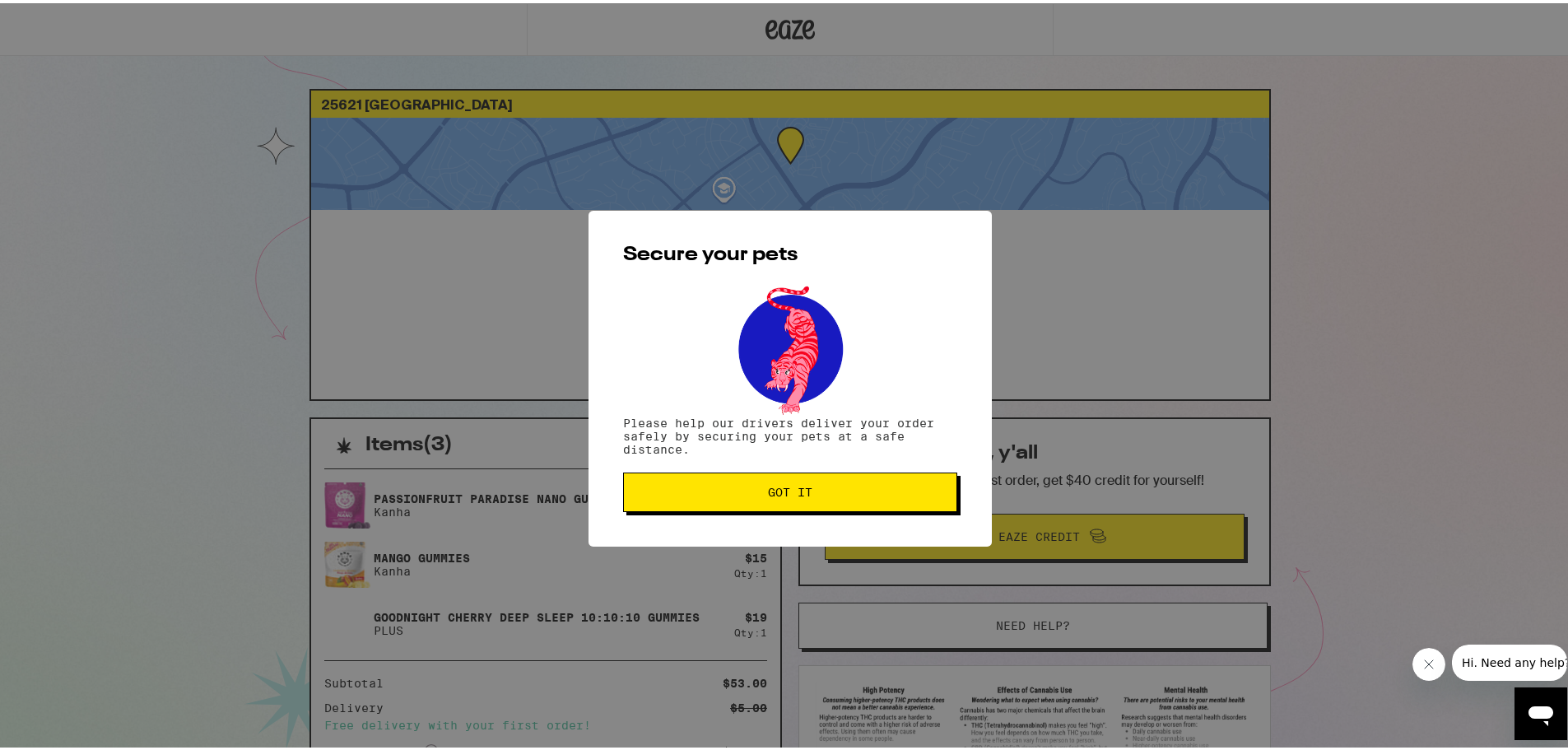
click at [775, 488] on span "Got it" at bounding box center [790, 489] width 44 height 12
